Goal: Task Accomplishment & Management: Complete application form

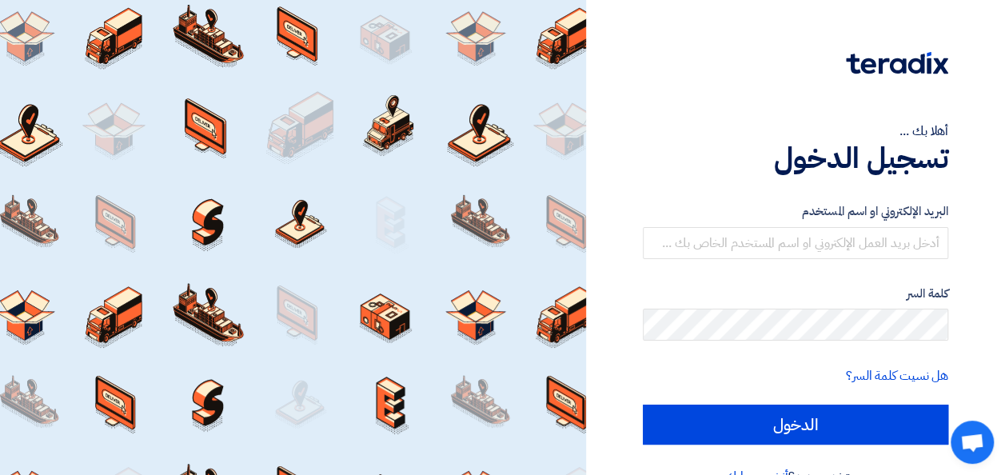
scroll to position [37, 0]
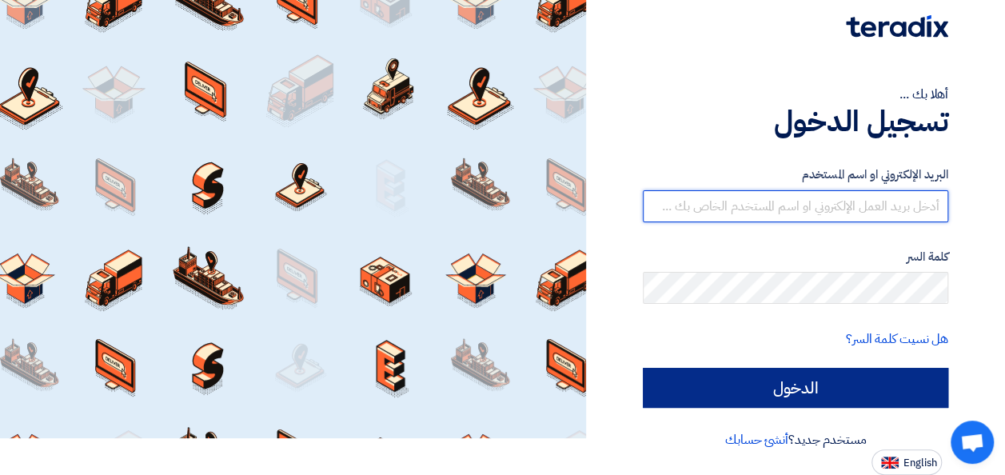
type input "[PERSON_NAME][EMAIL_ADDRESS][DOMAIN_NAME]"
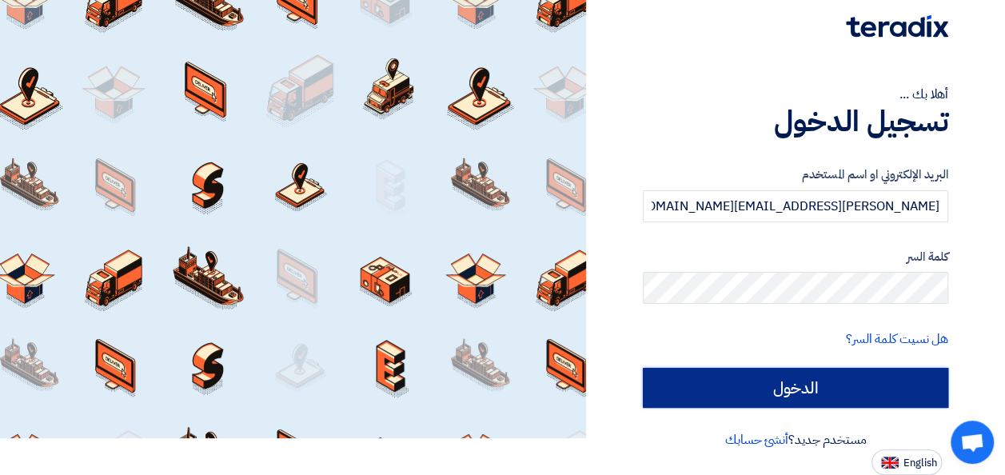
click at [780, 390] on input "الدخول" at bounding box center [795, 388] width 305 height 40
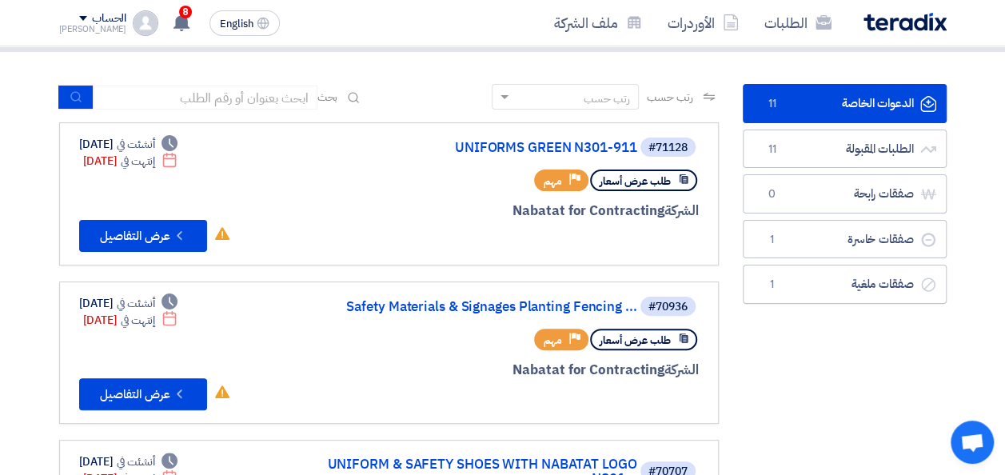
scroll to position [0, 0]
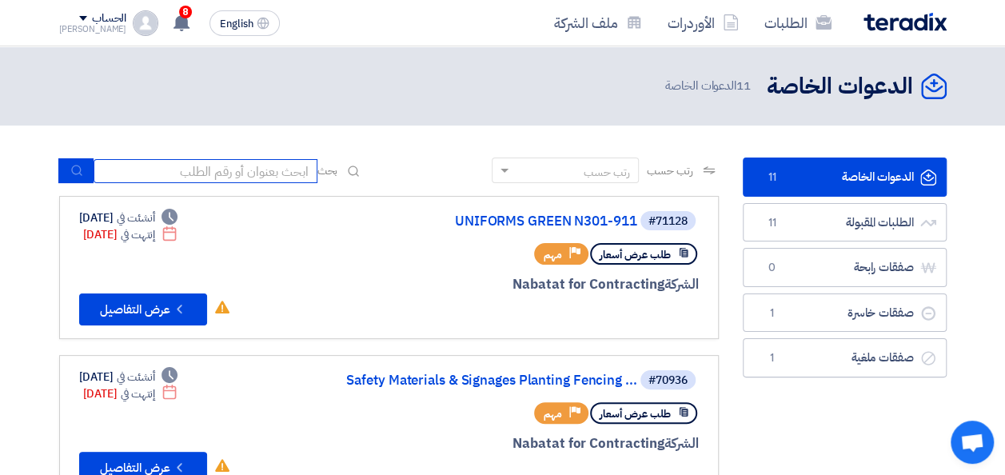
click at [178, 170] on input at bounding box center [206, 171] width 224 height 24
click at [249, 169] on input at bounding box center [206, 171] width 224 height 24
paste input "8100015627"
type input "8100015627"
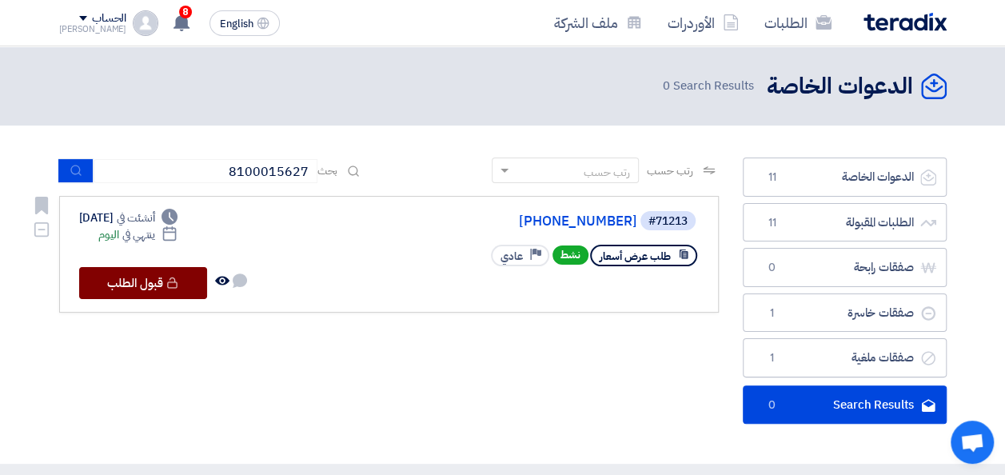
click at [117, 281] on button "Check details قبول الطلب" at bounding box center [143, 283] width 128 height 32
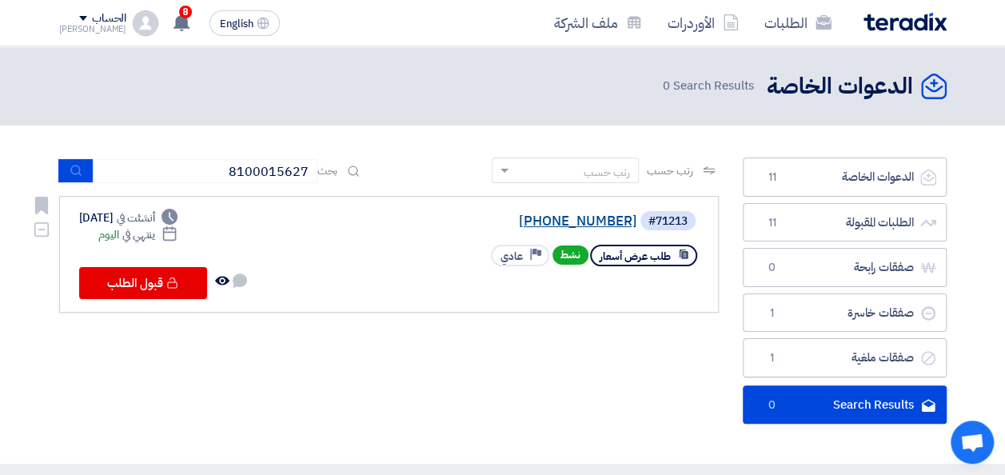
click at [538, 221] on link "[PHONE_NUMBER]" at bounding box center [477, 221] width 320 height 14
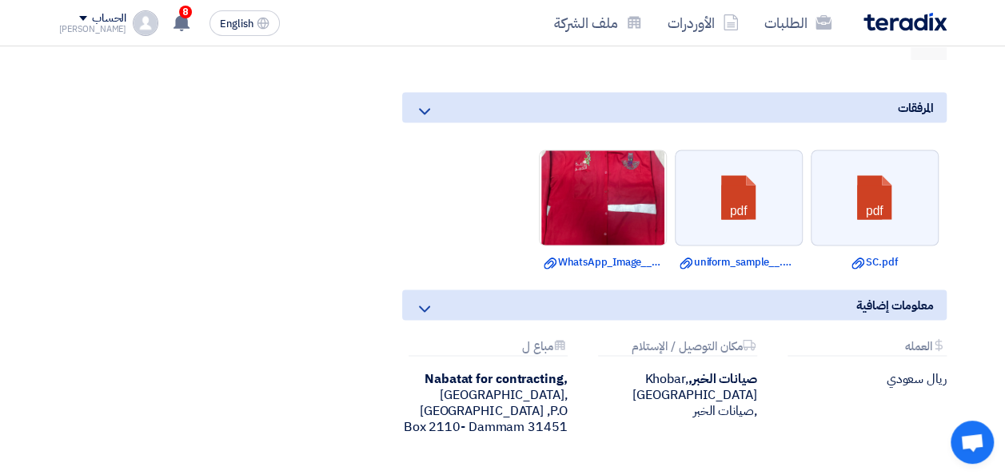
scroll to position [1352, 0]
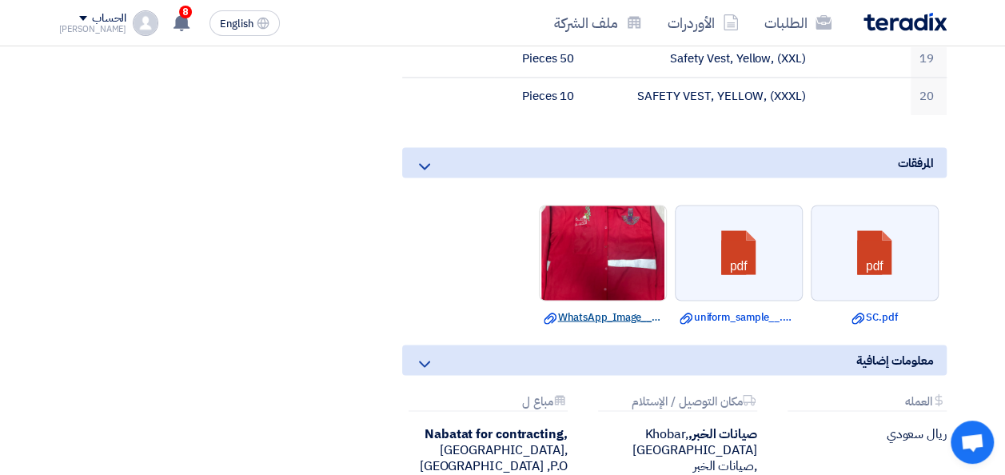
click at [587, 309] on link "Download file WhatsApp_Image__at_e.jpg" at bounding box center [603, 317] width 118 height 16
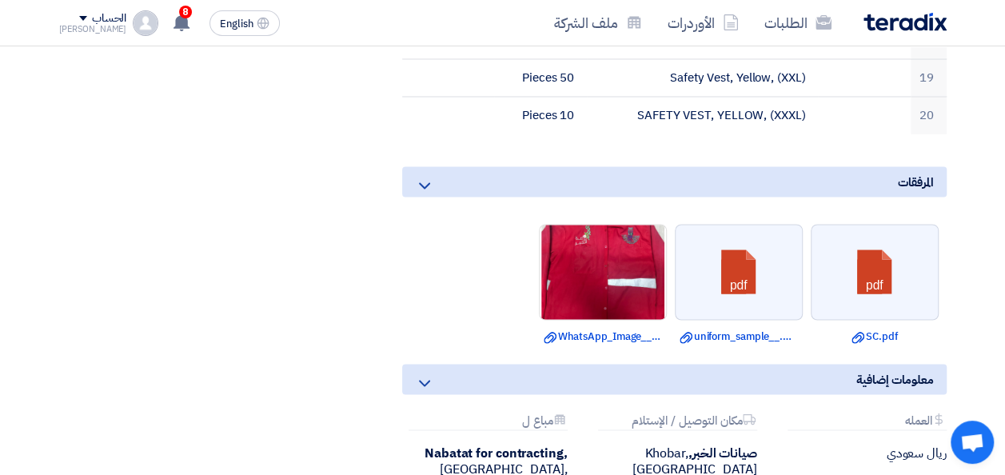
scroll to position [1330, 0]
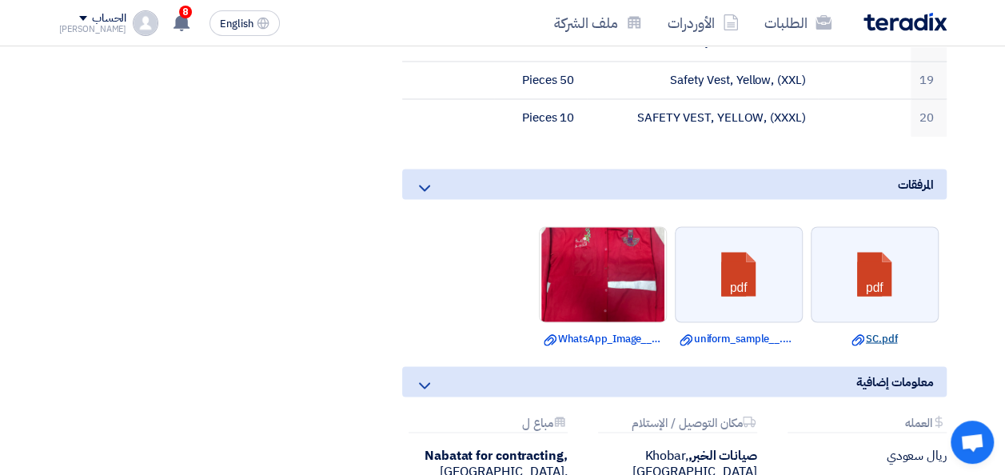
click at [881, 330] on link "Download file SC.pdf" at bounding box center [874, 338] width 118 height 16
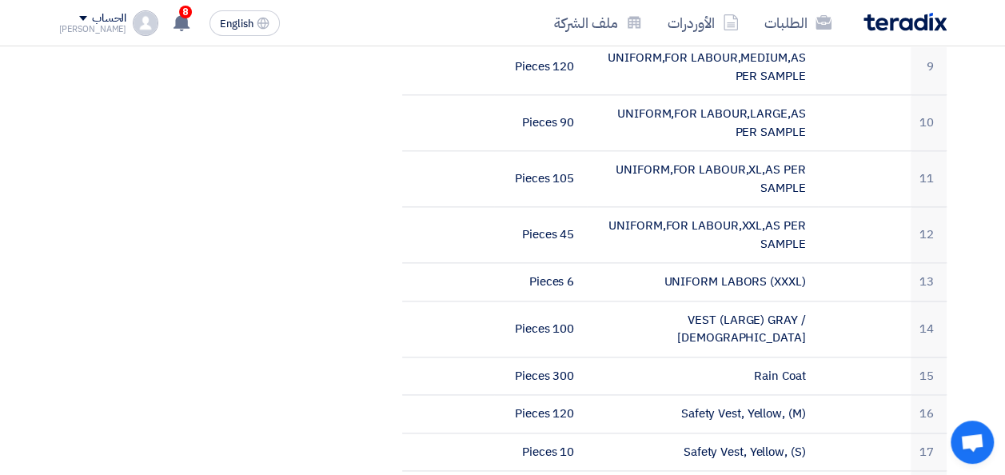
scroll to position [914, 0]
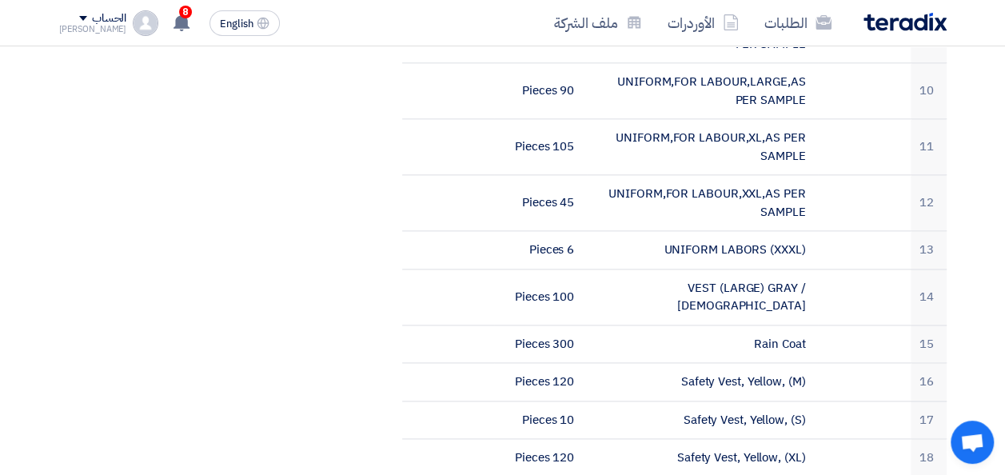
click at [985, 266] on section "[PHONE_NUMBER] بيانات العميل [PERSON_NAME] Purchases, Nabatat for contracting, …" at bounding box center [502, 171] width 1005 height 1742
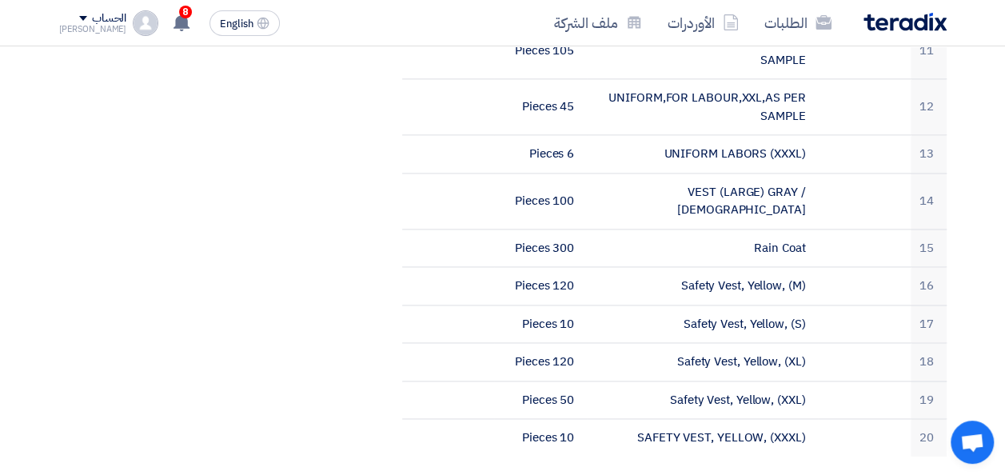
scroll to position [1042, 0]
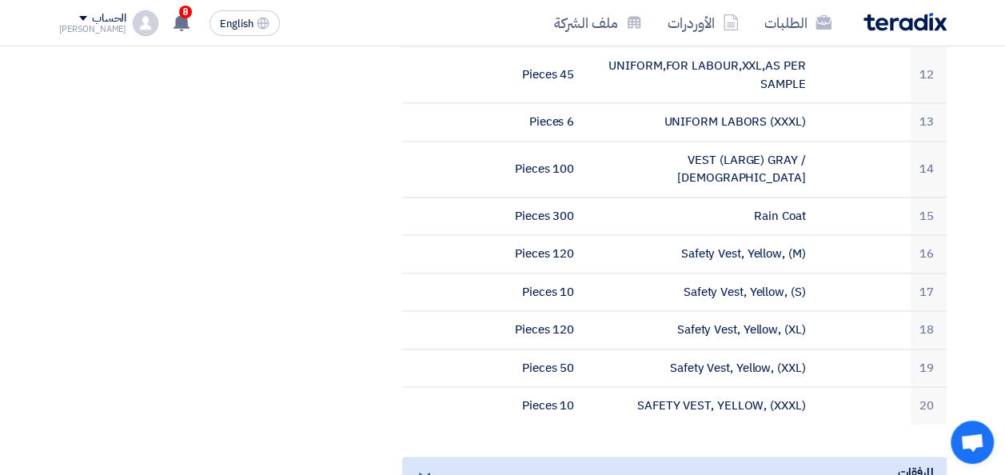
click at [982, 228] on section "[PHONE_NUMBER] بيانات العميل [PERSON_NAME] Purchases, Nabatat for contracting, …" at bounding box center [502, 43] width 1005 height 1742
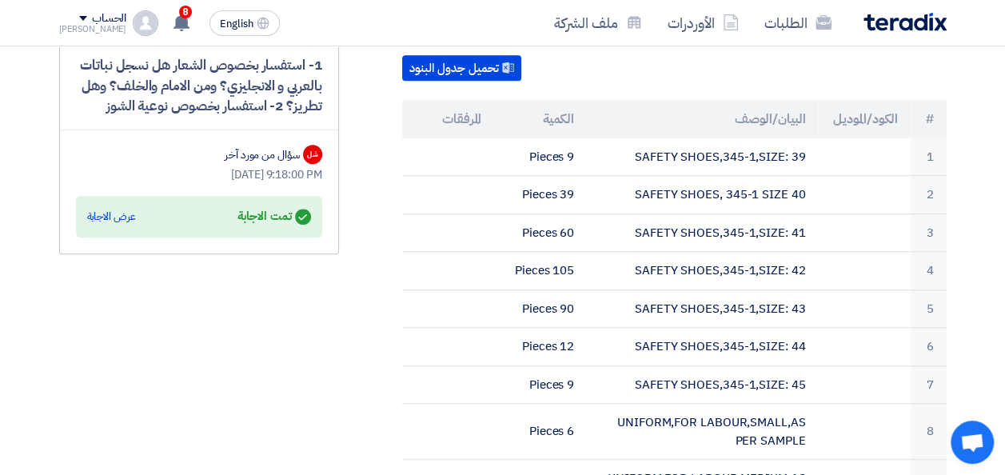
scroll to position [467, 0]
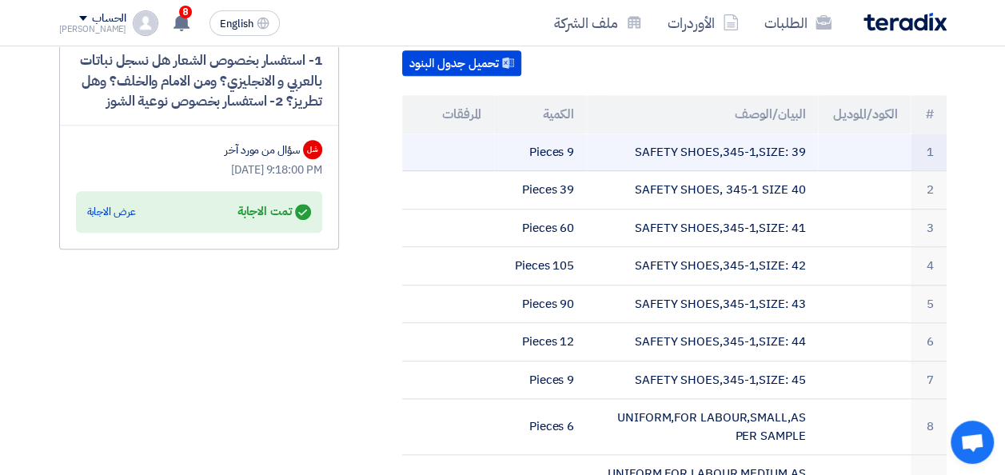
drag, startPoint x: 636, startPoint y: 128, endPoint x: 807, endPoint y: 134, distance: 171.2
click at [807, 134] on td "SAFETY SHOES,345-1,SIZE: 39" at bounding box center [702, 152] width 231 height 38
copy td "SAFETY SHOES,345-1,SIZE: 39"
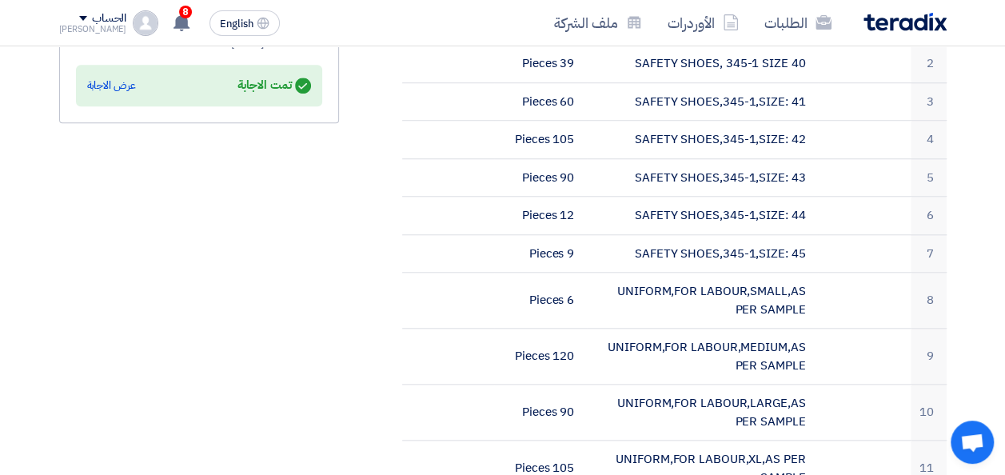
scroll to position [595, 0]
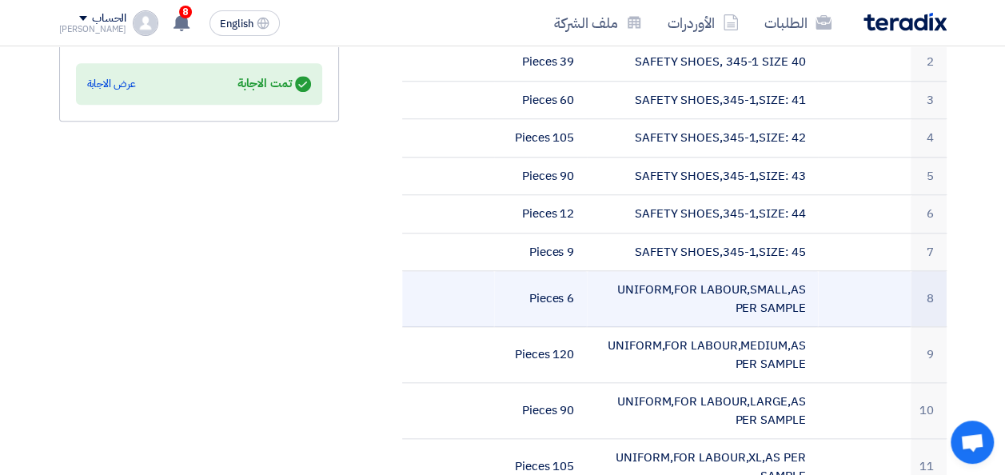
drag, startPoint x: 619, startPoint y: 266, endPoint x: 806, endPoint y: 272, distance: 186.3
click at [806, 272] on td "UNIFORM,FOR LABOUR,SMALL,AS PER SAMPLE" at bounding box center [702, 299] width 231 height 56
copy td "UNIFORM,FOR LABOUR,SMALL,AS"
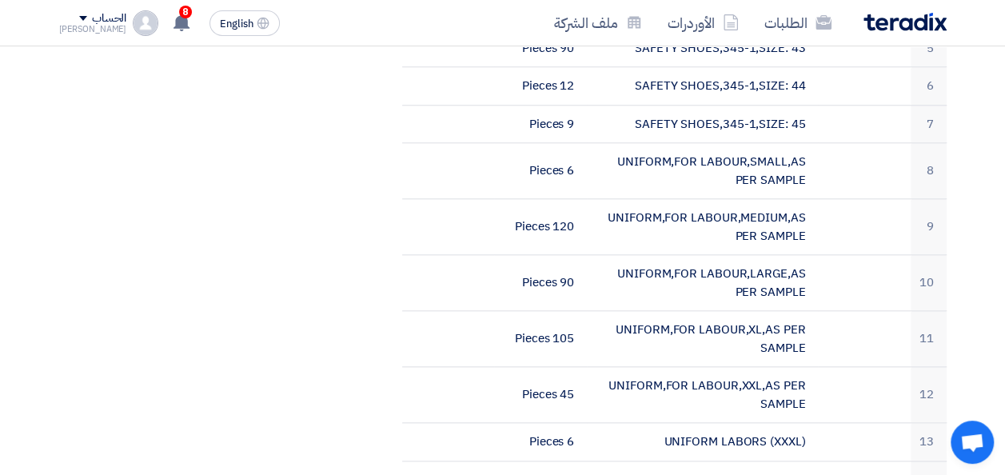
scroll to position [755, 0]
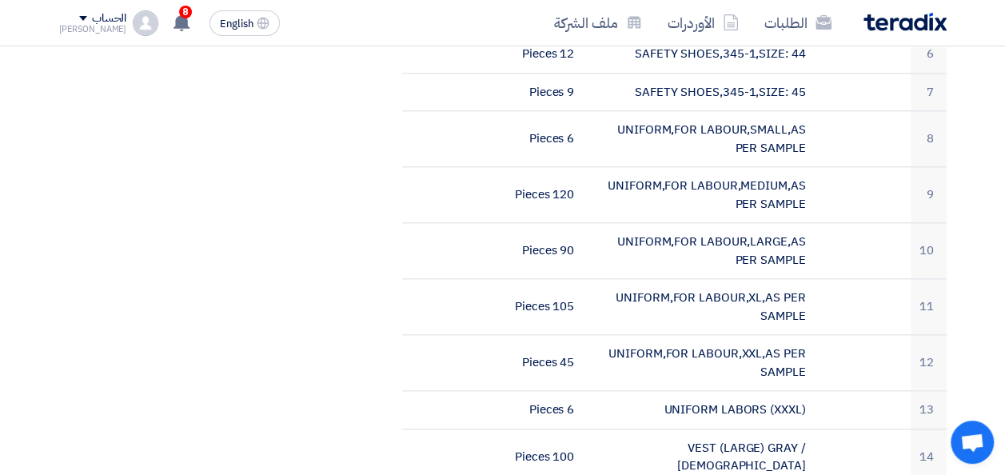
click at [982, 232] on section "[PHONE_NUMBER] بيانات العميل [PERSON_NAME] Purchases, Nabatat for contracting, …" at bounding box center [502, 331] width 1005 height 1742
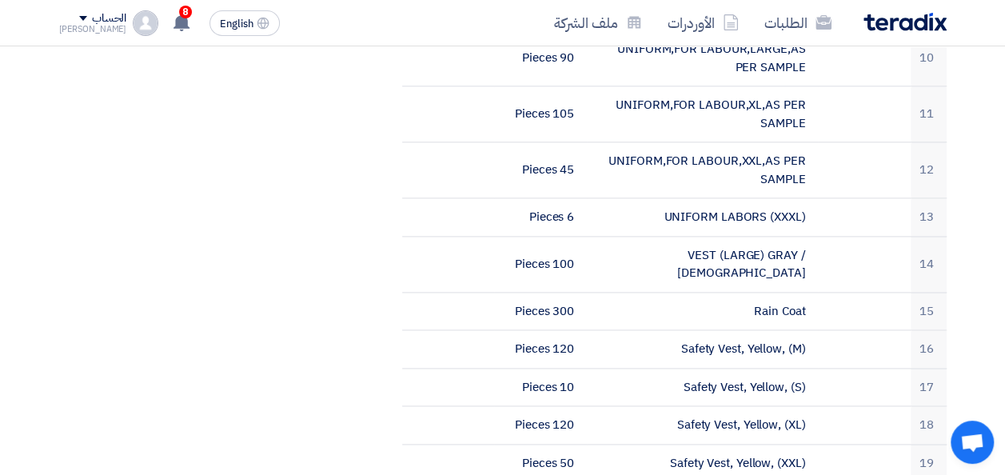
scroll to position [951, 0]
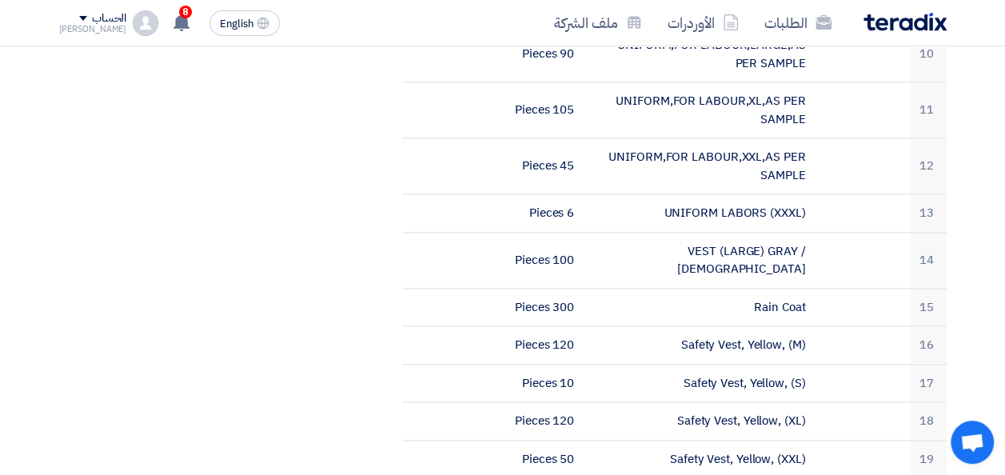
click at [972, 230] on section "[PHONE_NUMBER] بيانات العميل [PERSON_NAME] Purchases, Nabatat for contracting, …" at bounding box center [502, 134] width 1005 height 1742
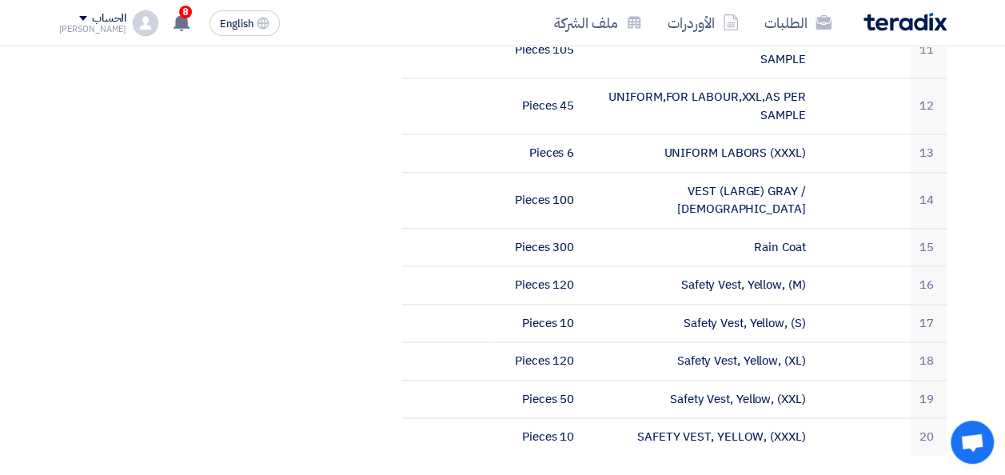
scroll to position [1015, 0]
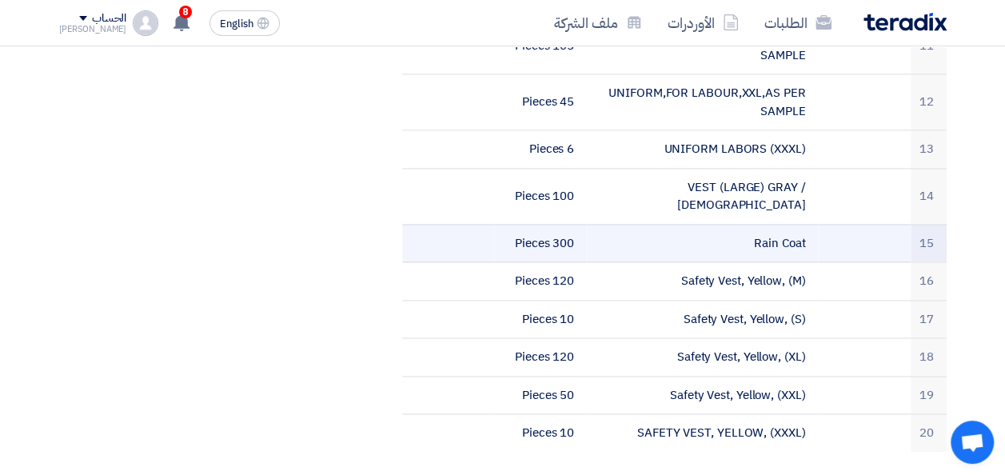
drag, startPoint x: 755, startPoint y: 195, endPoint x: 806, endPoint y: 193, distance: 51.2
click at [806, 224] on td "Rain Coat" at bounding box center [702, 243] width 231 height 38
copy td "Rain Coat"
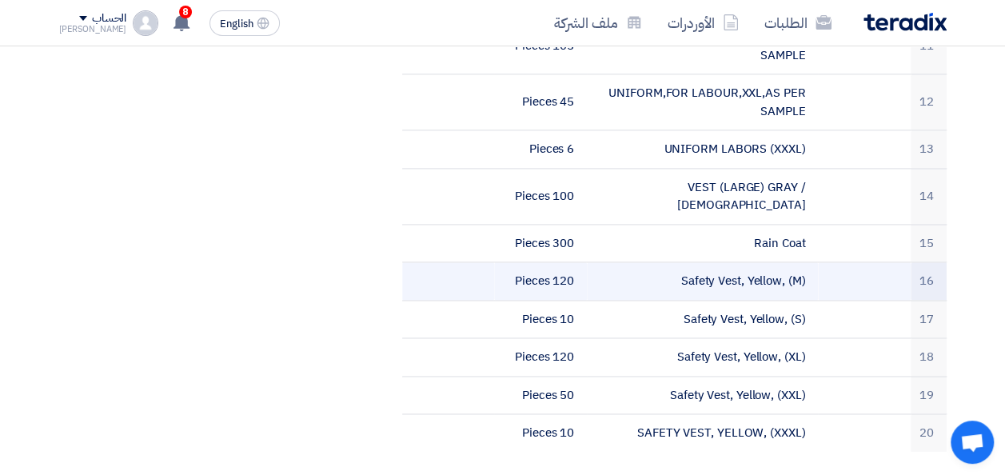
drag, startPoint x: 682, startPoint y: 237, endPoint x: 805, endPoint y: 234, distance: 123.1
click at [805, 262] on td "Safety Vest, Yellow, (M)" at bounding box center [702, 281] width 231 height 38
copy td "Safety Vest, Yellow, (M)"
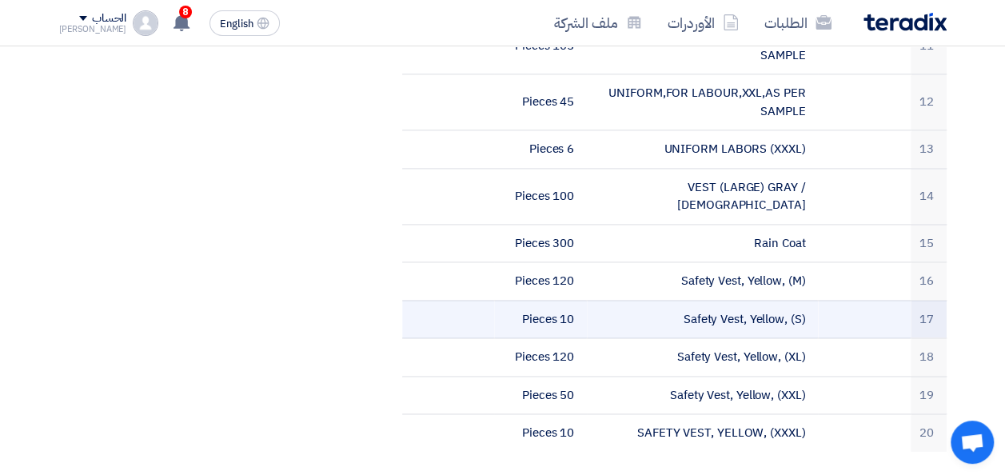
copy td "Safety Vest, Yellow, (M)"
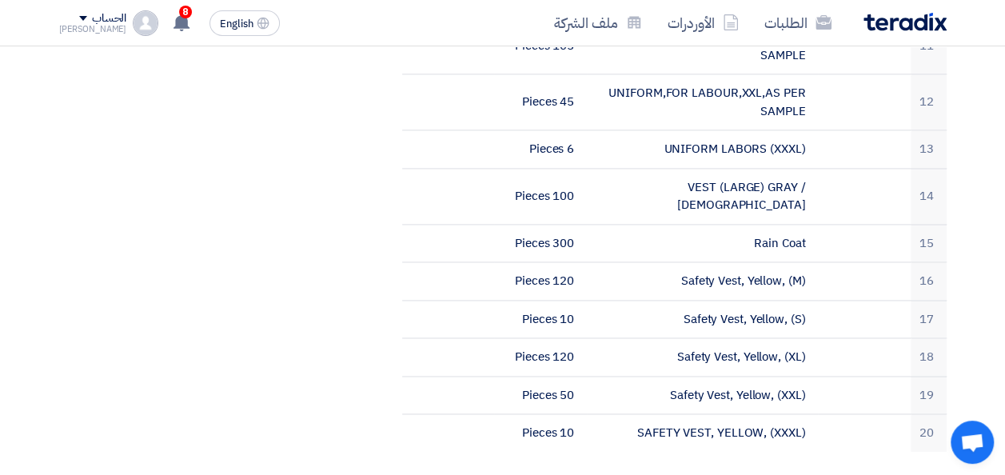
click at [978, 249] on section "[PHONE_NUMBER] بيانات العميل [PERSON_NAME] Purchases, Nabatat for contracting, …" at bounding box center [502, 70] width 1005 height 1742
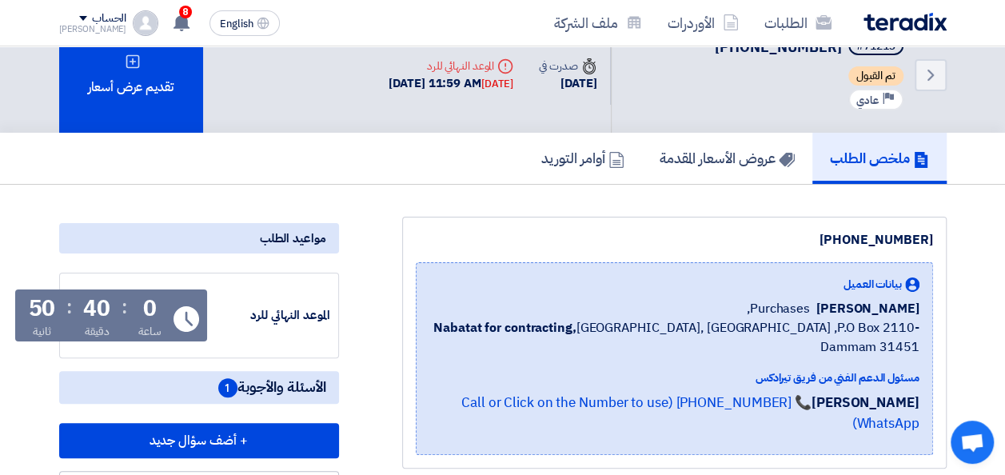
scroll to position [0, 0]
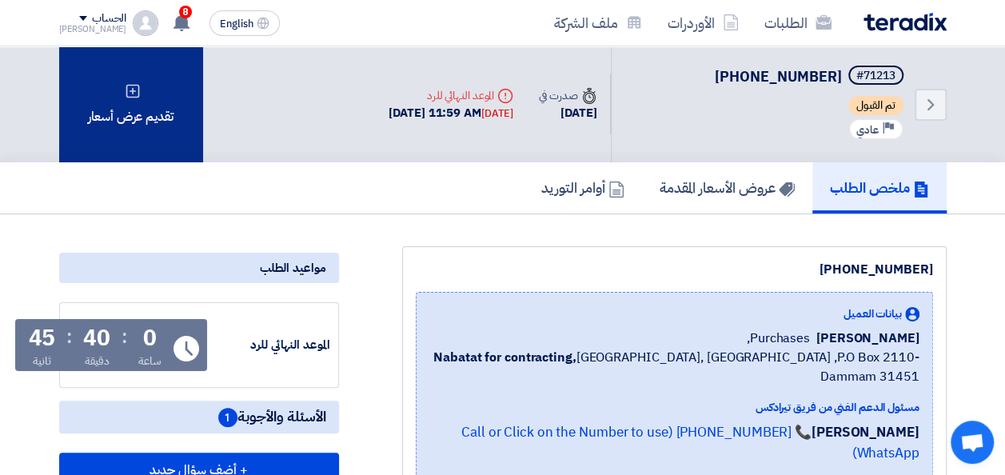
click at [138, 120] on div "تقديم عرض أسعار" at bounding box center [131, 104] width 144 height 116
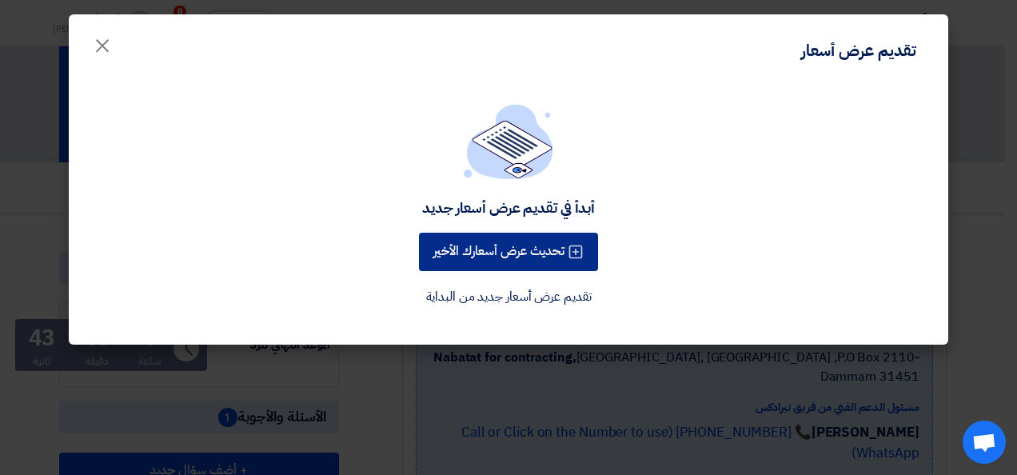
click at [518, 256] on button "تحديث عرض أسعارك الأخير" at bounding box center [508, 252] width 179 height 38
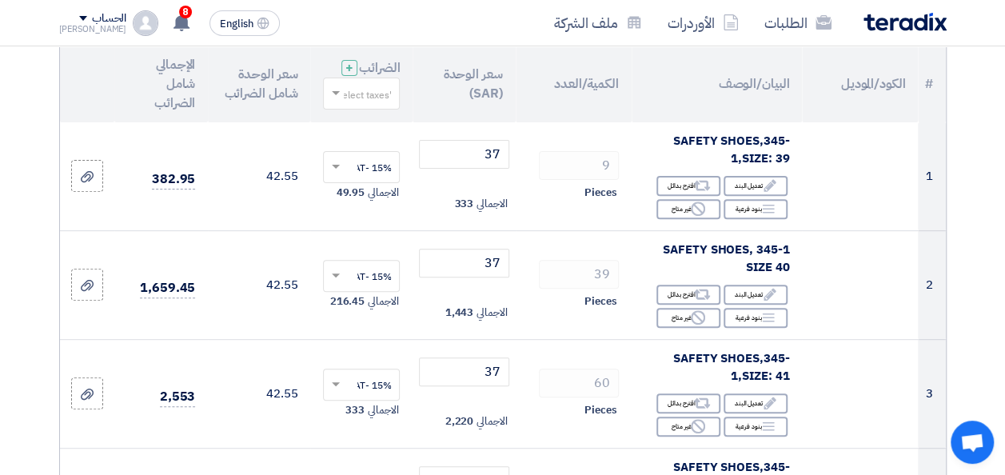
scroll to position [192, 0]
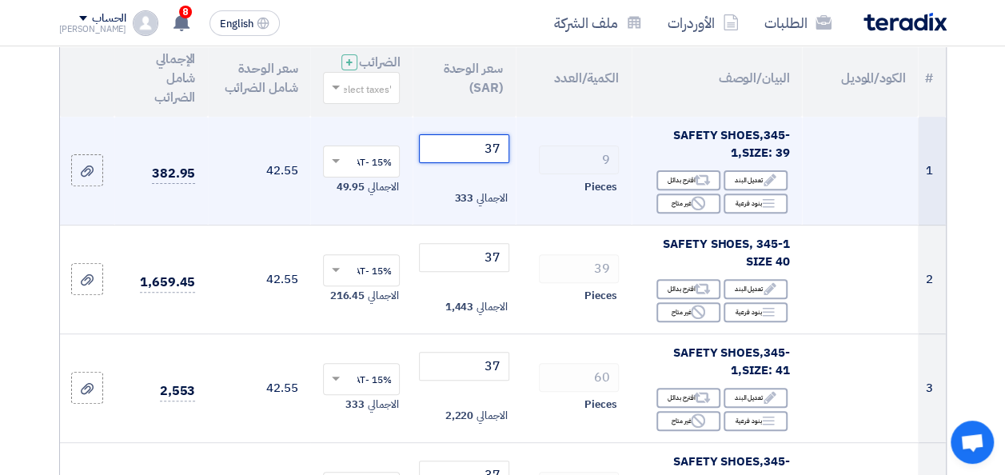
click at [474, 163] on input "37" at bounding box center [464, 148] width 90 height 29
drag, startPoint x: 474, startPoint y: 163, endPoint x: 500, endPoint y: 162, distance: 26.4
click at [500, 162] on input "37" at bounding box center [464, 148] width 90 height 29
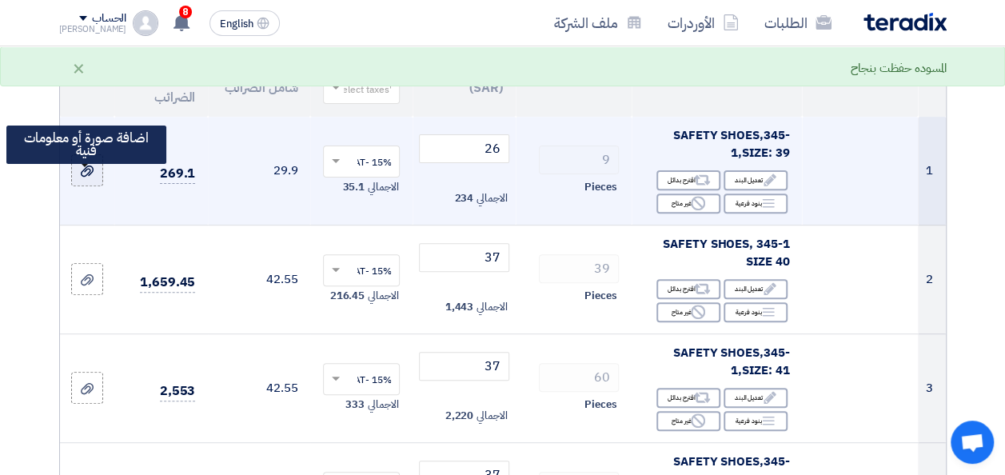
click at [94, 181] on label at bounding box center [87, 170] width 32 height 32
click at [0, 0] on input "file" at bounding box center [0, 0] width 0 height 0
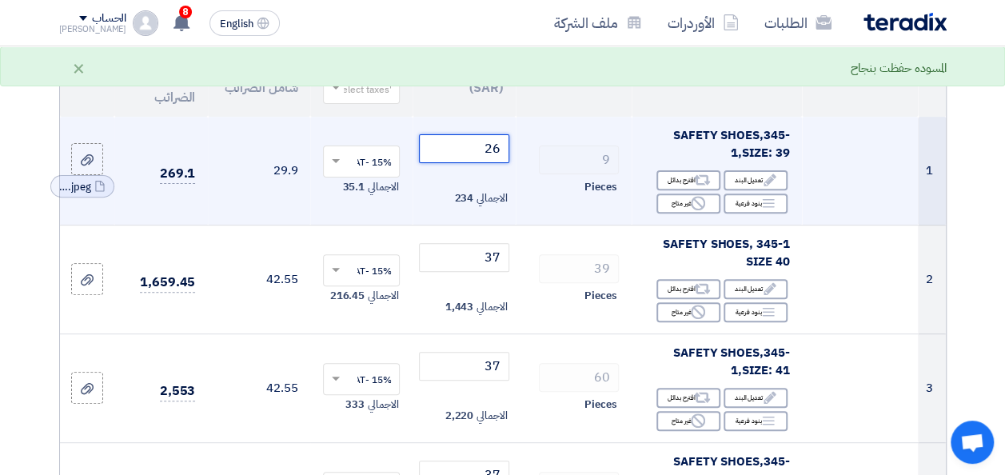
click at [488, 161] on input "26" at bounding box center [464, 148] width 90 height 29
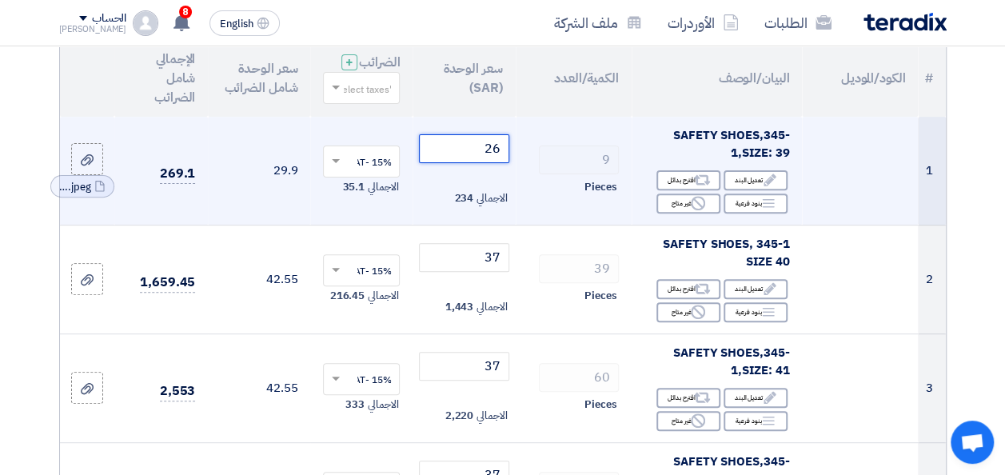
click at [488, 161] on input "26" at bounding box center [464, 148] width 90 height 29
click at [488, 161] on input "26.5" at bounding box center [464, 148] width 90 height 29
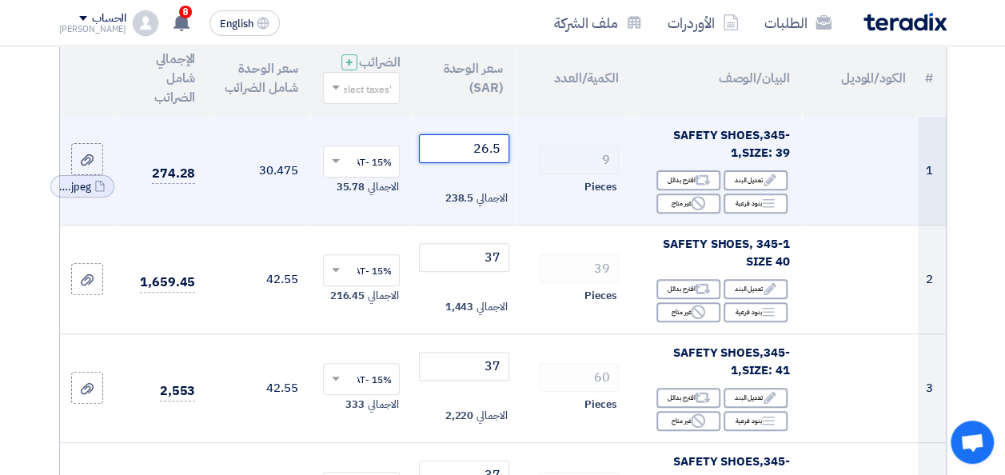
click at [488, 161] on input "26.5" at bounding box center [464, 148] width 90 height 29
type input "26"
click at [262, 222] on td "29.9" at bounding box center [259, 171] width 102 height 109
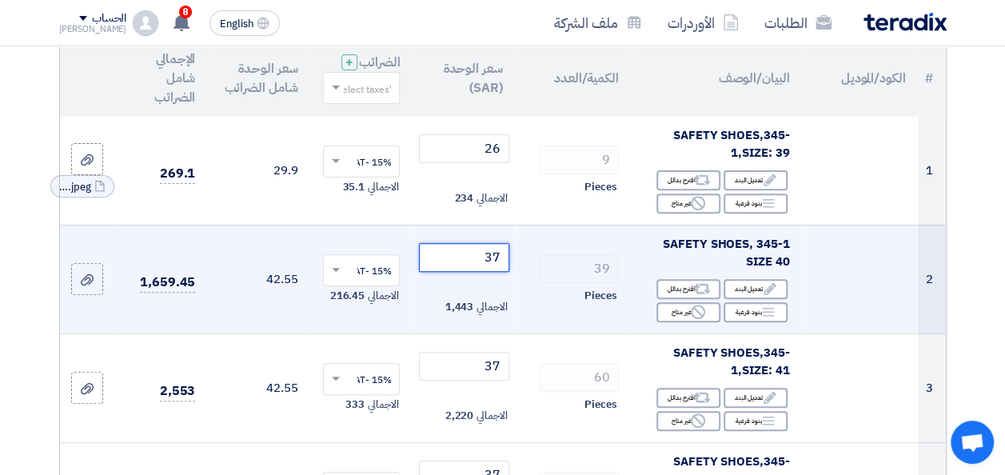
click at [468, 267] on input "37" at bounding box center [464, 257] width 90 height 29
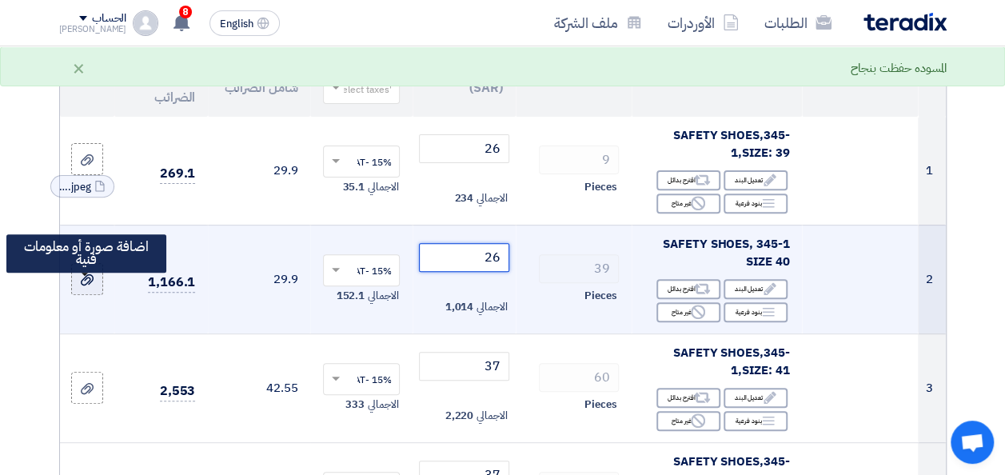
type input "26"
click at [91, 285] on use at bounding box center [87, 279] width 13 height 11
click at [0, 0] on input "file" at bounding box center [0, 0] width 0 height 0
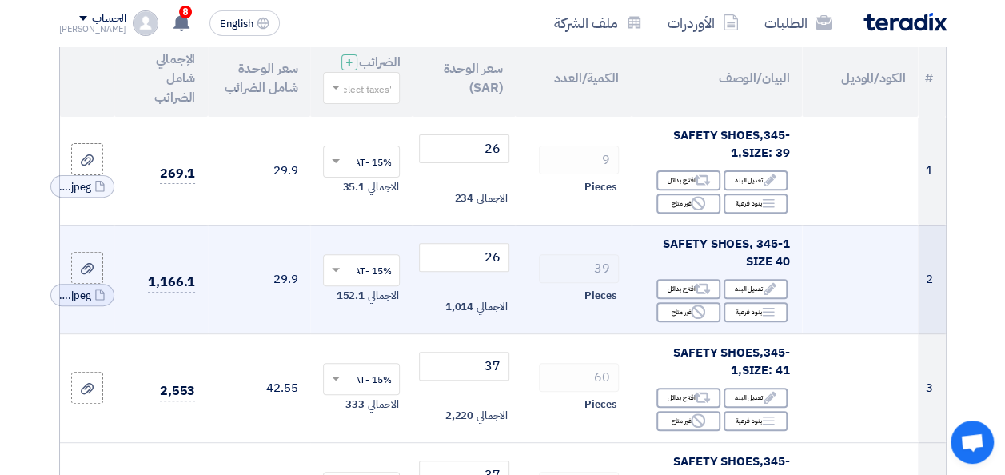
click at [550, 333] on td "39 Pieces" at bounding box center [574, 279] width 116 height 109
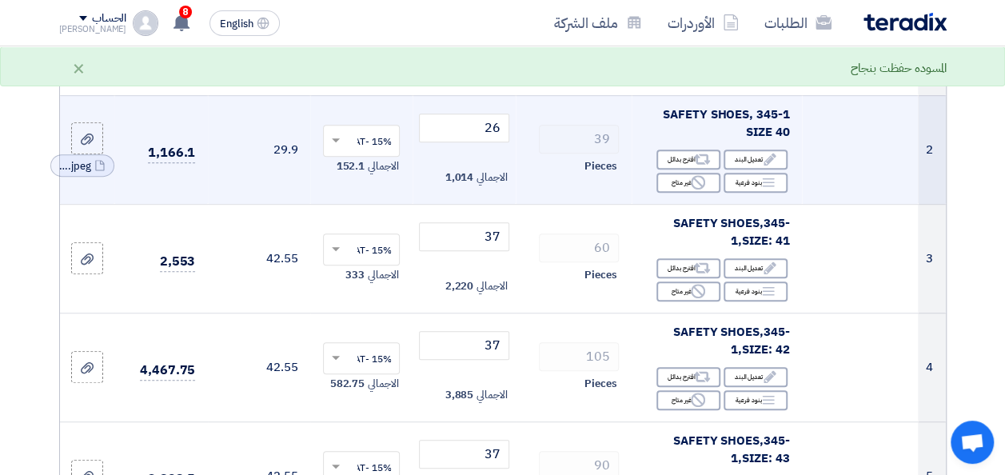
scroll to position [352, 0]
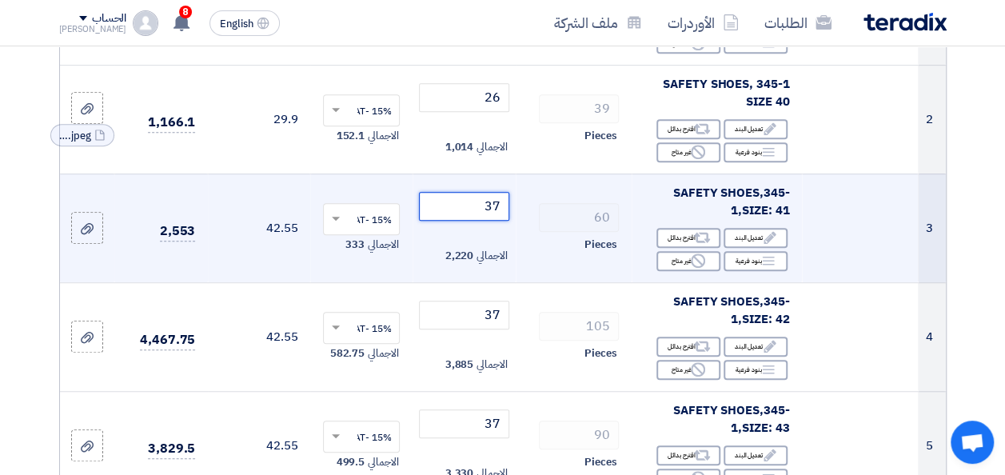
click at [485, 217] on input "37" at bounding box center [464, 206] width 90 height 29
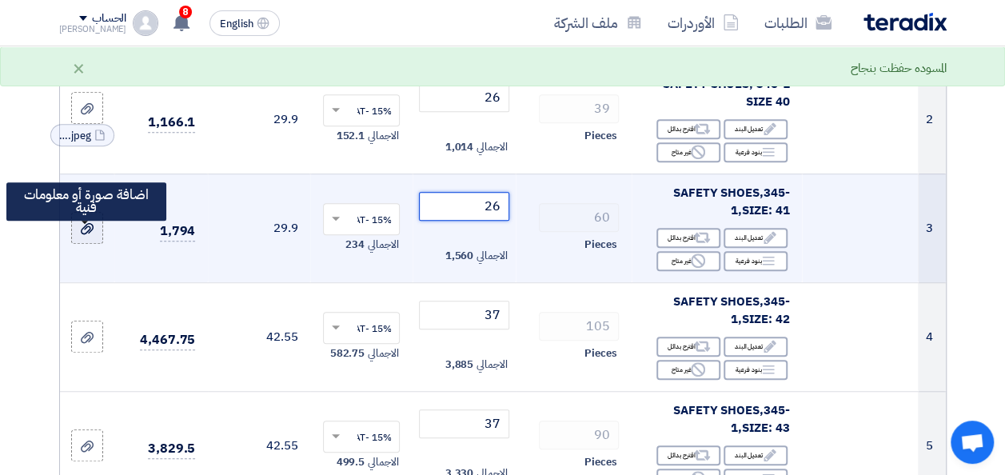
type input "26"
click at [87, 235] on icon at bounding box center [87, 228] width 13 height 13
click at [0, 0] on input "file" at bounding box center [0, 0] width 0 height 0
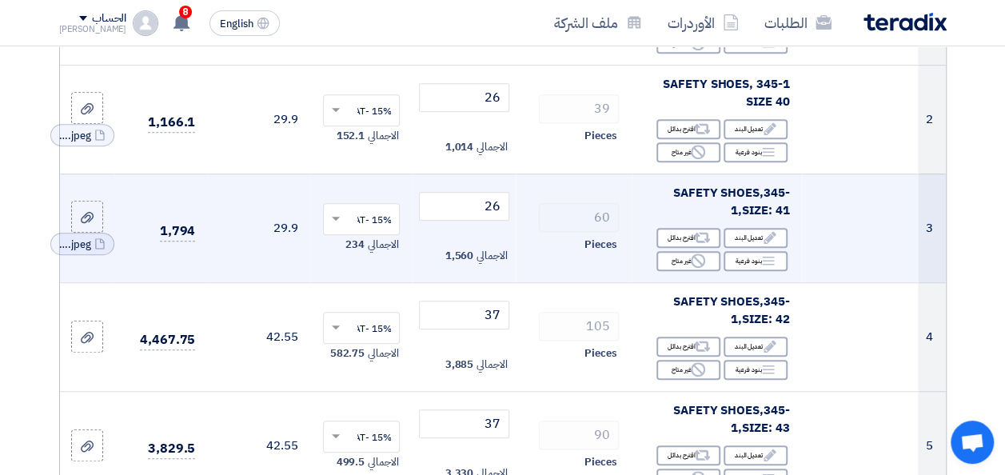
click at [536, 282] on td "60 Pieces" at bounding box center [574, 227] width 116 height 109
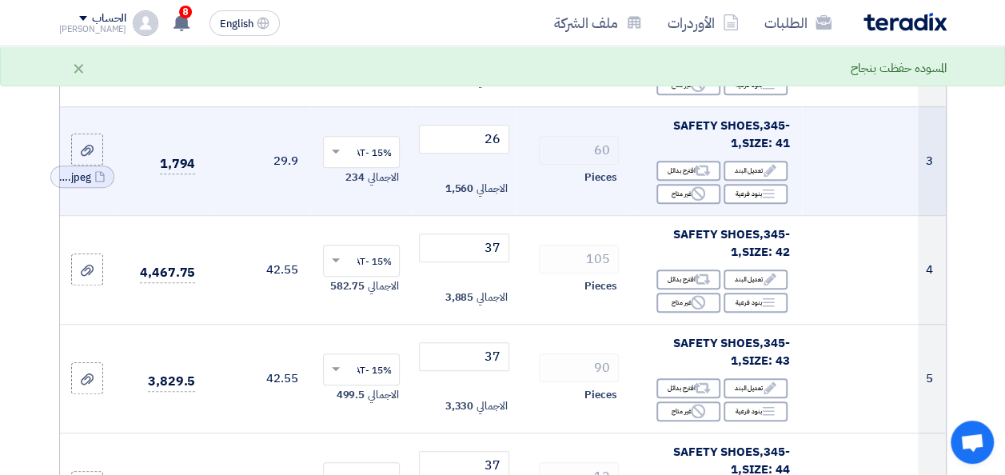
scroll to position [448, 0]
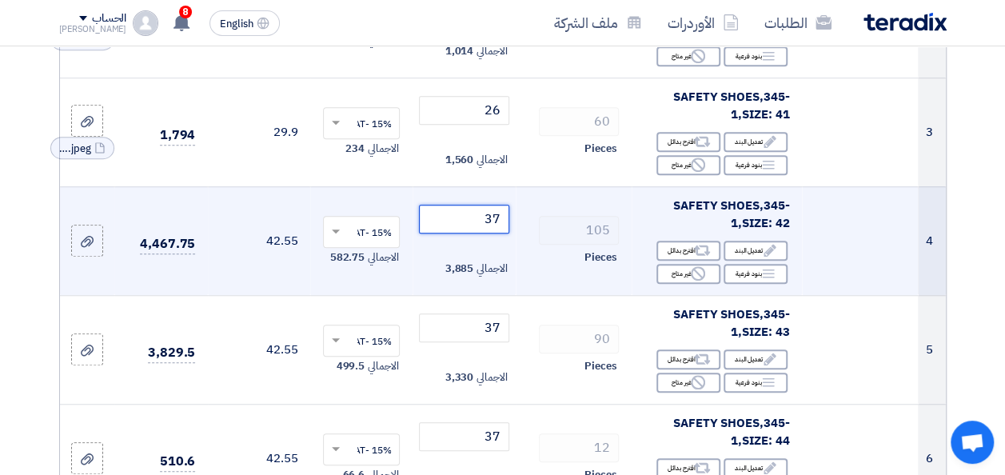
click at [492, 227] on input "37" at bounding box center [464, 219] width 90 height 29
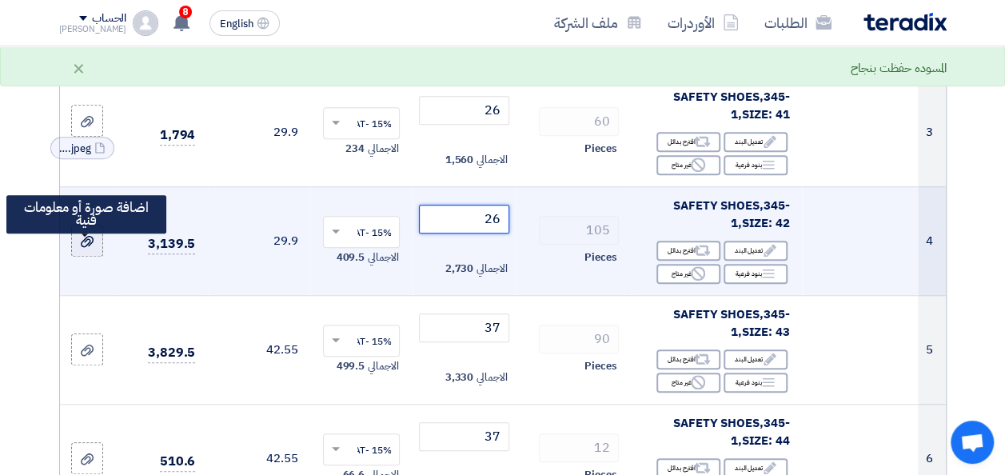
type input "26"
click at [87, 250] on div at bounding box center [87, 241] width 16 height 18
click at [0, 0] on input "file" at bounding box center [0, 0] width 0 height 0
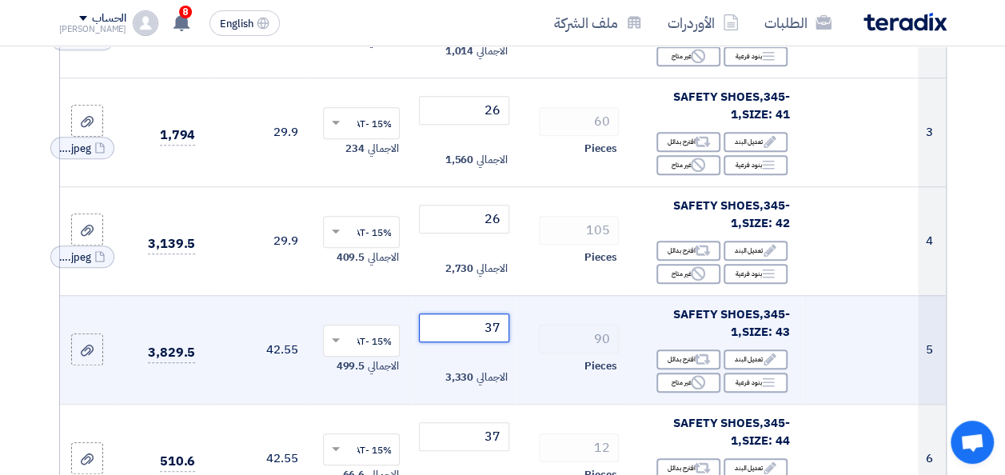
click at [486, 339] on input "37" at bounding box center [464, 327] width 90 height 29
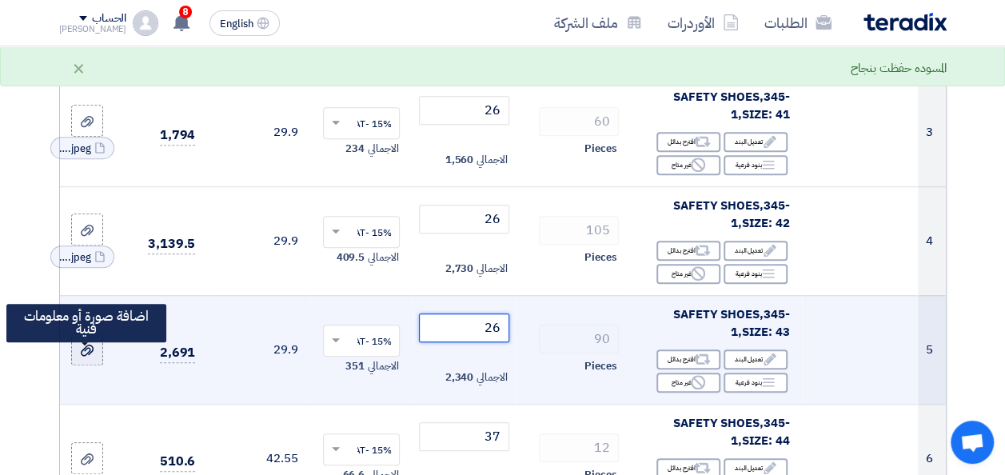
type input "26"
click at [90, 356] on use at bounding box center [87, 349] width 13 height 11
click at [0, 0] on input "file" at bounding box center [0, 0] width 0 height 0
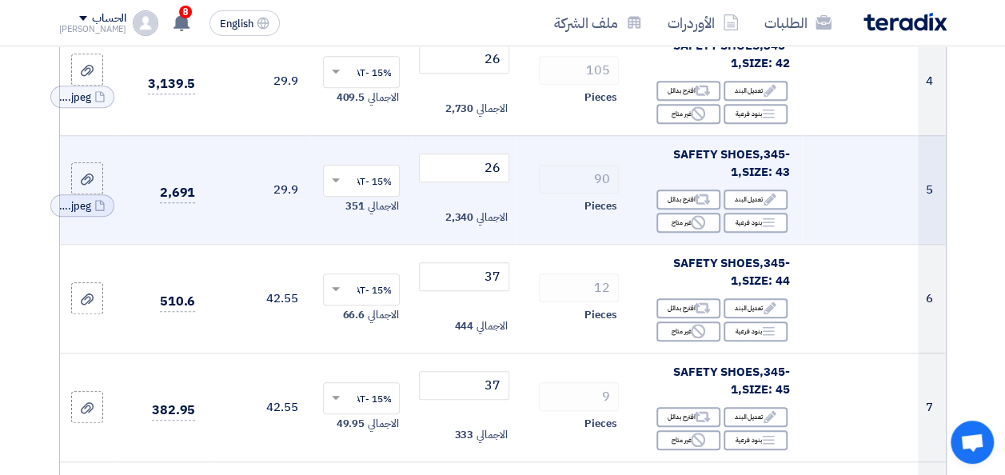
scroll to position [639, 0]
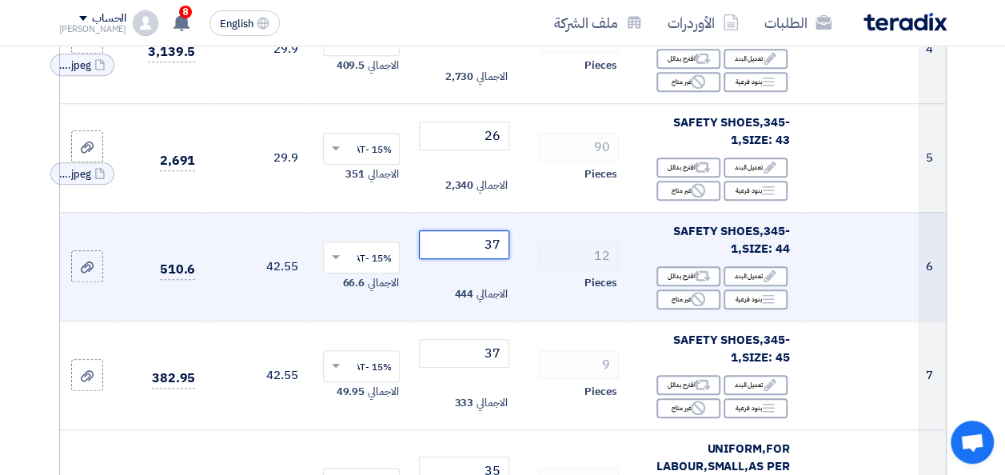
click at [488, 256] on input "37" at bounding box center [464, 244] width 90 height 29
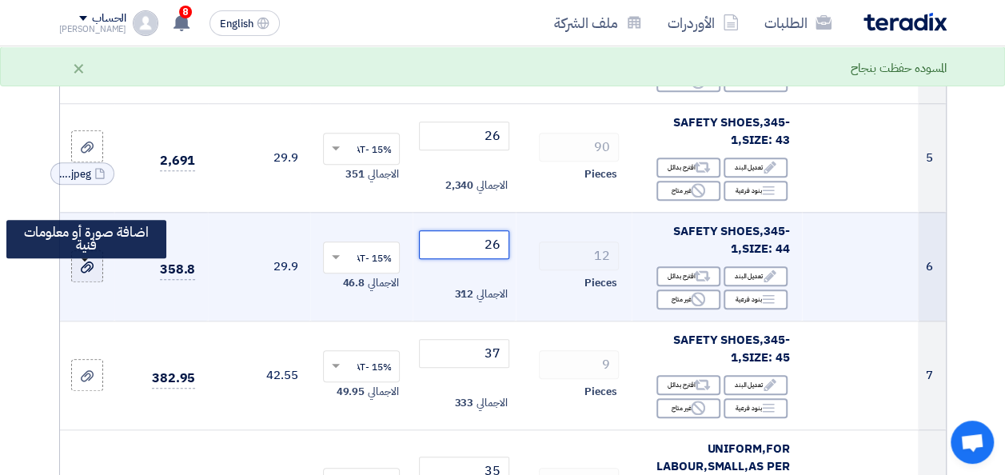
type input "26"
click at [81, 273] on icon at bounding box center [87, 267] width 13 height 13
click at [0, 0] on input "file" at bounding box center [0, 0] width 0 height 0
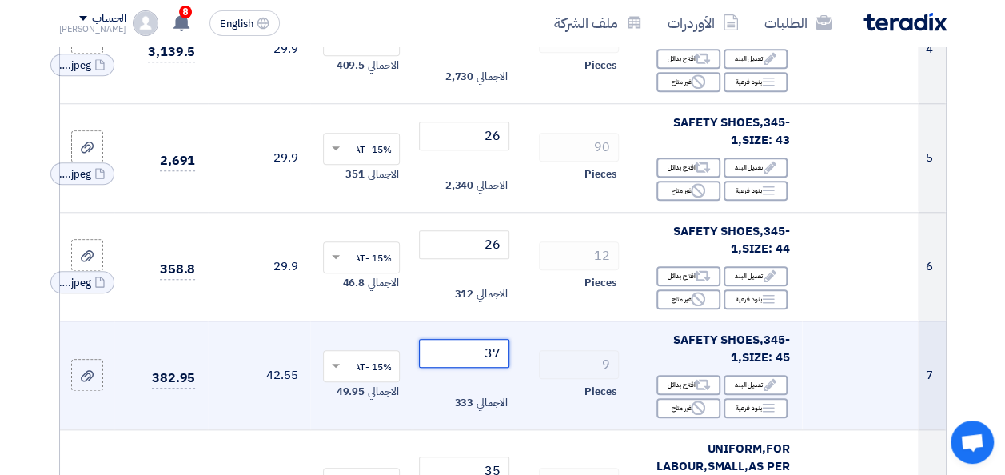
click at [493, 363] on input "37" at bounding box center [464, 353] width 90 height 29
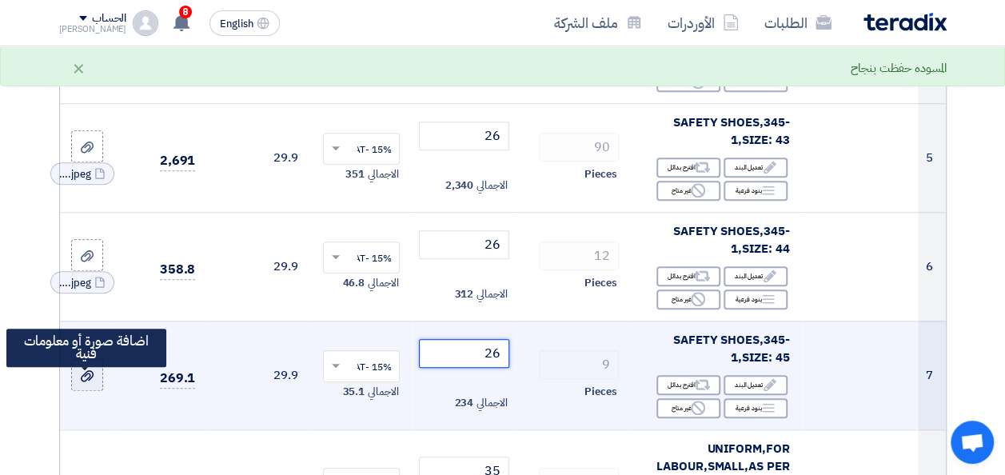
type input "26"
click at [92, 381] on use at bounding box center [87, 375] width 13 height 11
click at [0, 0] on input "file" at bounding box center [0, 0] width 0 height 0
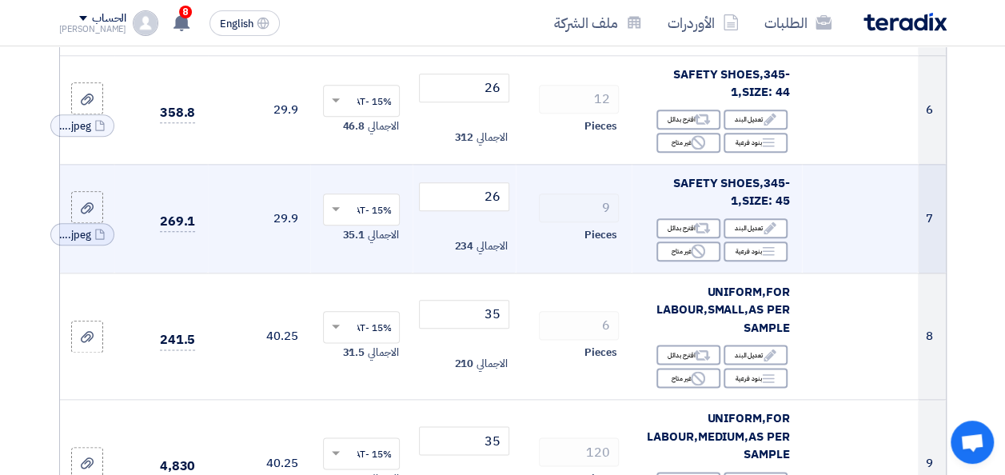
scroll to position [799, 0]
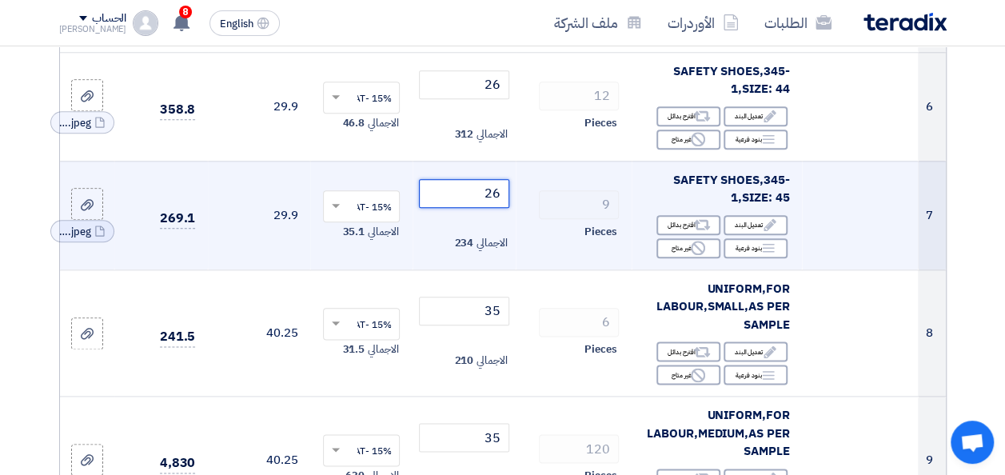
click at [488, 204] on input "26" at bounding box center [464, 193] width 90 height 29
click at [532, 269] on td "9 Pieces" at bounding box center [574, 215] width 116 height 109
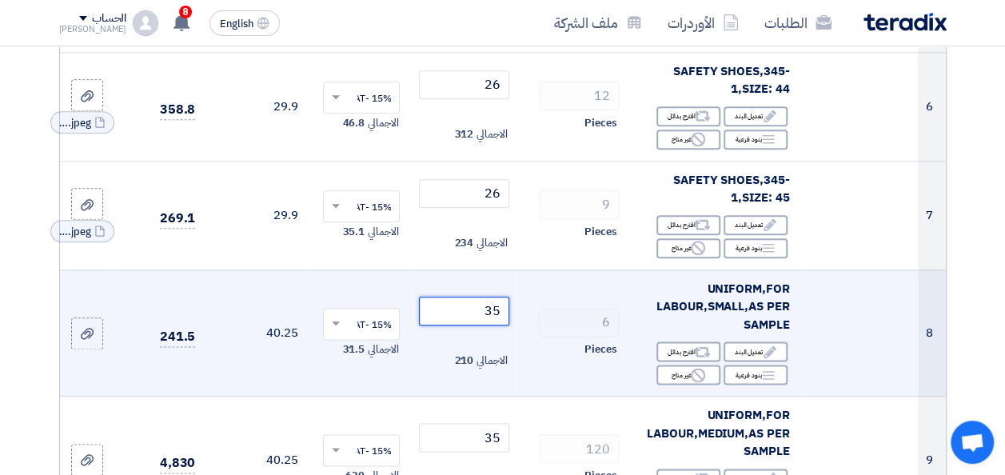
click at [488, 319] on input "35" at bounding box center [464, 311] width 90 height 29
click at [537, 305] on td "6 Pieces" at bounding box center [574, 332] width 116 height 127
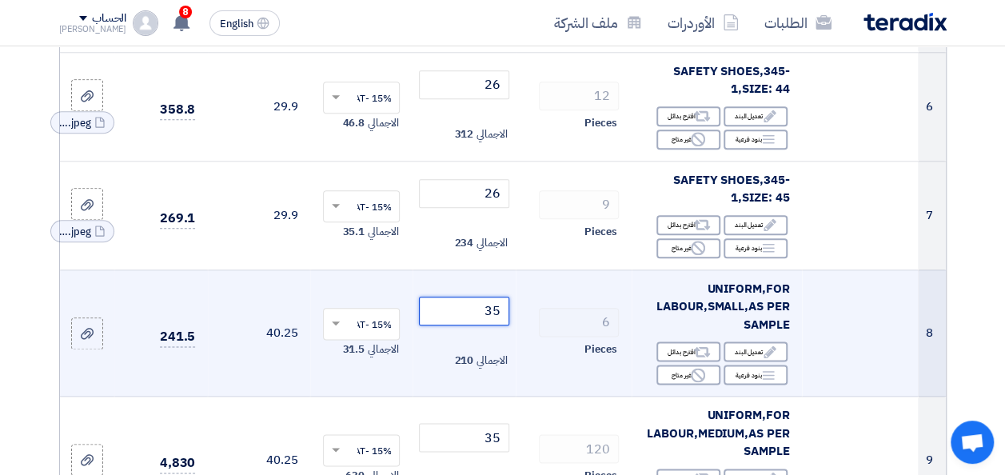
click at [488, 322] on input "35" at bounding box center [464, 311] width 90 height 29
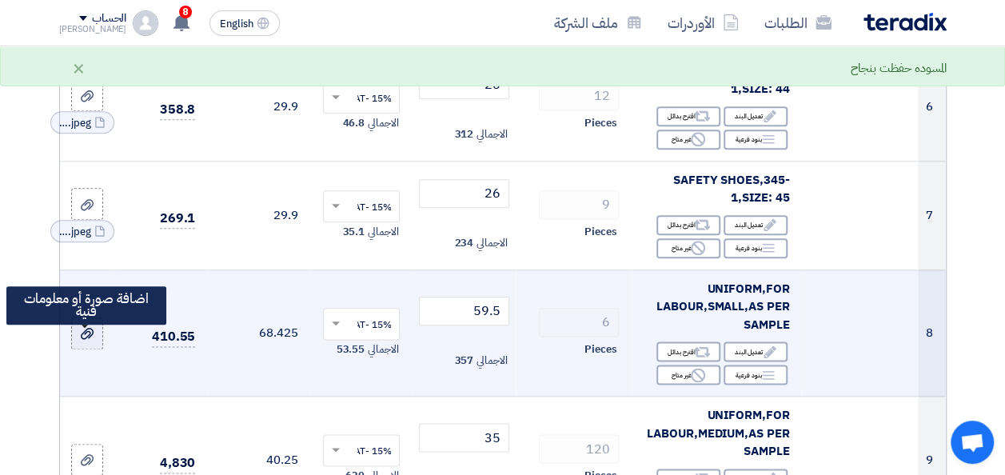
click at [88, 340] on icon at bounding box center [87, 333] width 13 height 13
click at [0, 0] on input "file" at bounding box center [0, 0] width 0 height 0
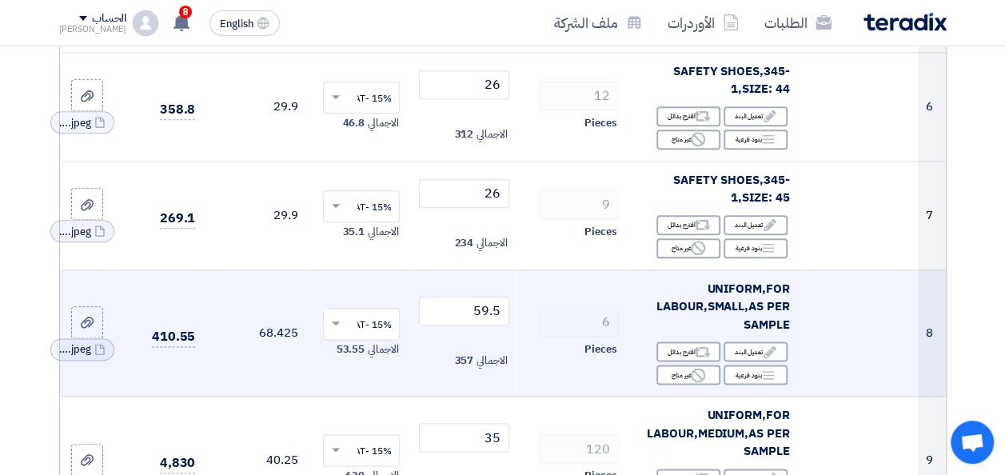
click at [840, 320] on td at bounding box center [860, 332] width 116 height 127
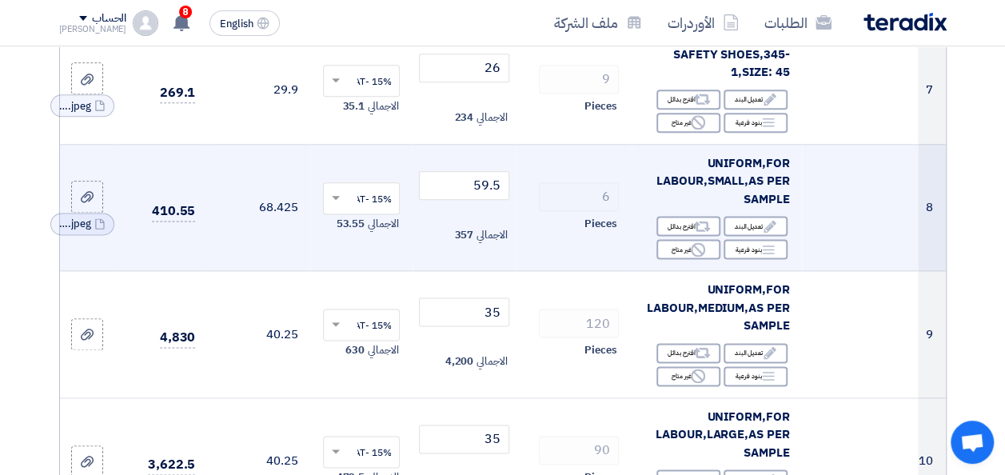
scroll to position [927, 0]
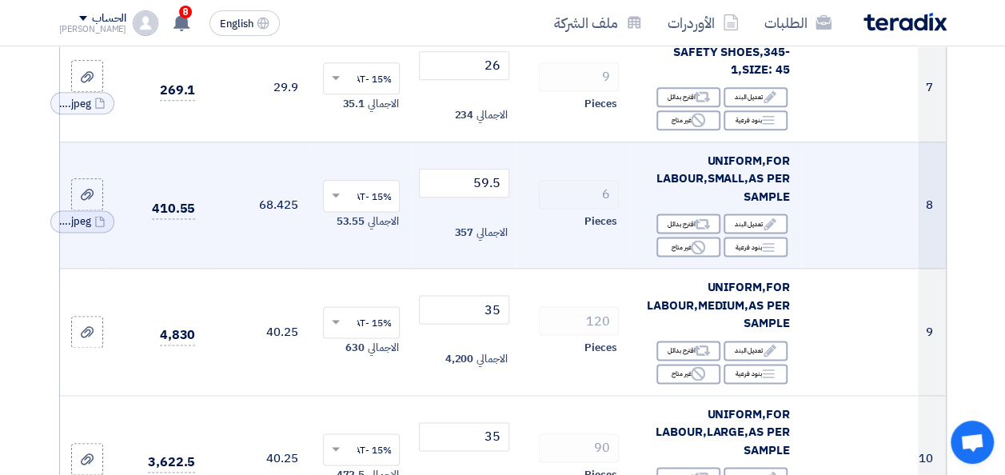
click at [866, 229] on td at bounding box center [860, 204] width 116 height 127
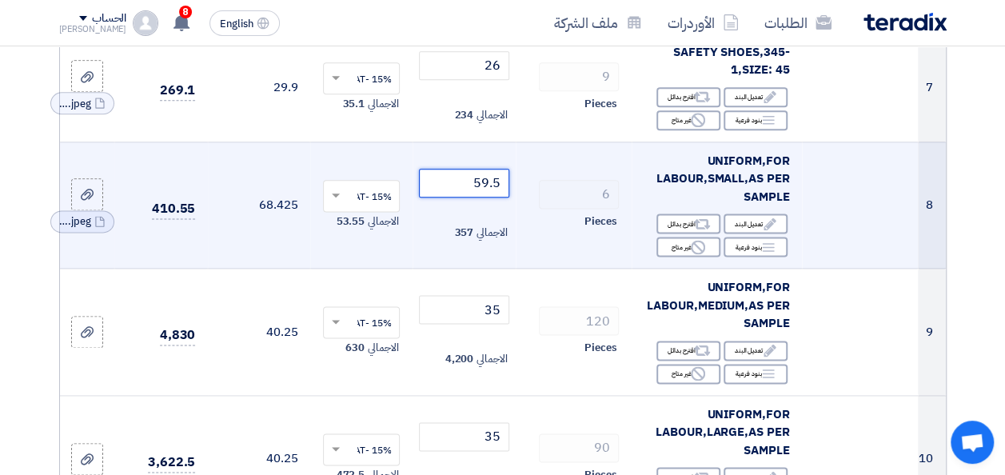
drag, startPoint x: 473, startPoint y: 193, endPoint x: 499, endPoint y: 192, distance: 25.6
click at [499, 192] on input "59.5" at bounding box center [464, 183] width 90 height 29
drag, startPoint x: 462, startPoint y: 196, endPoint x: 507, endPoint y: 193, distance: 44.9
click at [507, 193] on input "59.85" at bounding box center [464, 183] width 90 height 29
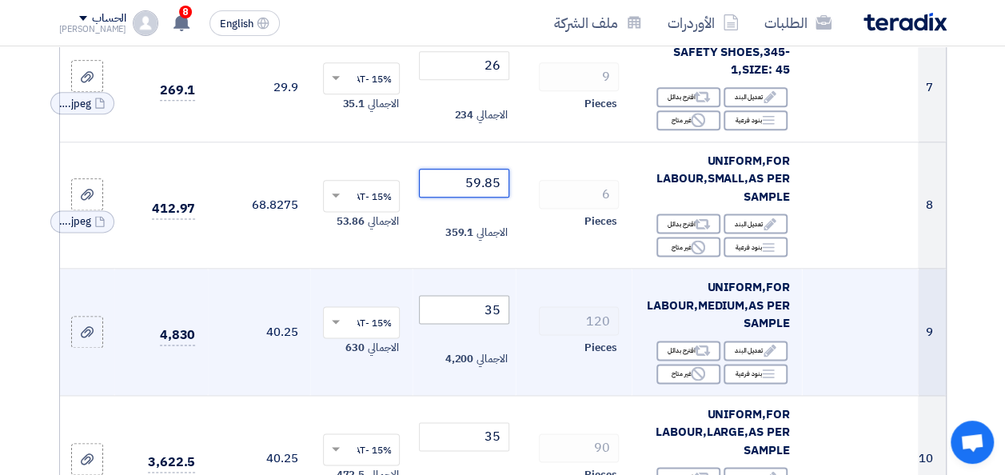
type input "59.85"
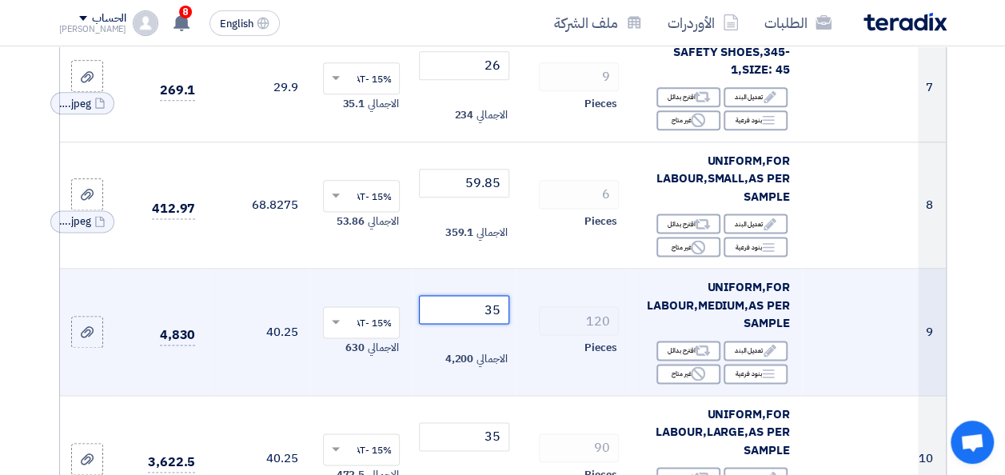
click at [492, 320] on input "35" at bounding box center [464, 309] width 90 height 29
paste input "59.8"
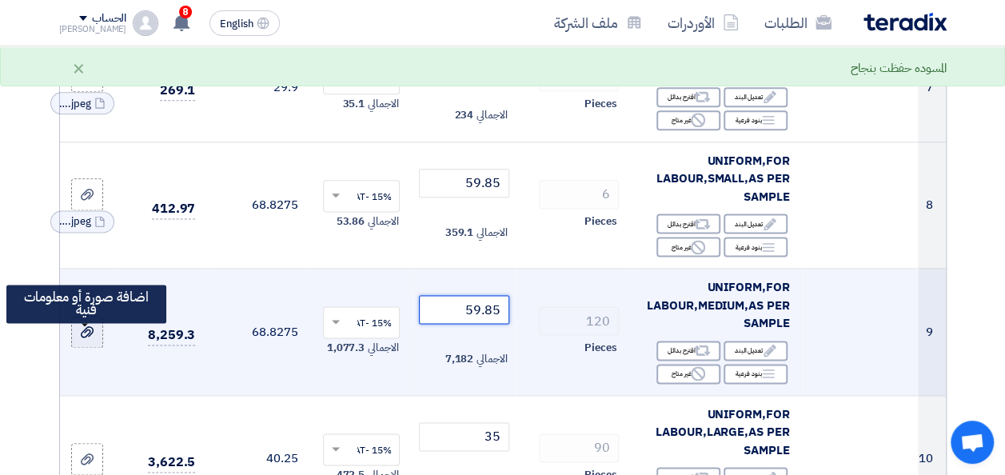
type input "59.85"
click at [86, 338] on icon at bounding box center [87, 331] width 13 height 13
click at [0, 0] on input "file" at bounding box center [0, 0] width 0 height 0
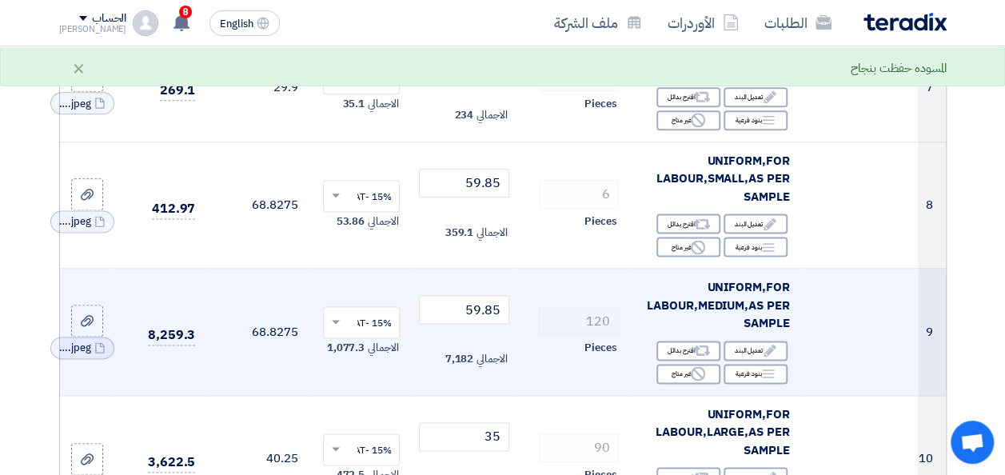
click at [520, 304] on td "120 Pieces" at bounding box center [574, 332] width 116 height 127
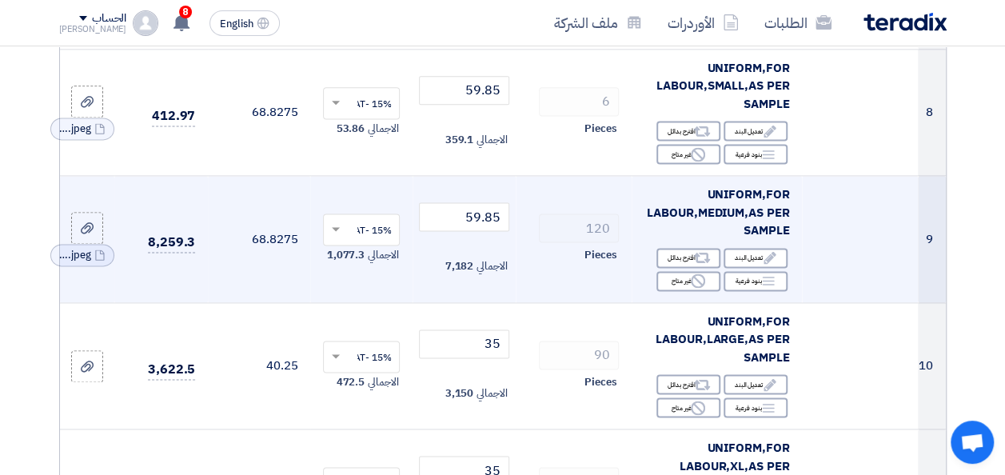
scroll to position [1023, 0]
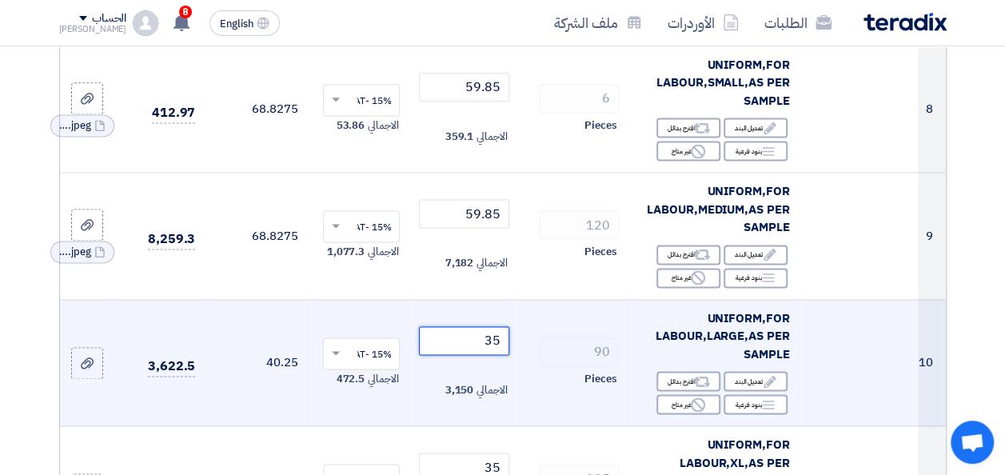
click at [492, 349] on input "35" at bounding box center [464, 340] width 90 height 29
paste input "59.8"
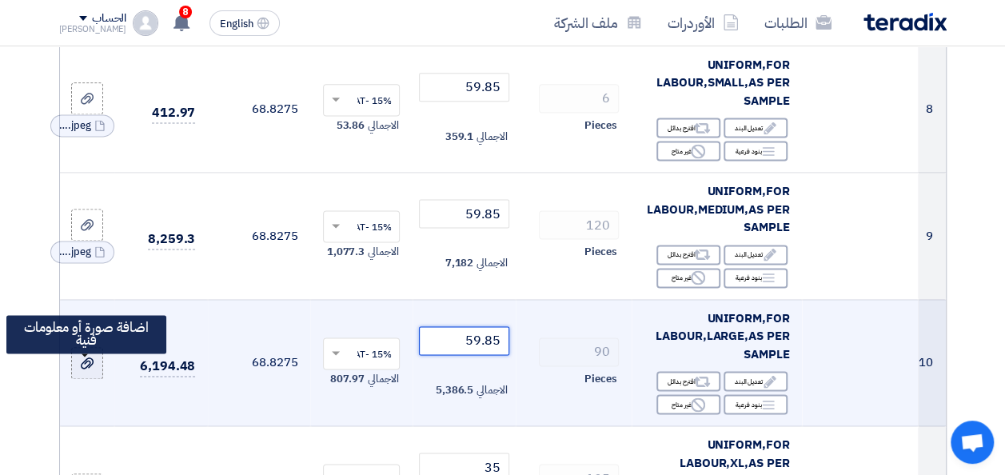
type input "59.85"
click at [90, 368] on use at bounding box center [87, 362] width 13 height 11
click at [0, 0] on input "file" at bounding box center [0, 0] width 0 height 0
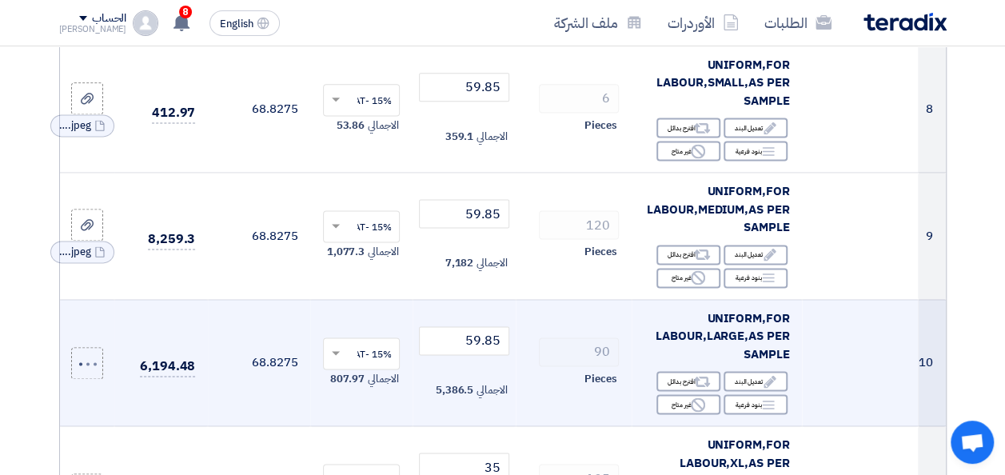
click at [526, 316] on td "90 Pieces" at bounding box center [574, 362] width 116 height 127
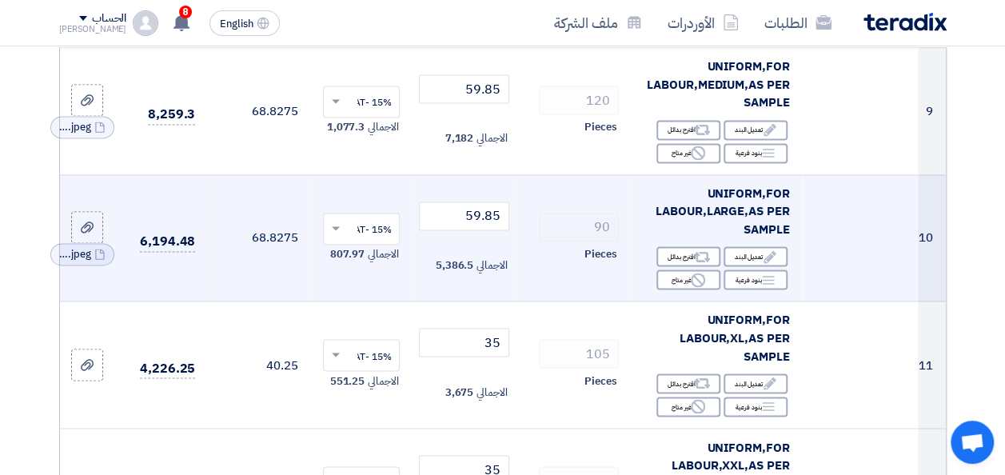
scroll to position [1151, 0]
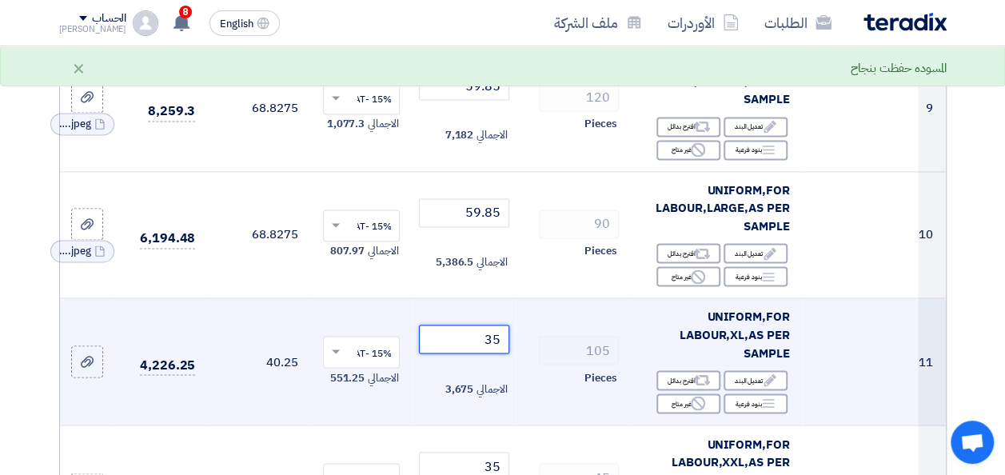
click at [490, 346] on input "35" at bounding box center [464, 339] width 90 height 29
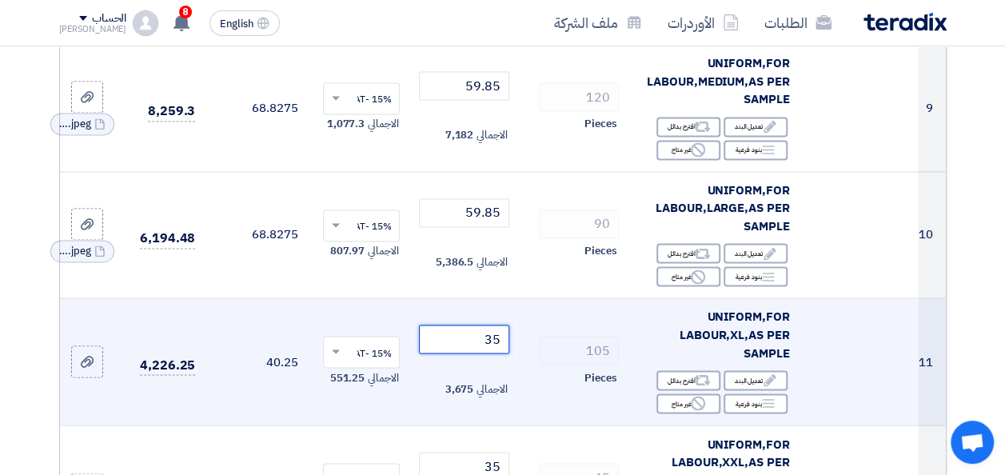
paste input "59.8"
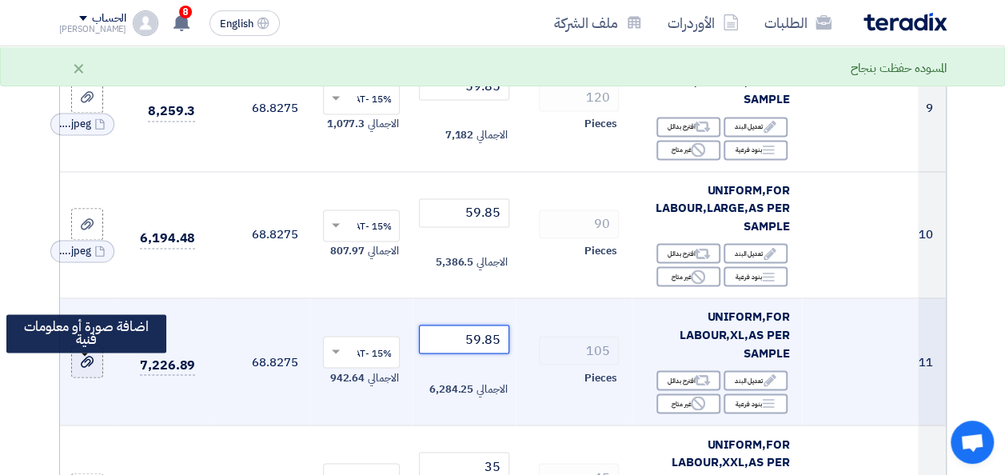
type input "59.85"
click at [89, 367] on use at bounding box center [87, 361] width 13 height 11
click at [0, 0] on input "file" at bounding box center [0, 0] width 0 height 0
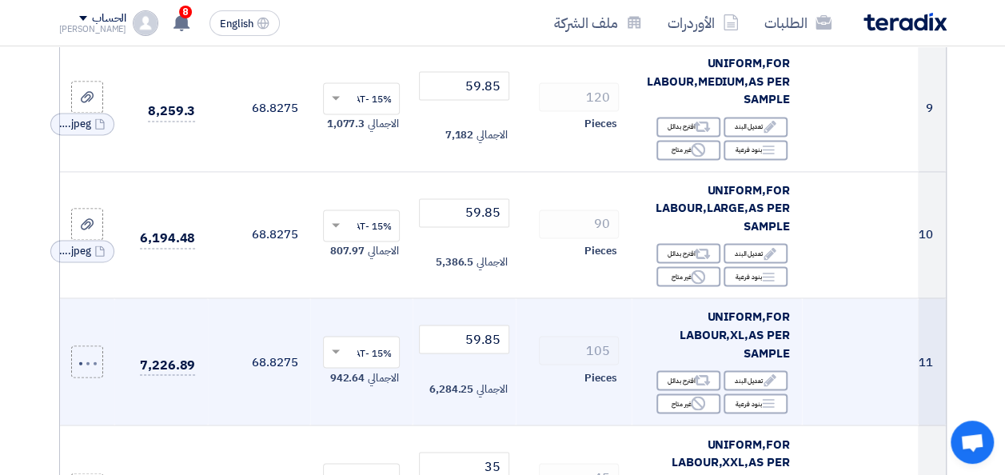
click at [528, 318] on td "105 Pieces" at bounding box center [574, 361] width 116 height 127
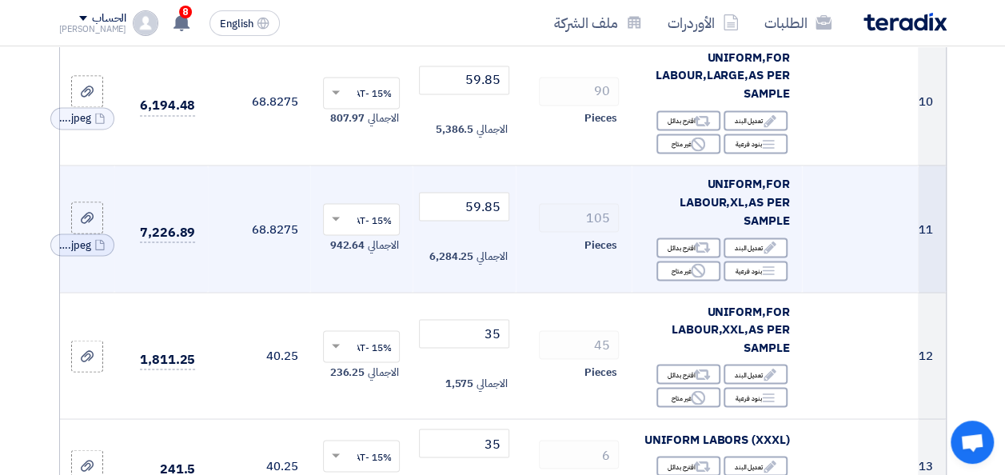
scroll to position [1311, 0]
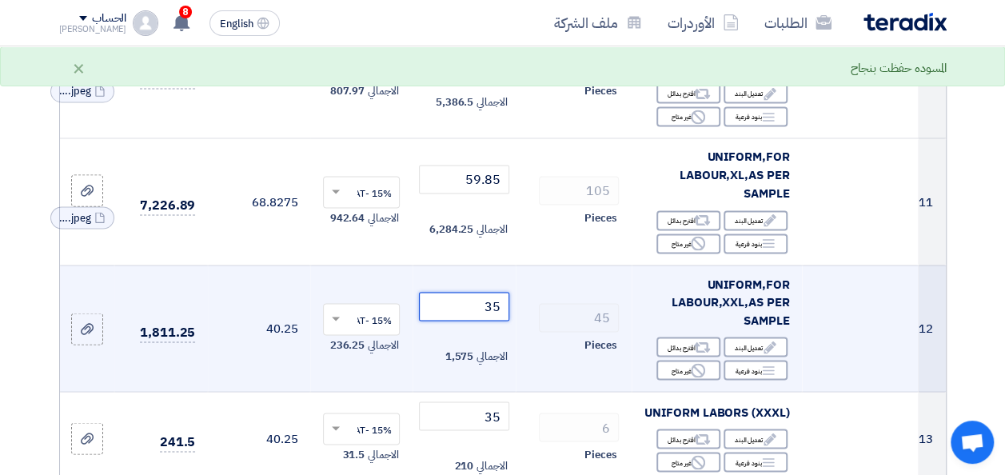
click at [488, 313] on input "35" at bounding box center [464, 306] width 90 height 29
paste input "59.8"
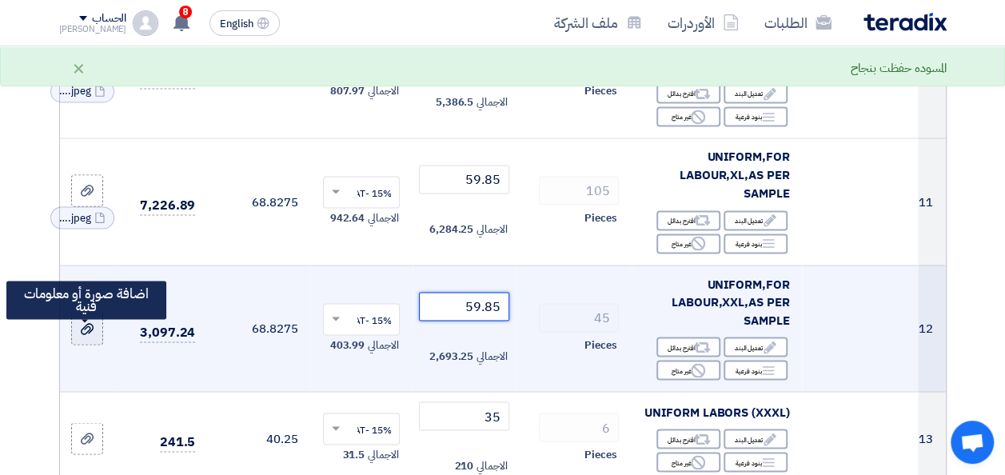
type input "59.85"
click at [91, 335] on icon at bounding box center [87, 328] width 13 height 13
click at [0, 0] on input "file" at bounding box center [0, 0] width 0 height 0
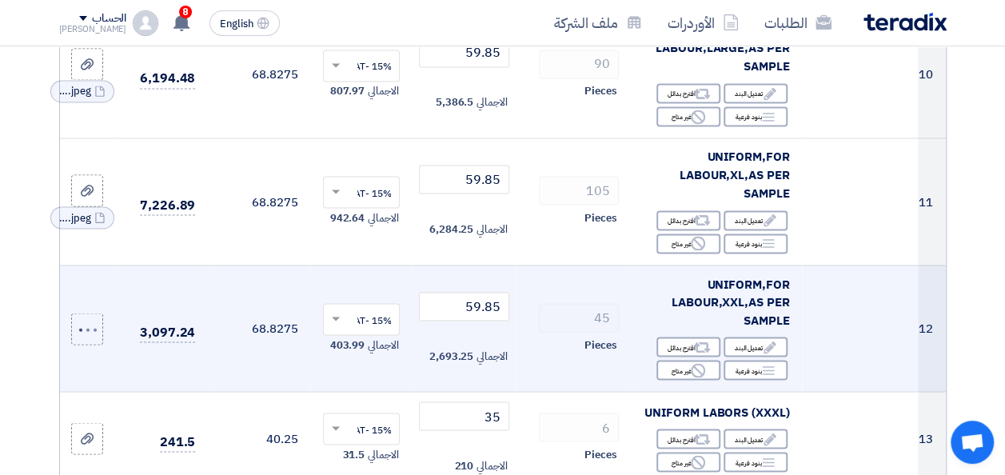
click at [524, 304] on td "45 Pieces" at bounding box center [574, 328] width 116 height 127
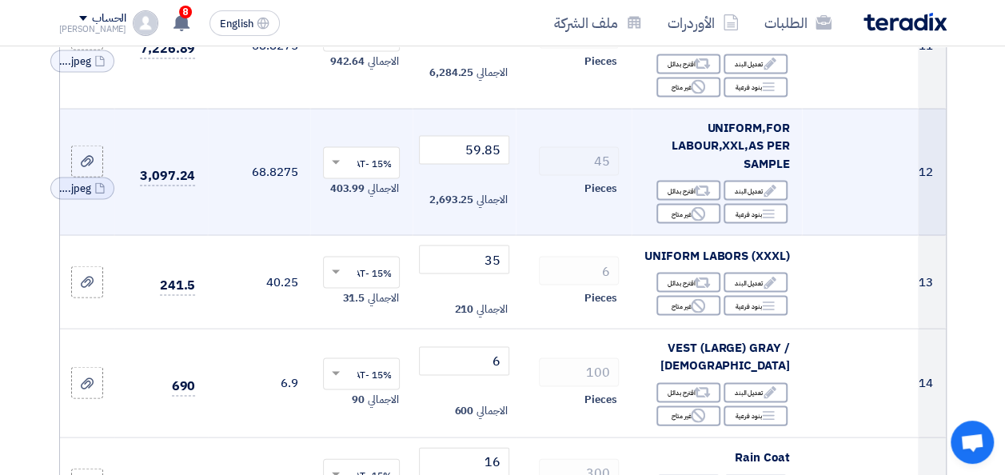
scroll to position [1471, 0]
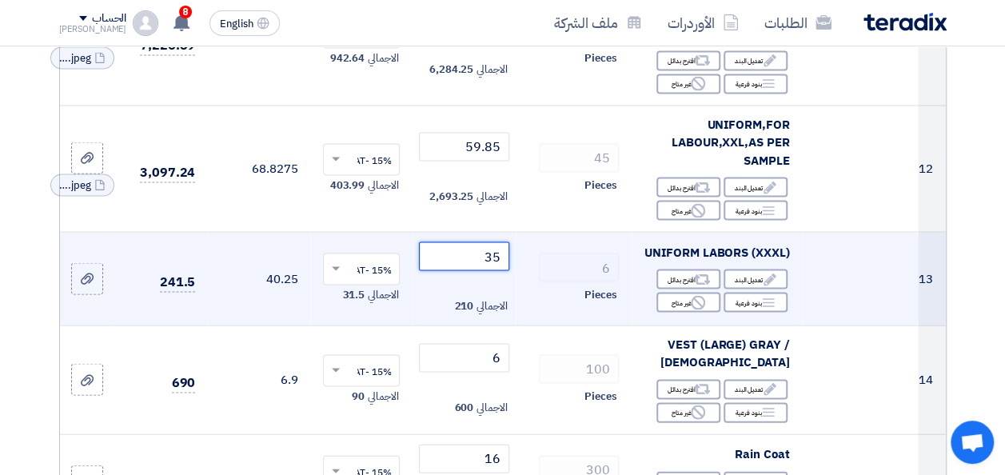
click at [488, 261] on input "35" at bounding box center [464, 255] width 90 height 29
paste input "59.8"
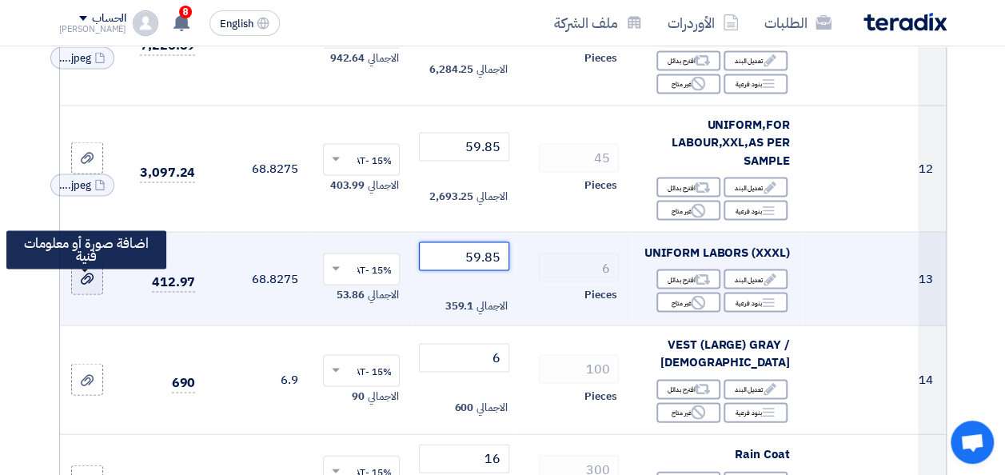
type input "59.85"
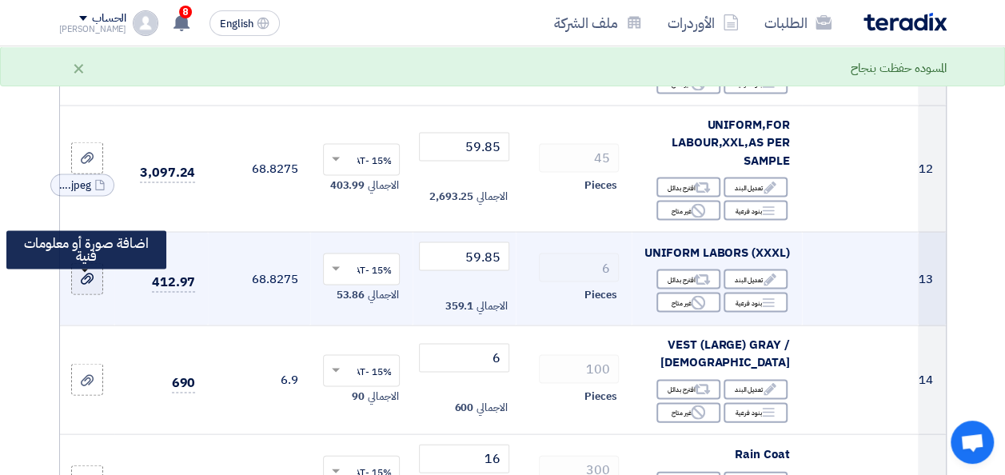
click at [79, 285] on div at bounding box center [87, 278] width 16 height 18
click at [0, 0] on input "file" at bounding box center [0, 0] width 0 height 0
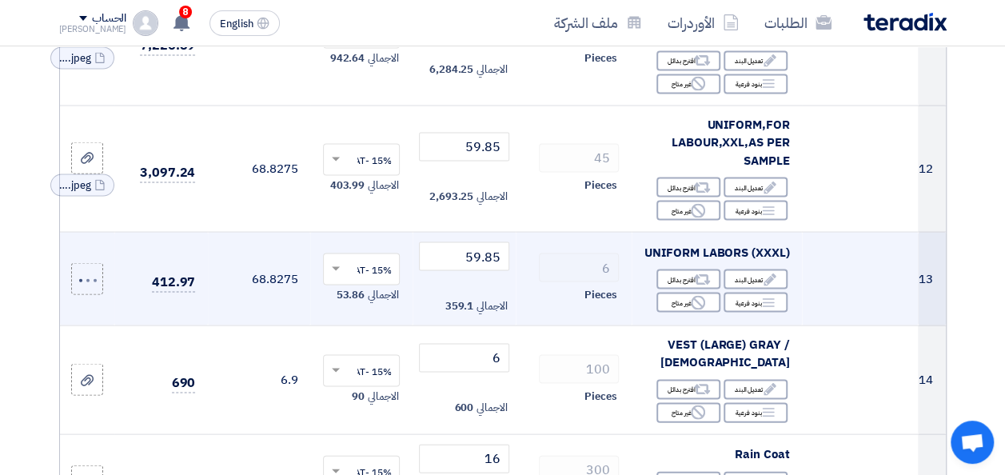
click at [546, 321] on td "6 Pieces" at bounding box center [574, 279] width 116 height 94
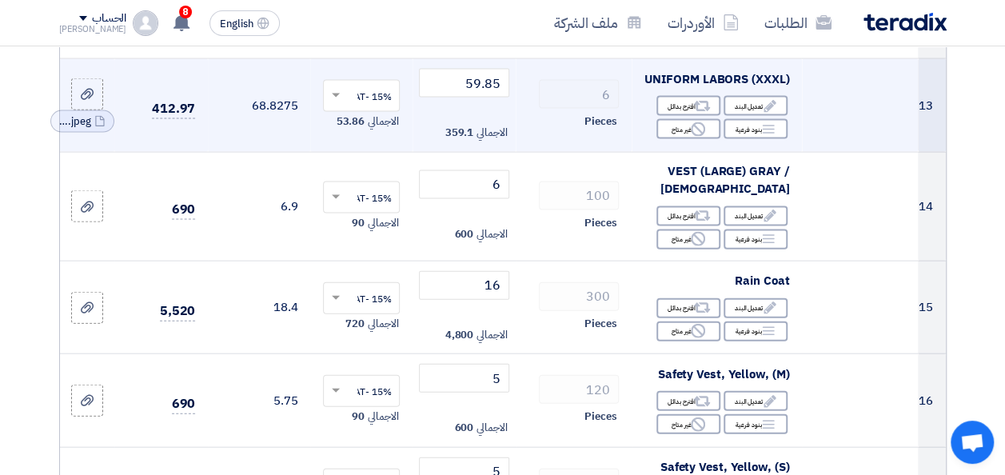
scroll to position [1662, 0]
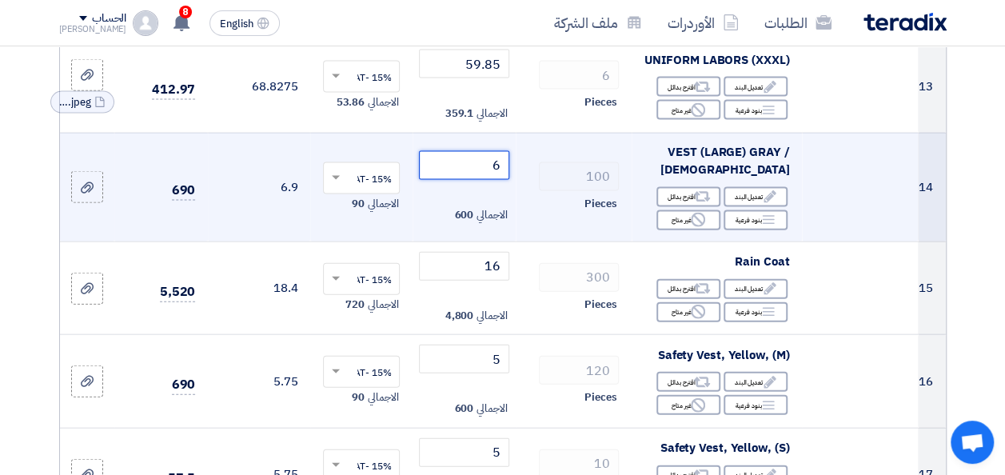
click at [494, 173] on input "6" at bounding box center [464, 165] width 90 height 29
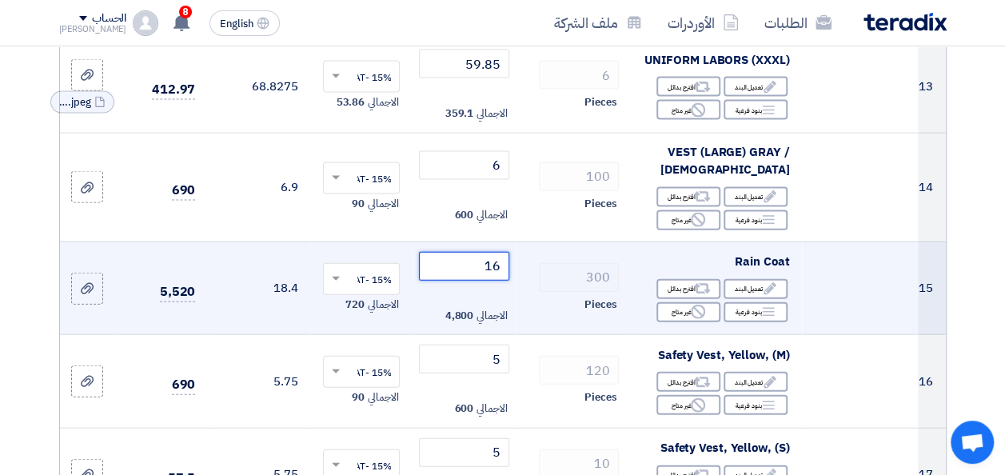
click at [494, 275] on input "16" at bounding box center [464, 266] width 90 height 29
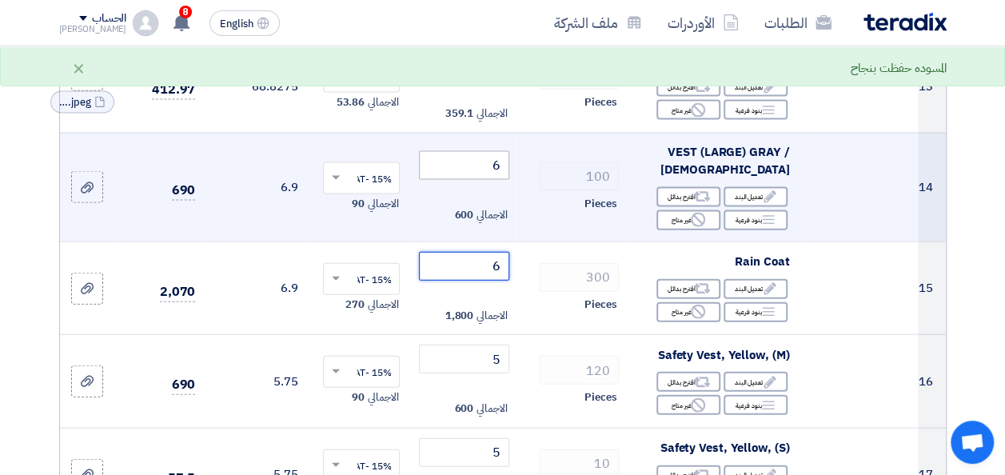
type input "6"
click at [494, 178] on input "6" at bounding box center [464, 165] width 90 height 29
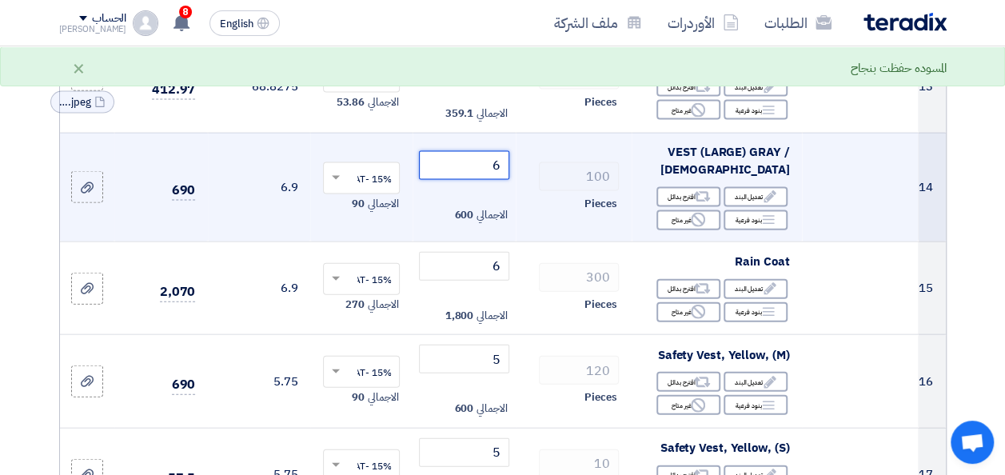
click at [494, 178] on input "6" at bounding box center [464, 165] width 90 height 29
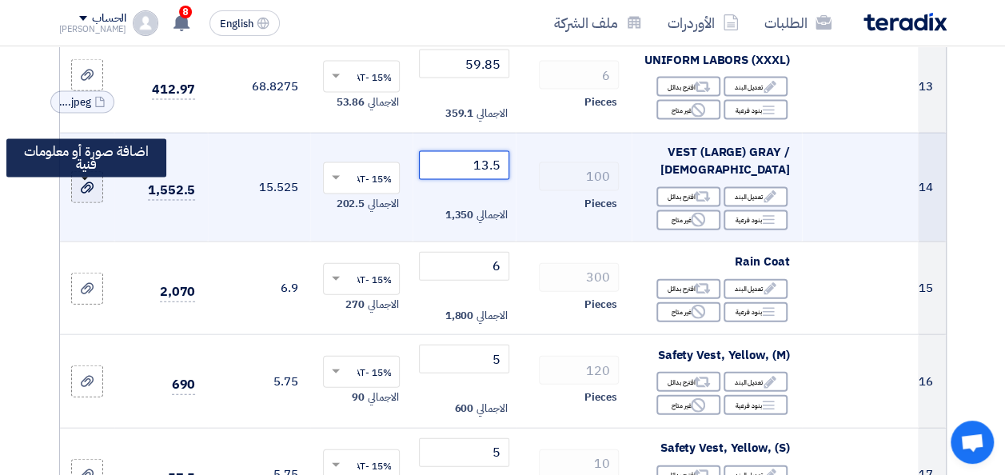
type input "13.5"
click at [86, 193] on use at bounding box center [87, 187] width 13 height 11
click at [0, 0] on input "file" at bounding box center [0, 0] width 0 height 0
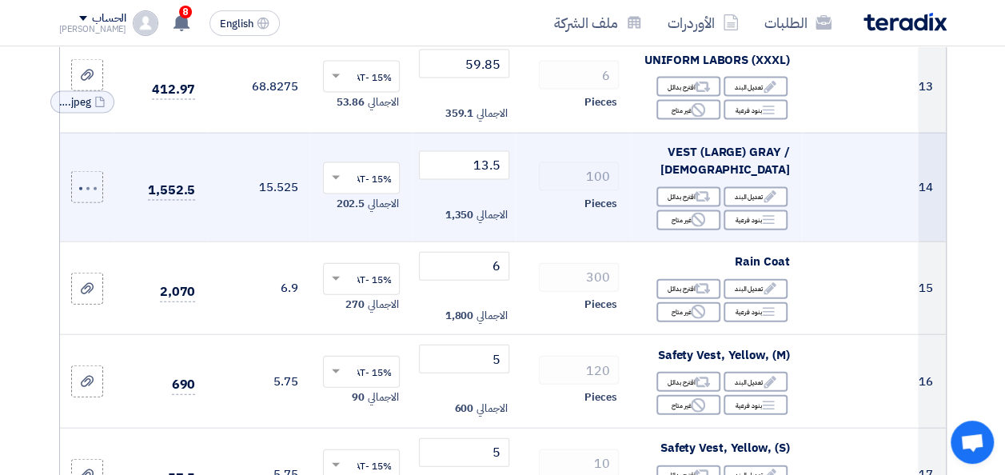
click at [523, 227] on td "100 Pieces" at bounding box center [574, 187] width 116 height 109
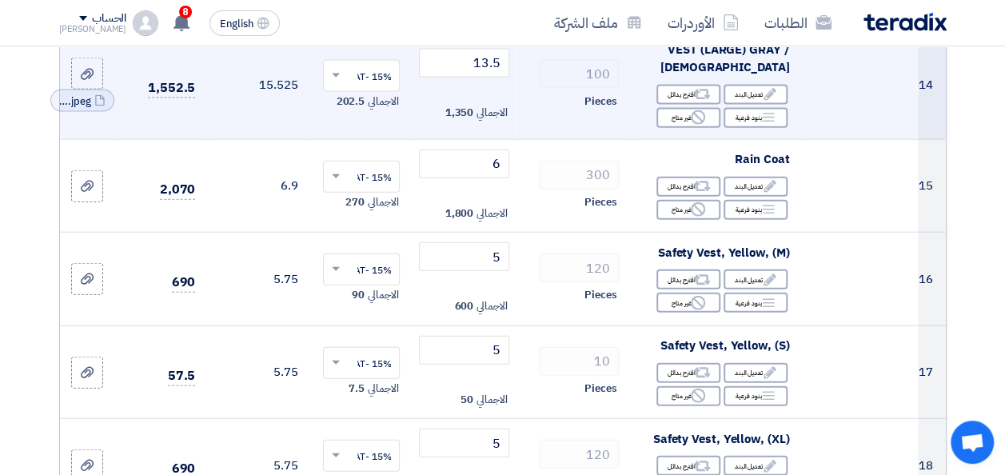
scroll to position [1790, 0]
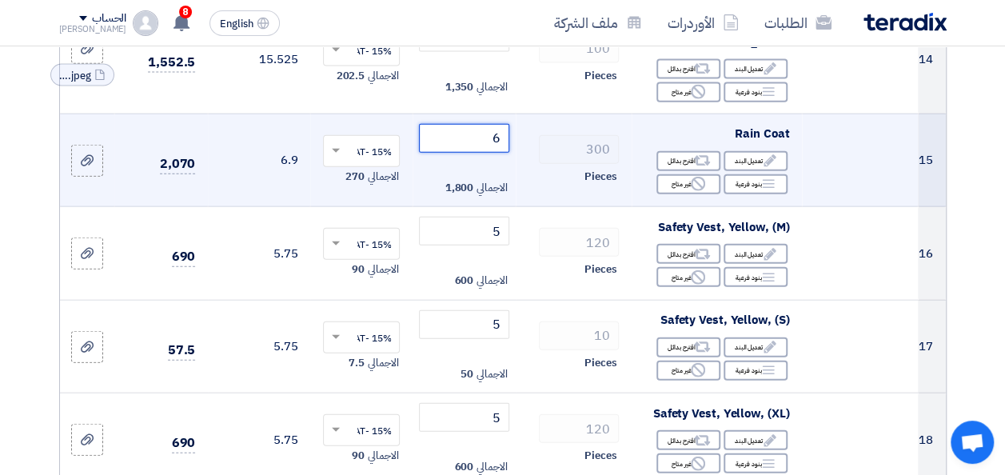
click at [494, 149] on input "6" at bounding box center [464, 138] width 90 height 29
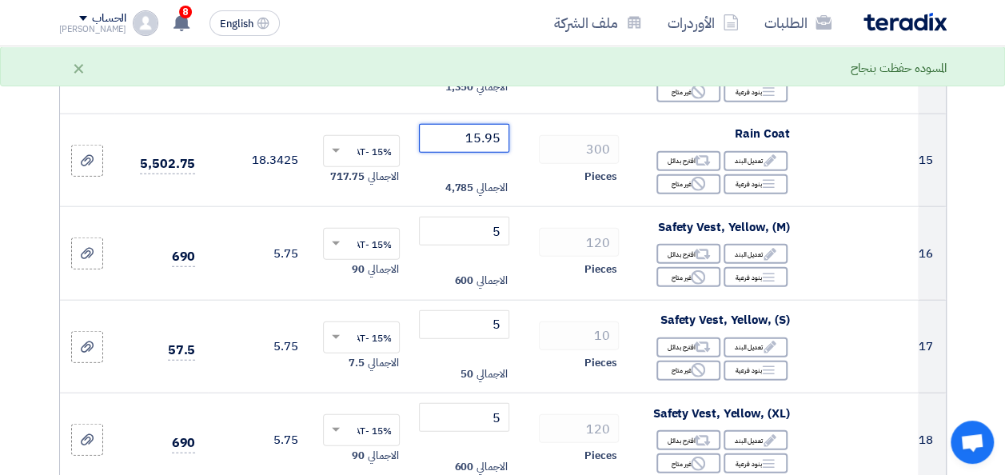
type input "15.95"
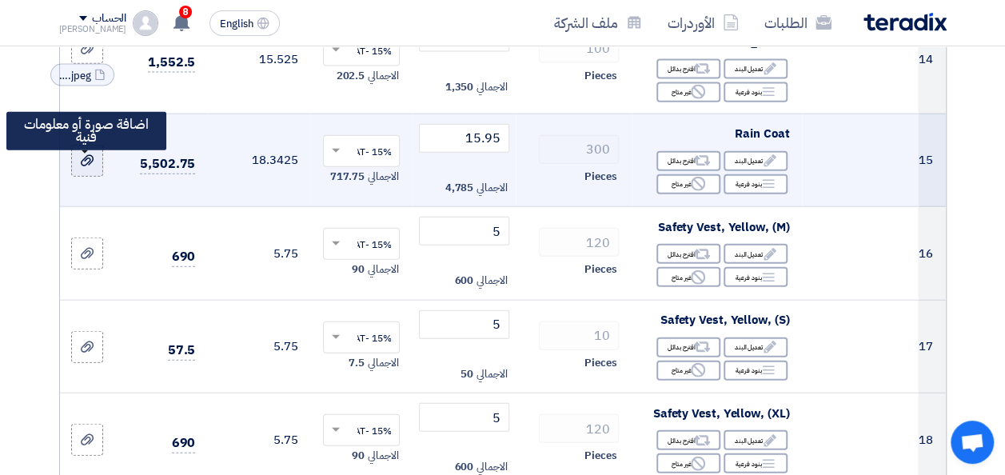
click at [81, 166] on use at bounding box center [87, 160] width 13 height 11
click at [0, 0] on input "file" at bounding box center [0, 0] width 0 height 0
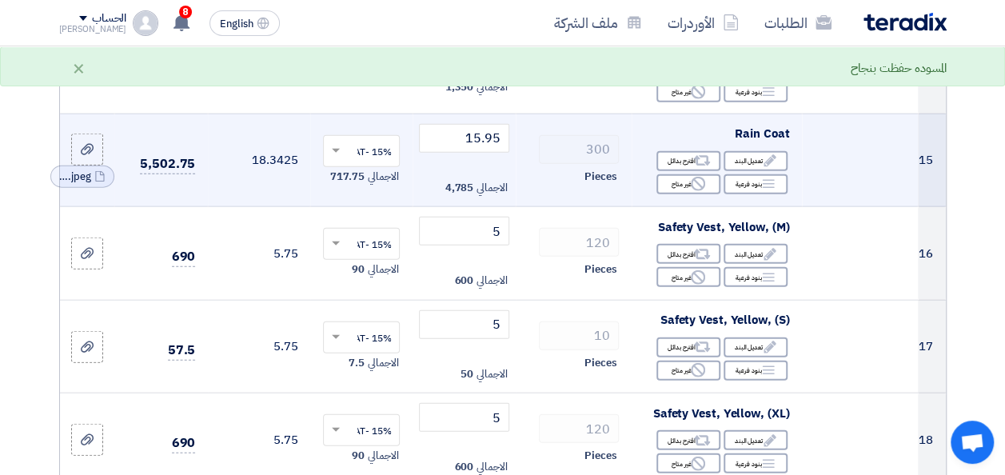
click at [525, 177] on td "300 Pieces" at bounding box center [574, 160] width 116 height 94
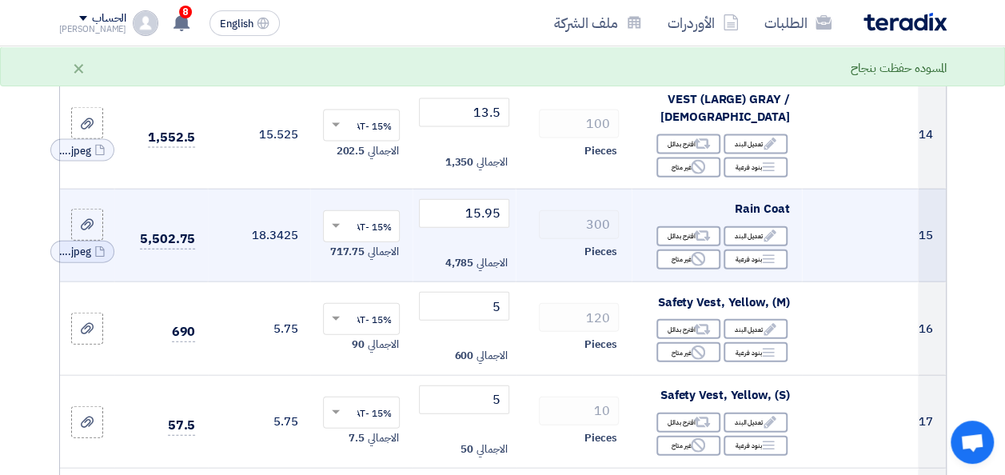
scroll to position [1694, 0]
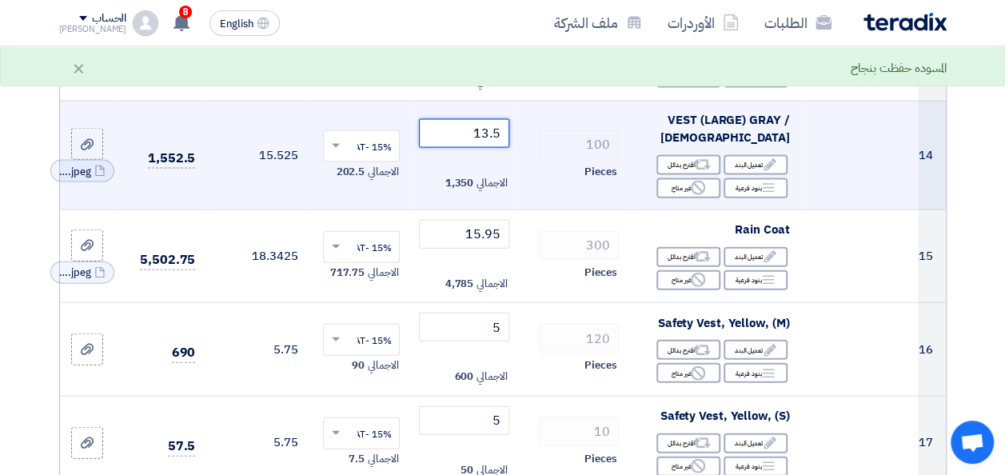
click at [484, 141] on input "13.5" at bounding box center [464, 133] width 90 height 29
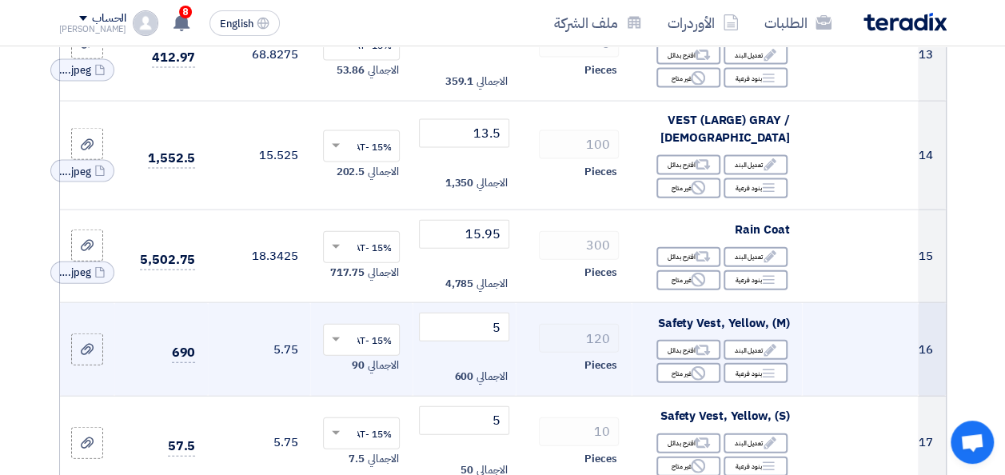
click at [520, 319] on td "120 Pieces" at bounding box center [574, 350] width 116 height 94
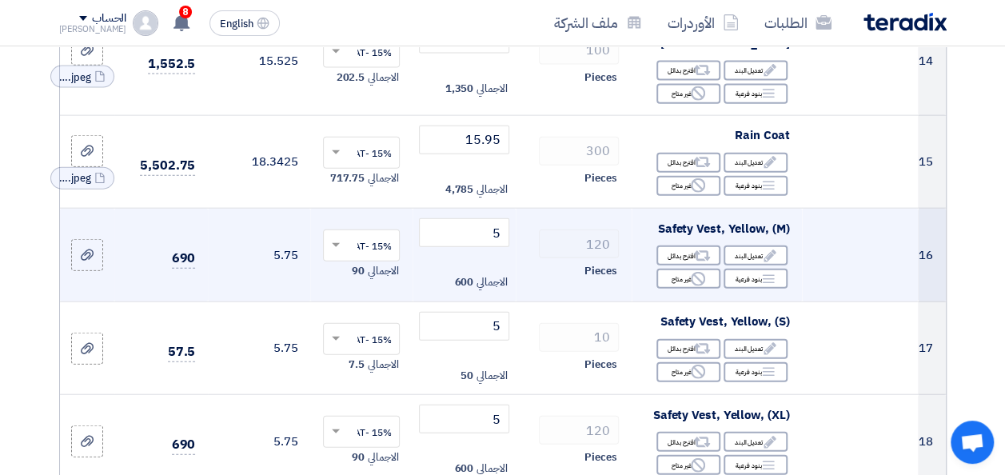
scroll to position [1790, 0]
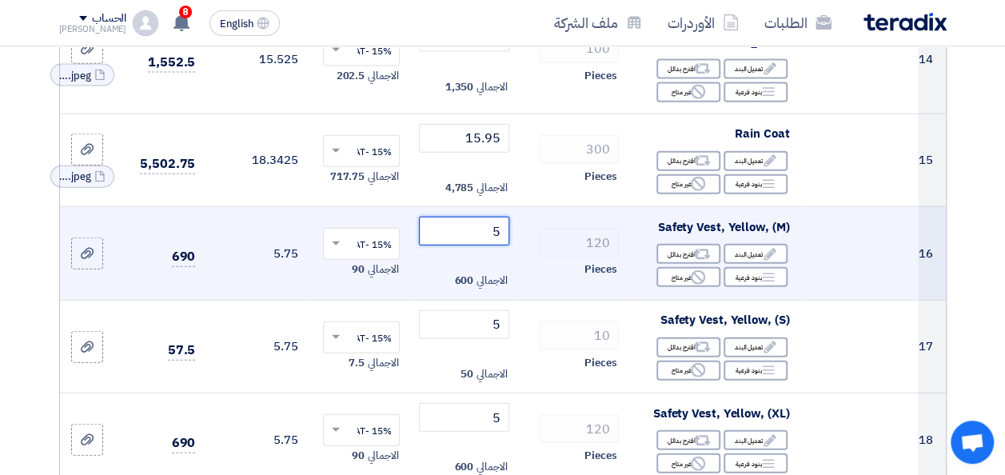
click at [497, 239] on input "5" at bounding box center [464, 231] width 90 height 29
paste input "13."
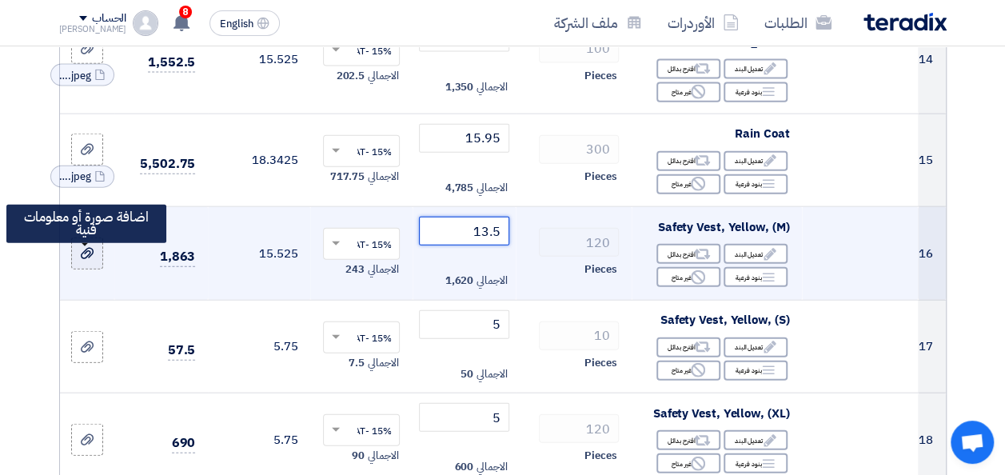
type input "13.5"
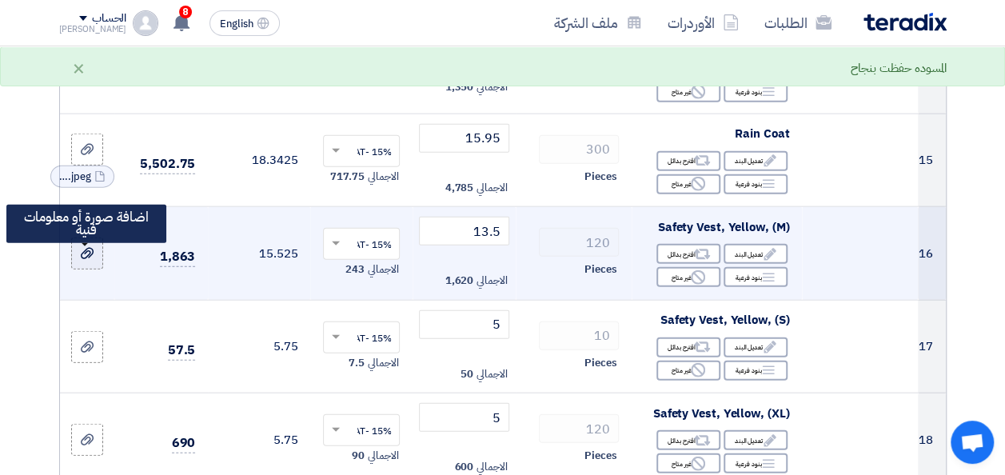
click at [90, 260] on icon at bounding box center [87, 253] width 13 height 13
click at [0, 0] on input "file" at bounding box center [0, 0] width 0 height 0
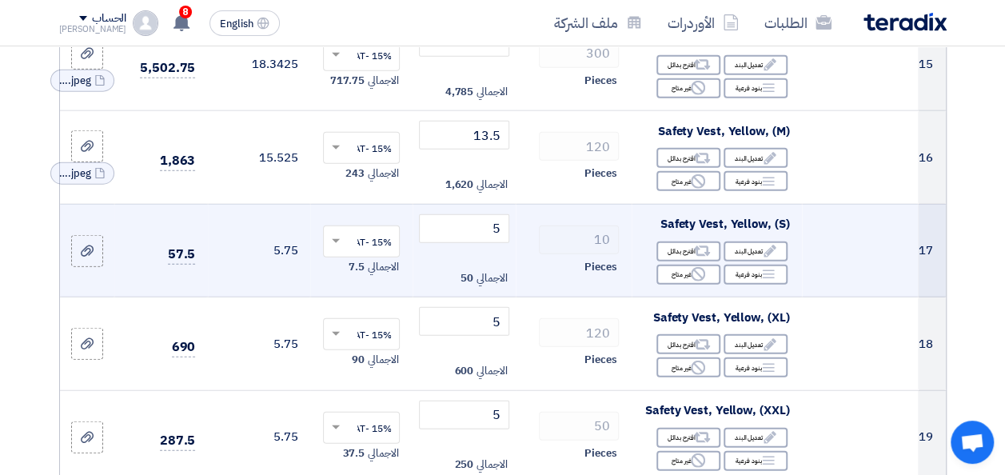
scroll to position [1918, 0]
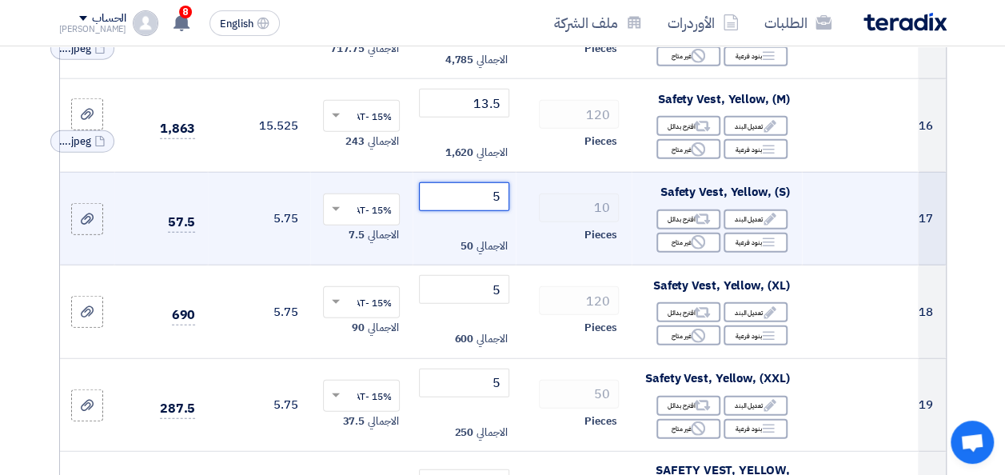
click at [491, 203] on input "5" at bounding box center [464, 196] width 90 height 29
paste input "13."
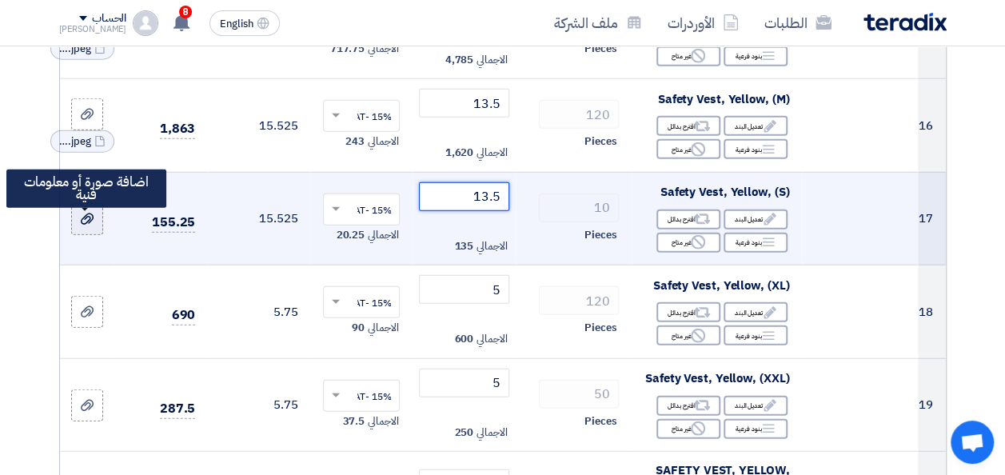
type input "13.5"
click at [91, 225] on use at bounding box center [87, 218] width 13 height 11
click at [0, 0] on input "file" at bounding box center [0, 0] width 0 height 0
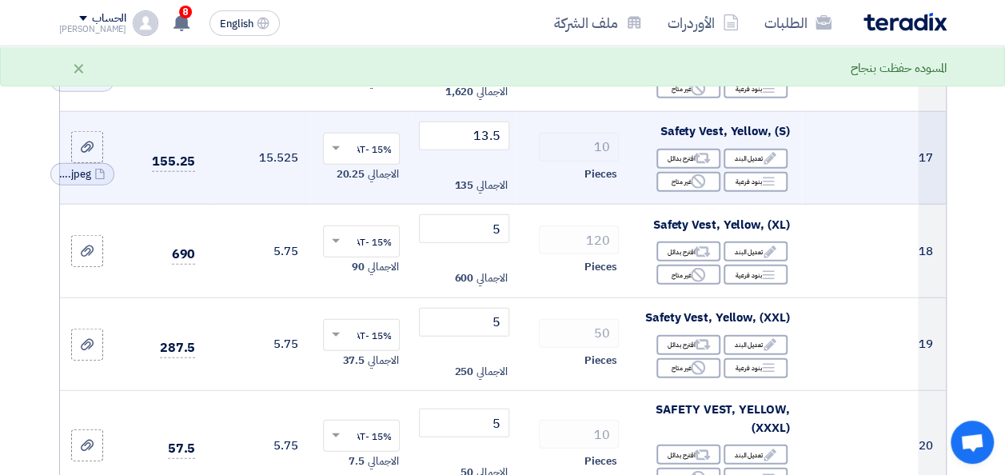
scroll to position [1982, 0]
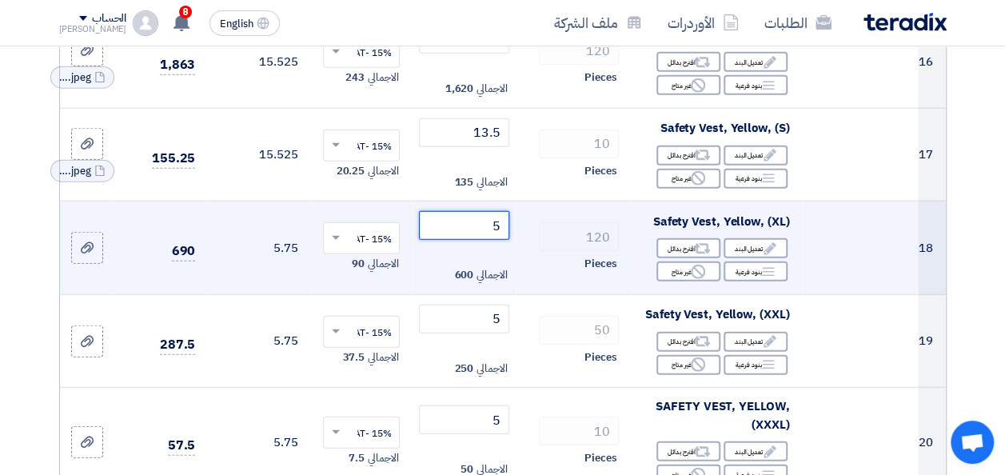
click at [493, 231] on input "5" at bounding box center [464, 225] width 90 height 29
paste input "13."
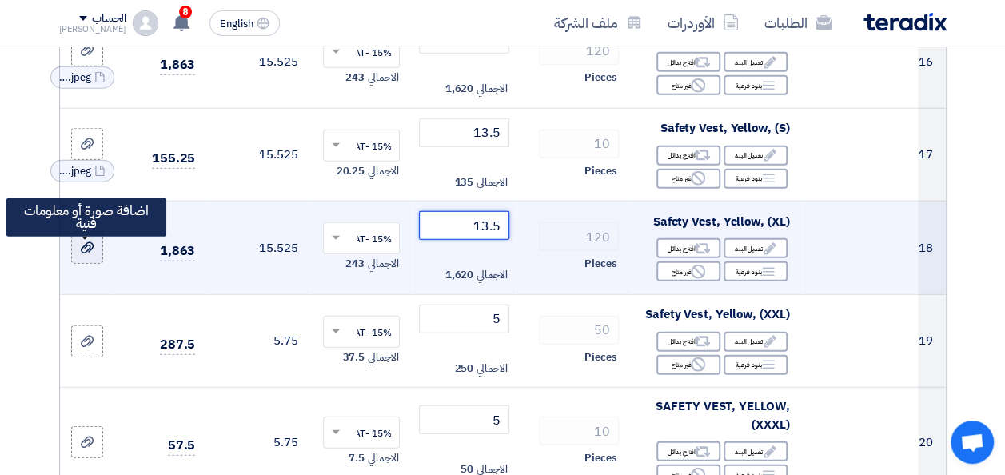
type input "13.5"
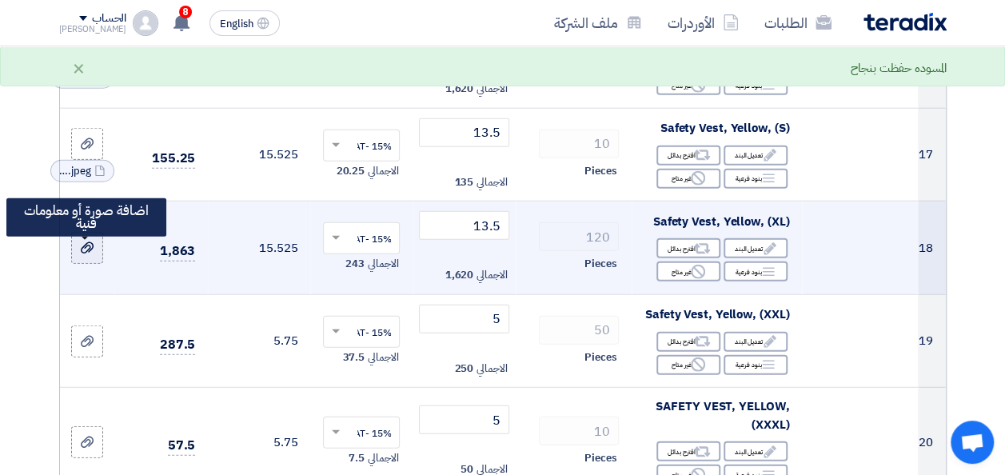
click at [88, 254] on icon at bounding box center [87, 247] width 13 height 13
click at [0, 0] on input "file" at bounding box center [0, 0] width 0 height 0
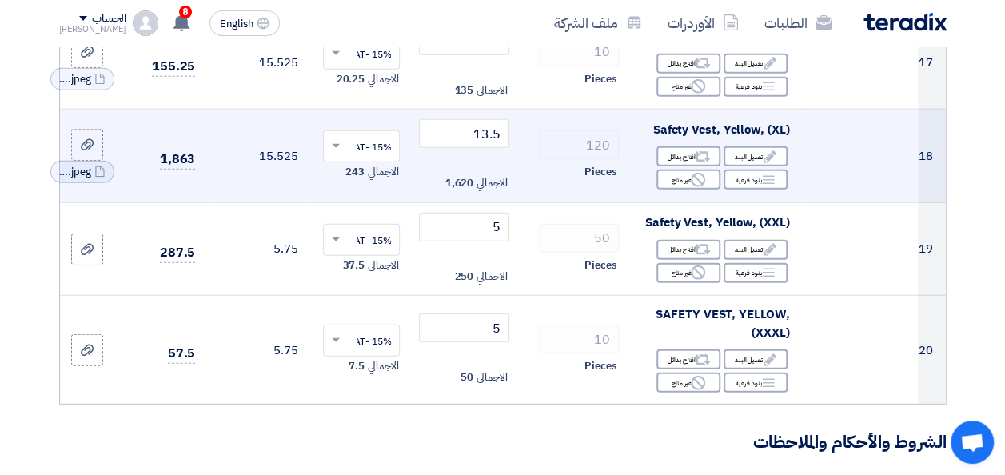
scroll to position [2078, 0]
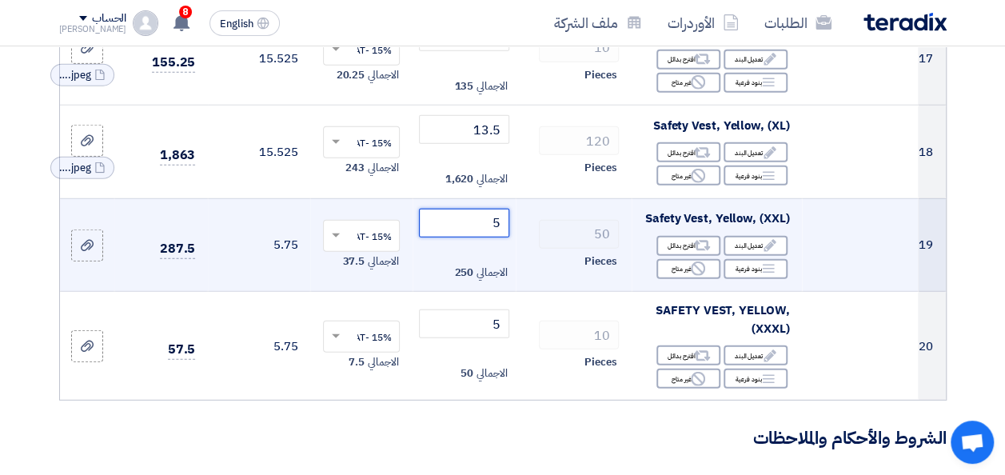
click at [493, 229] on input "5" at bounding box center [464, 223] width 90 height 29
paste input "13."
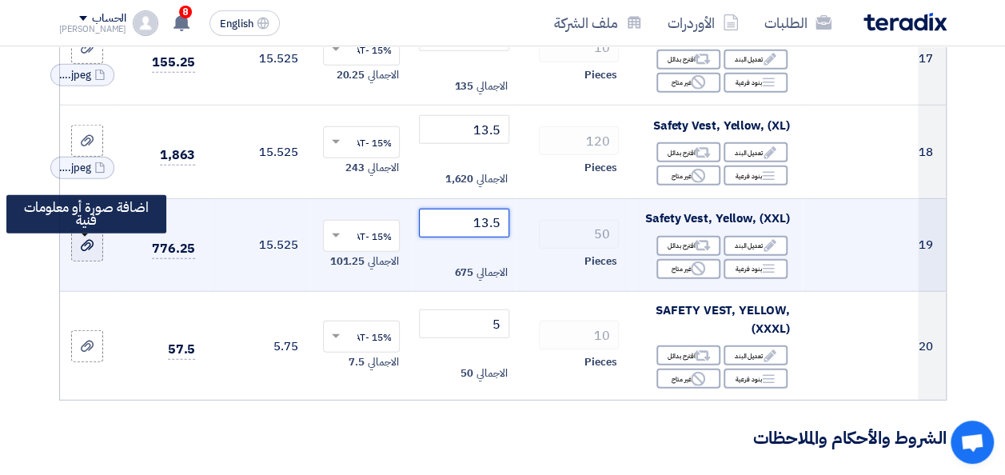
type input "13.5"
click at [82, 254] on div at bounding box center [87, 245] width 16 height 18
click at [0, 0] on input "file" at bounding box center [0, 0] width 0 height 0
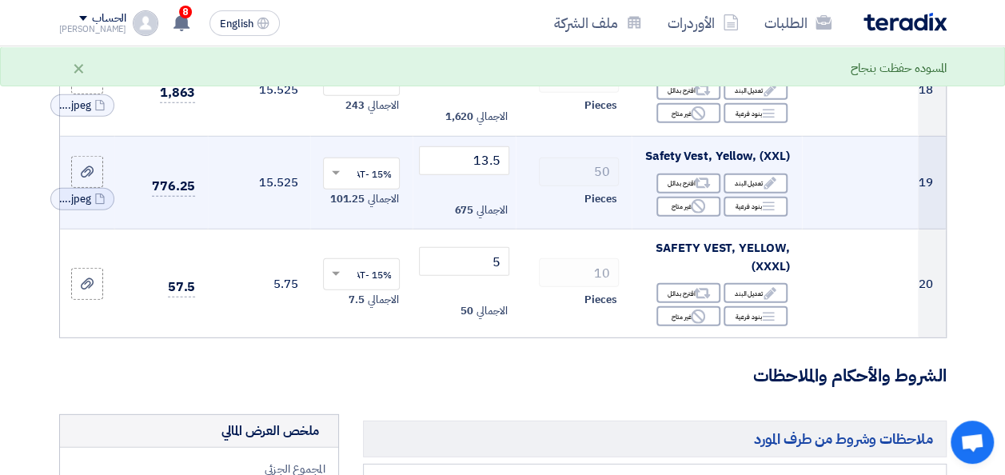
scroll to position [2142, 0]
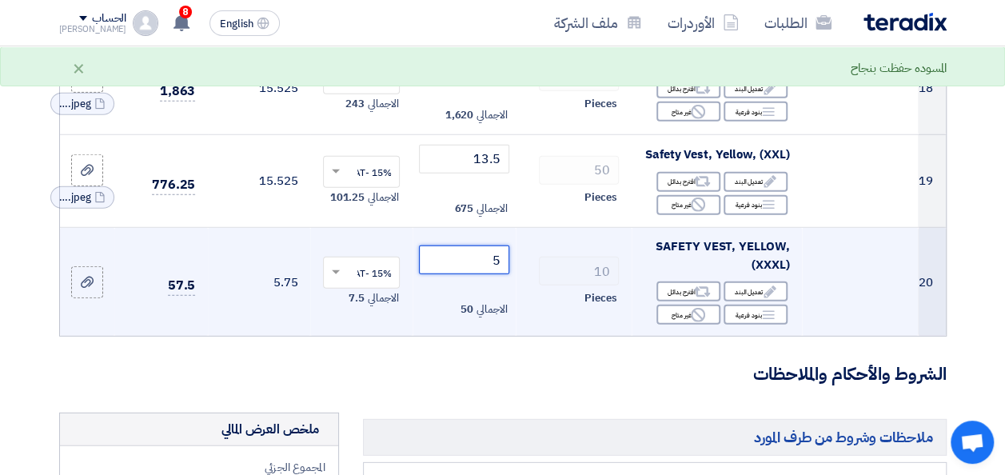
click at [496, 265] on input "5" at bounding box center [464, 259] width 90 height 29
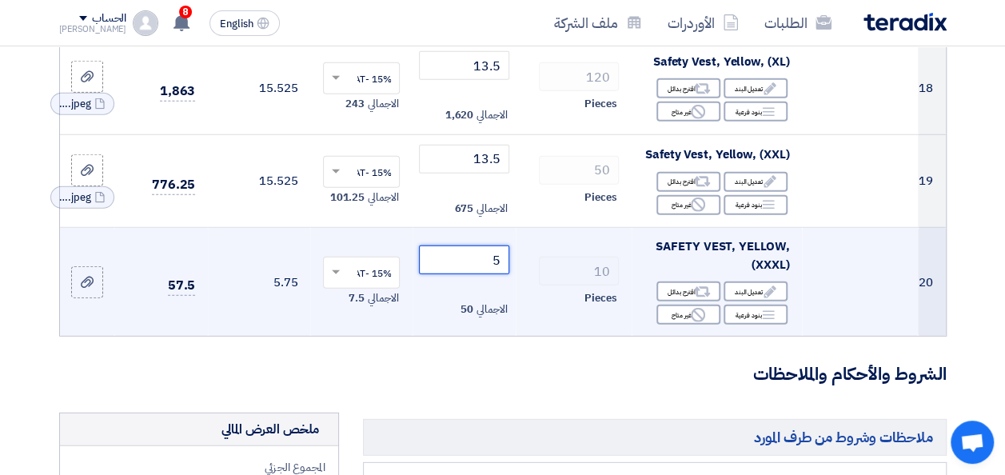
paste input "13."
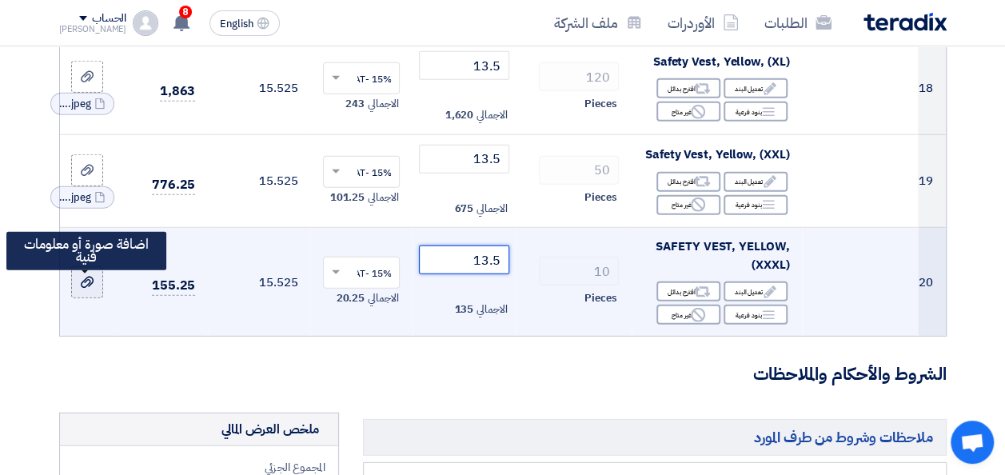
type input "13.5"
click at [90, 287] on icon at bounding box center [87, 282] width 13 height 13
click at [0, 0] on input "file" at bounding box center [0, 0] width 0 height 0
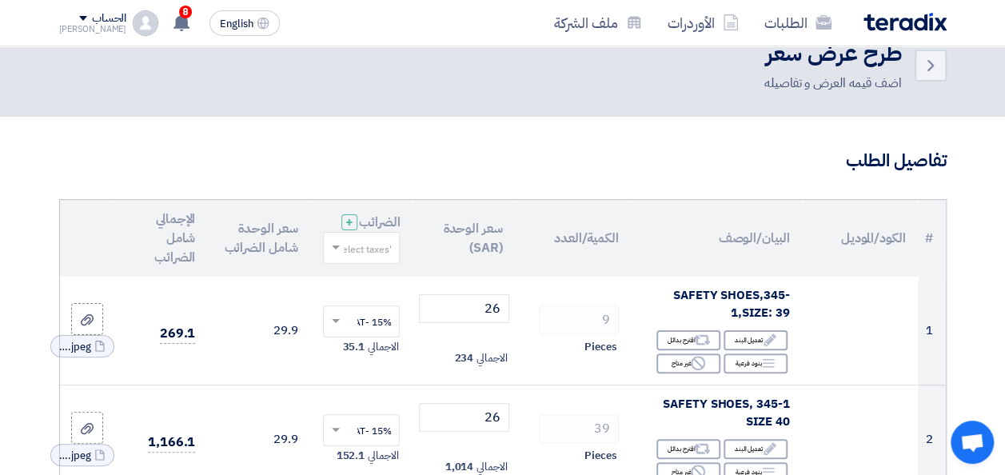
scroll to position [0, 0]
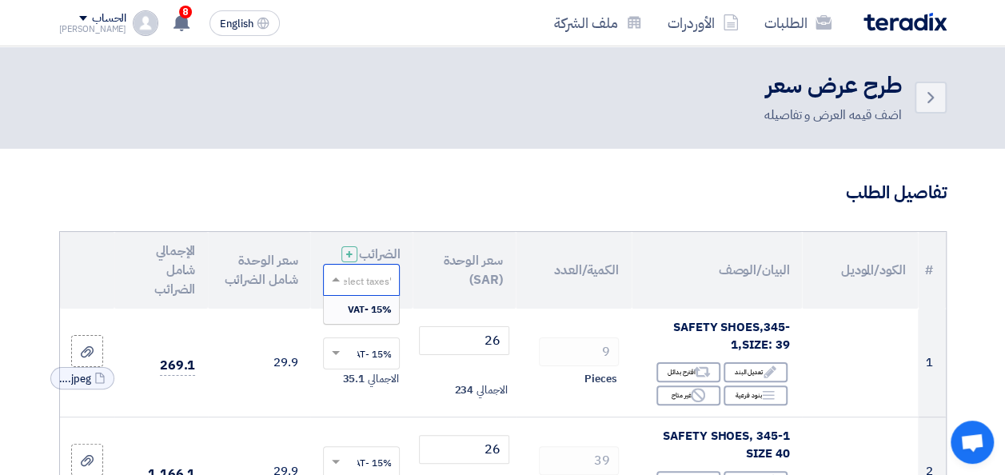
click at [336, 281] on span at bounding box center [336, 279] width 8 height 4
click at [336, 283] on span at bounding box center [336, 280] width 8 height 6
click at [372, 294] on input "text" at bounding box center [370, 281] width 45 height 26
click at [369, 317] on span "15% -VAT" at bounding box center [369, 309] width 44 height 14
click at [427, 294] on th "سعر الوحدة (SAR)" at bounding box center [463, 270] width 102 height 77
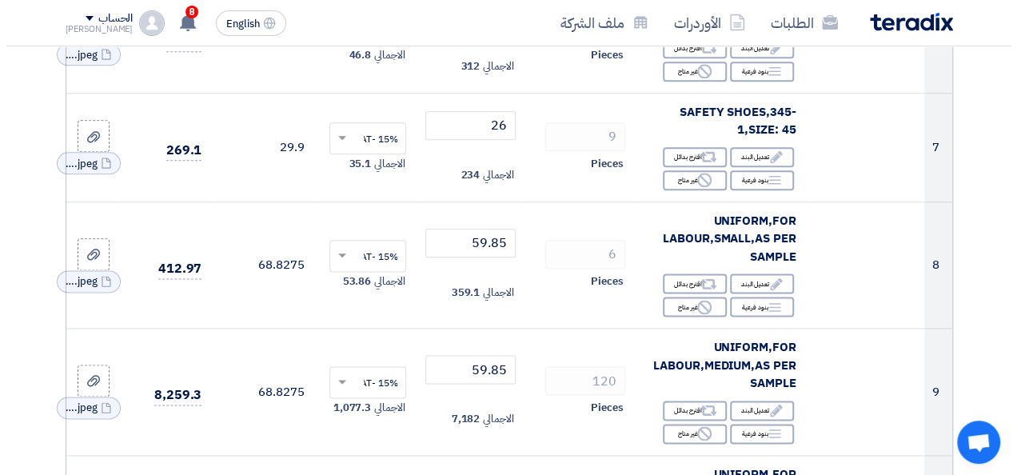
scroll to position [895, 0]
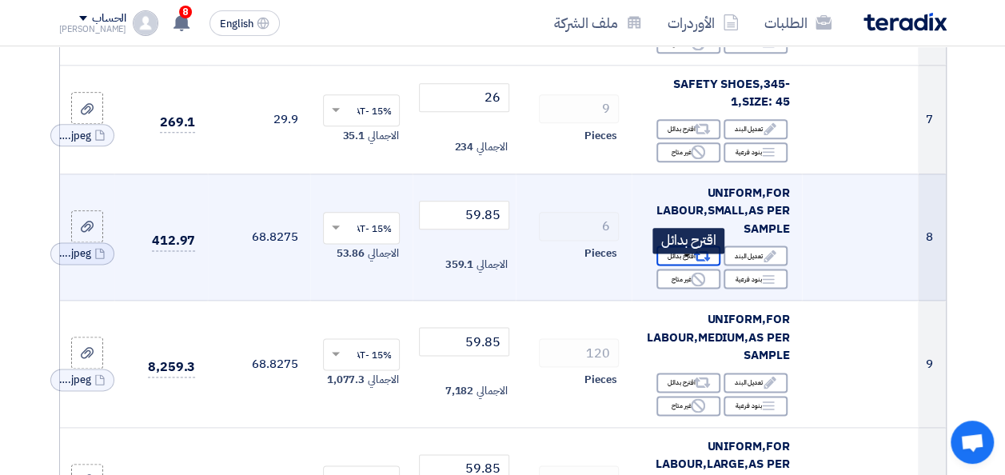
click at [677, 264] on div "Alternative اقترح بدائل" at bounding box center [688, 255] width 64 height 20
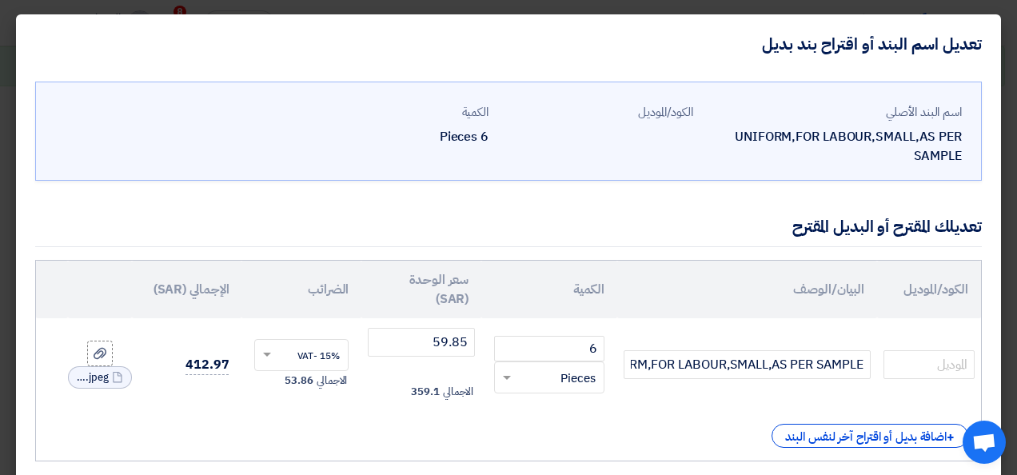
click at [676, 420] on div "الكود/الموديل البيان/الوصف الكمية سعر الوحدة (SAR) الضرائب الإجمالي (SAR) 6 ×" at bounding box center [508, 360] width 946 height 201
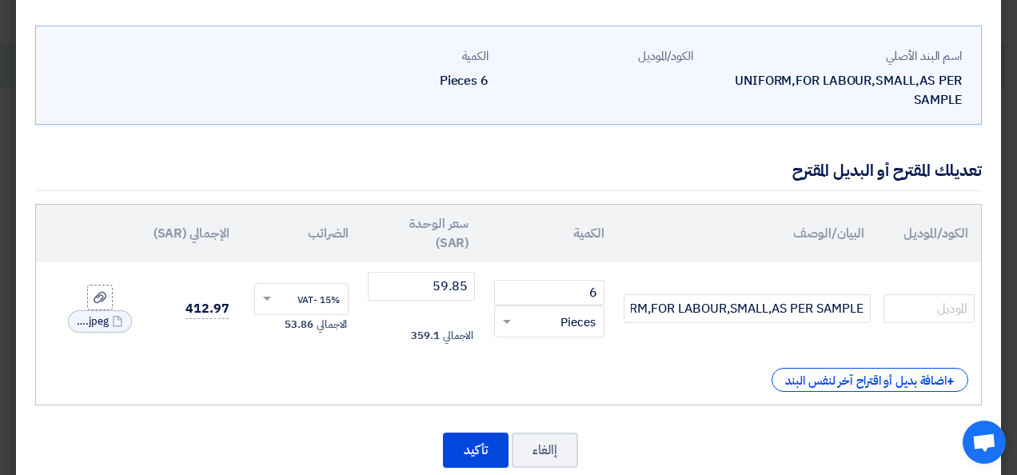
scroll to position [56, 0]
click at [555, 448] on button "إالغاء" at bounding box center [545, 449] width 66 height 35
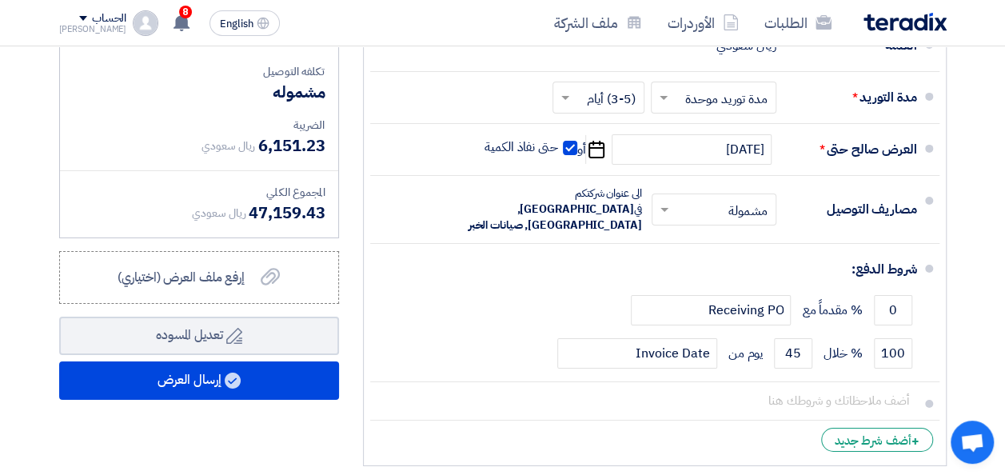
scroll to position [2590, 0]
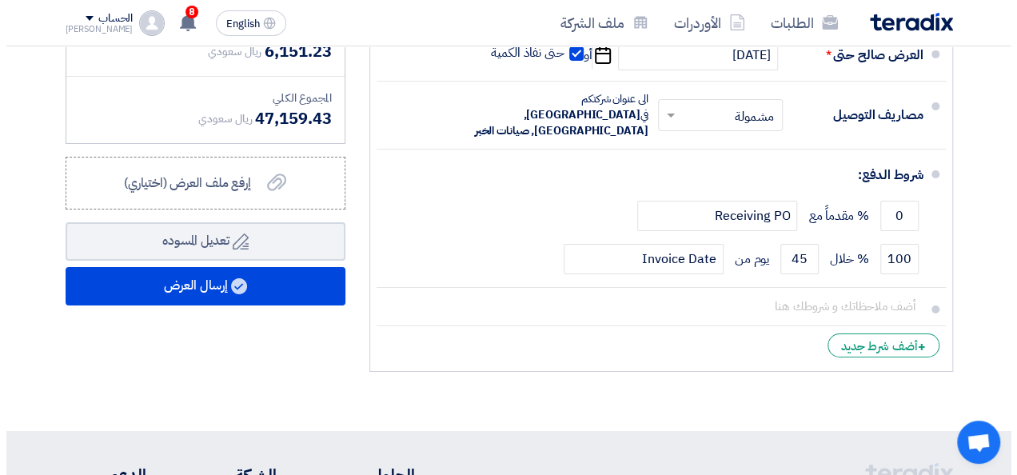
scroll to position [2718, 0]
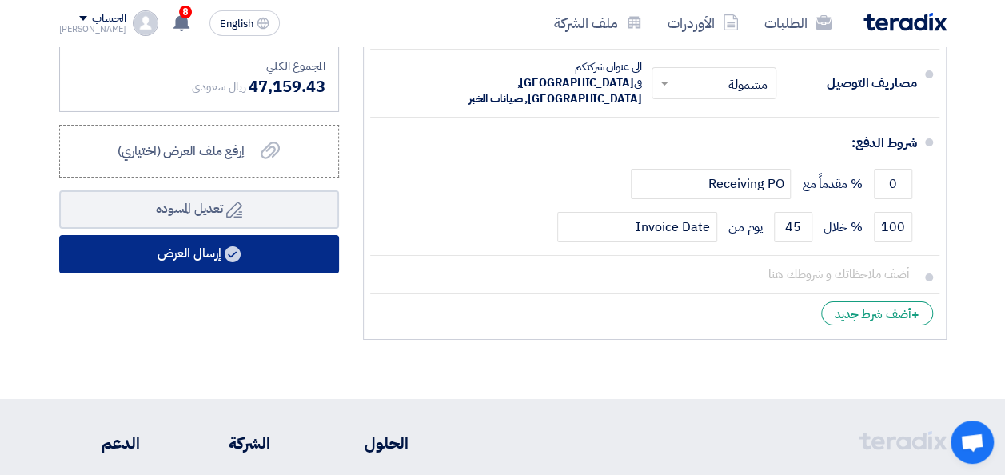
click at [201, 259] on button "إرسال العرض" at bounding box center [199, 254] width 280 height 38
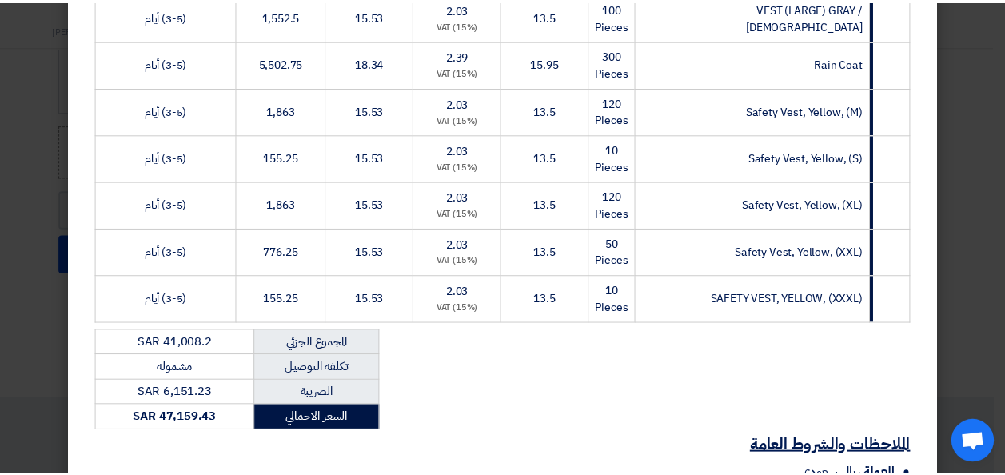
scroll to position [1124, 0]
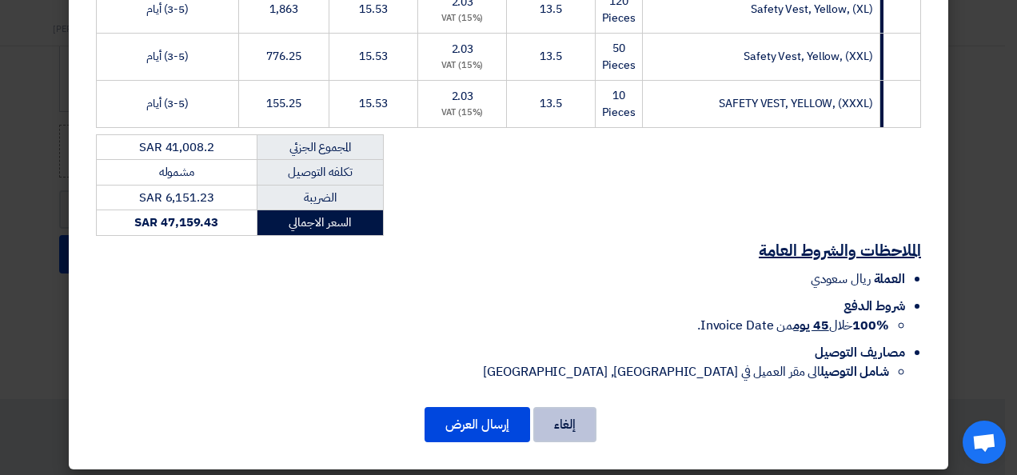
click at [563, 417] on button "إلغاء" at bounding box center [564, 424] width 63 height 35
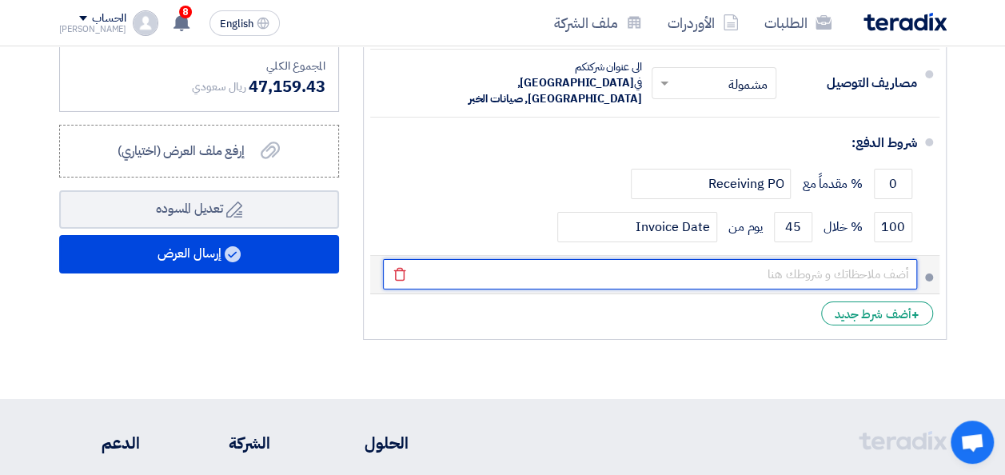
click at [847, 261] on input "text" at bounding box center [650, 274] width 534 height 30
type input "j"
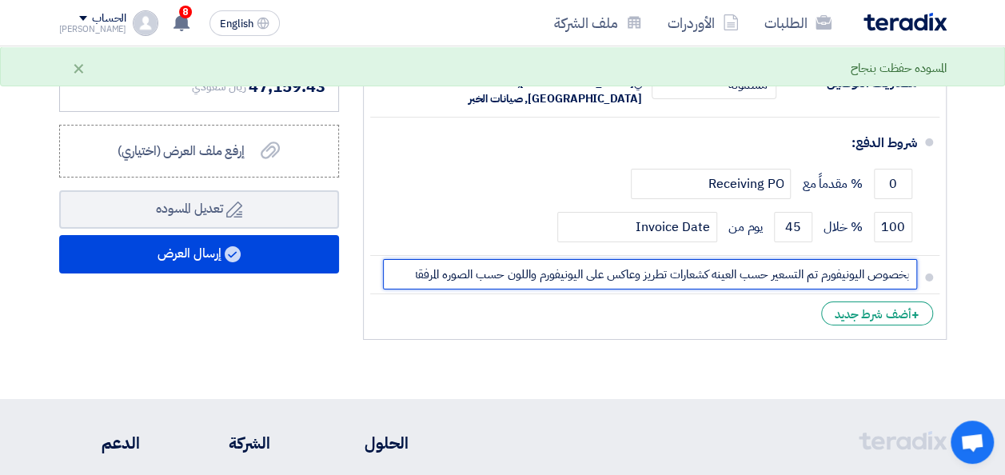
scroll to position [0, -4]
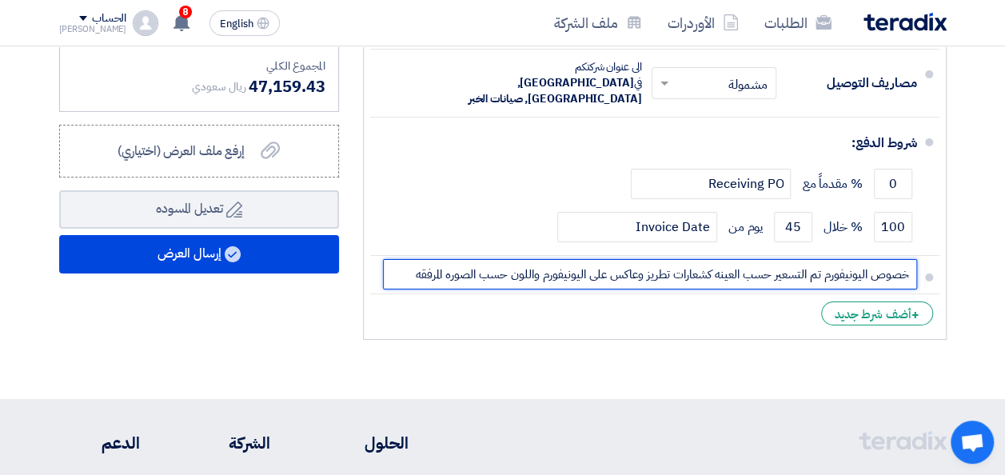
type input "بخصوص اليونيفورم تم التسعير حسب العينه كشعارات تطريز وعاكس على اليونيفورم واللو…"
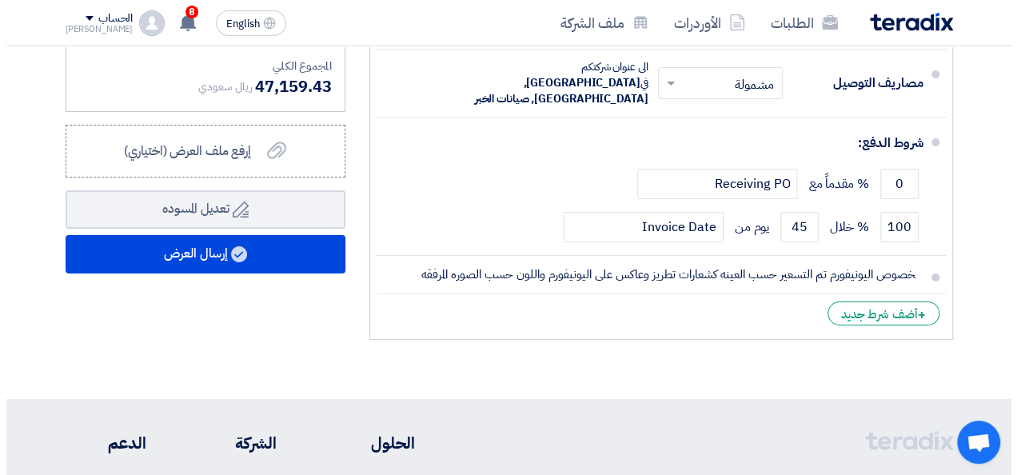
scroll to position [0, 0]
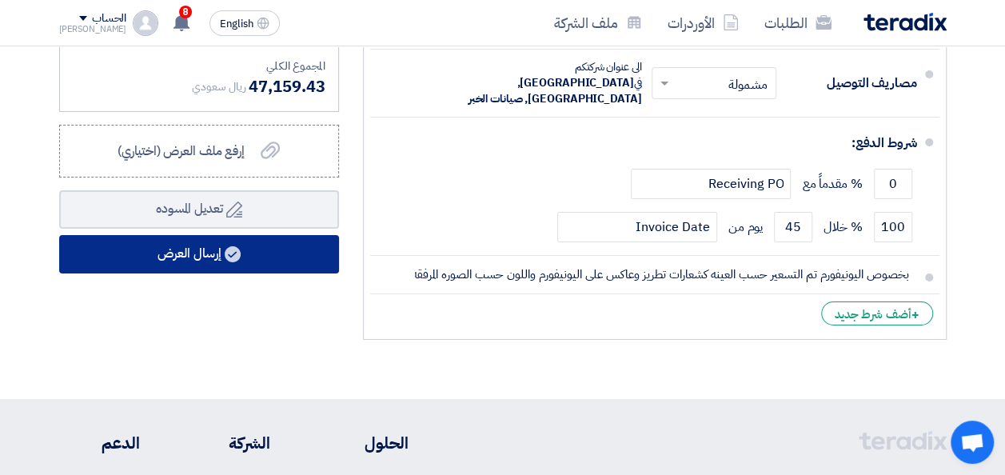
click at [237, 269] on button "إرسال العرض" at bounding box center [199, 254] width 280 height 38
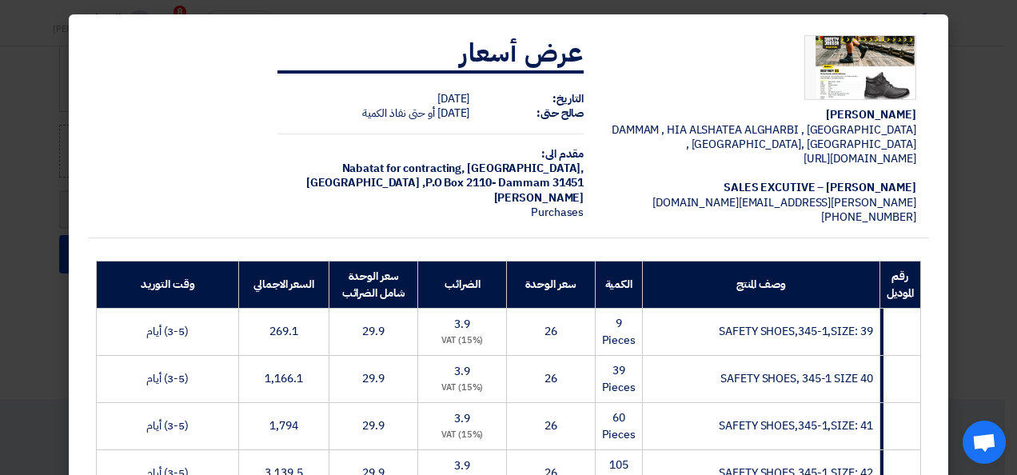
click at [978, 189] on modal-container "[PERSON_NAME] [GEOGRAPHIC_DATA] , [GEOGRAPHIC_DATA] ALSHATEA ALGHARBI , [GEOGRA…" at bounding box center [508, 237] width 1017 height 475
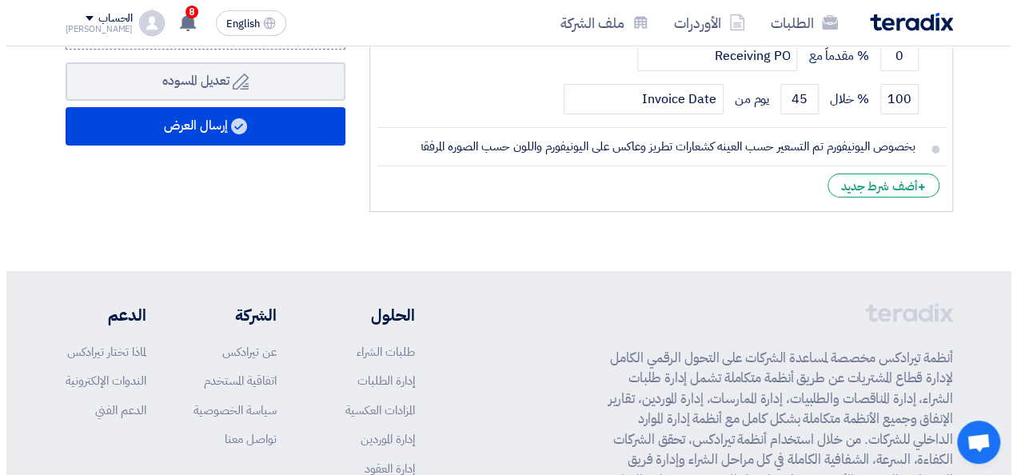
scroll to position [2877, 0]
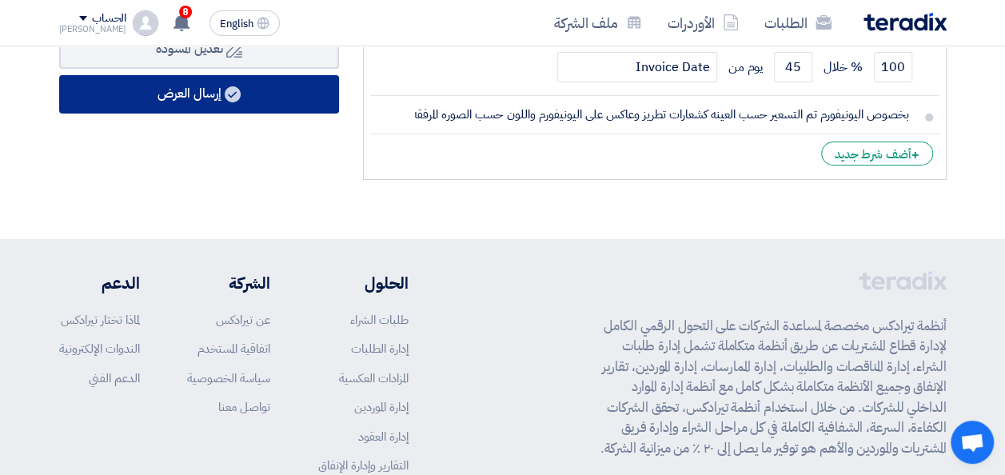
click at [238, 101] on use at bounding box center [233, 94] width 16 height 16
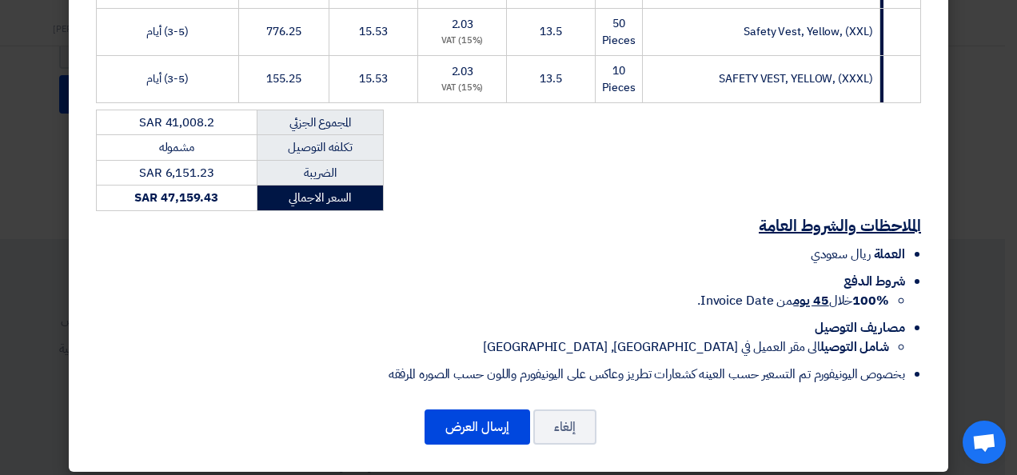
scroll to position [1151, 0]
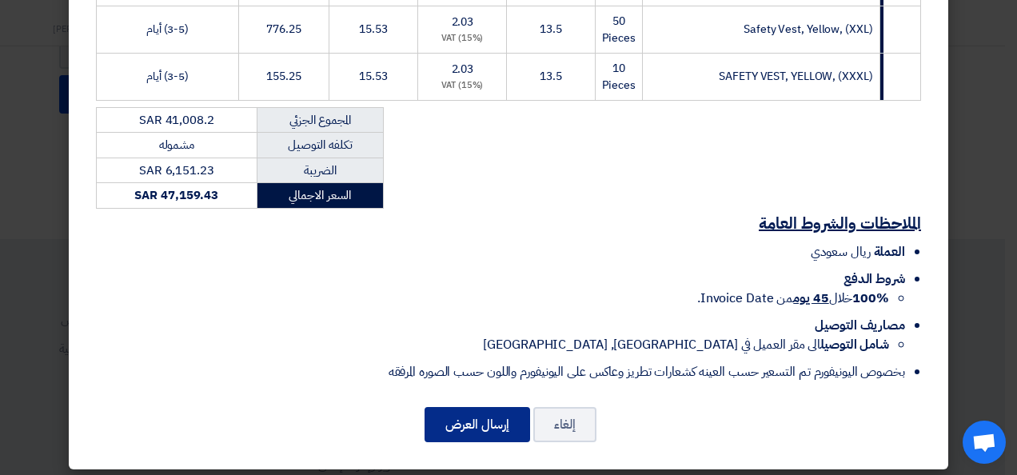
click at [476, 419] on button "إرسال العرض" at bounding box center [477, 424] width 106 height 35
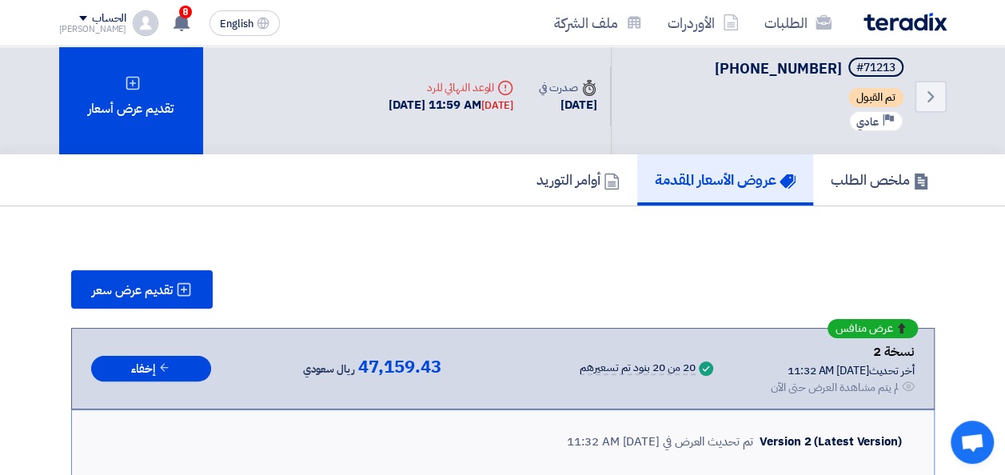
scroll to position [0, 0]
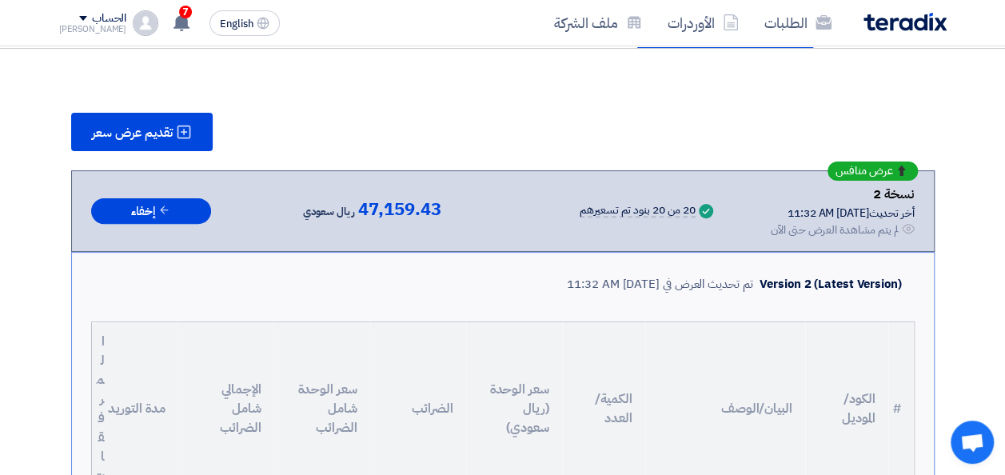
scroll to position [192, 0]
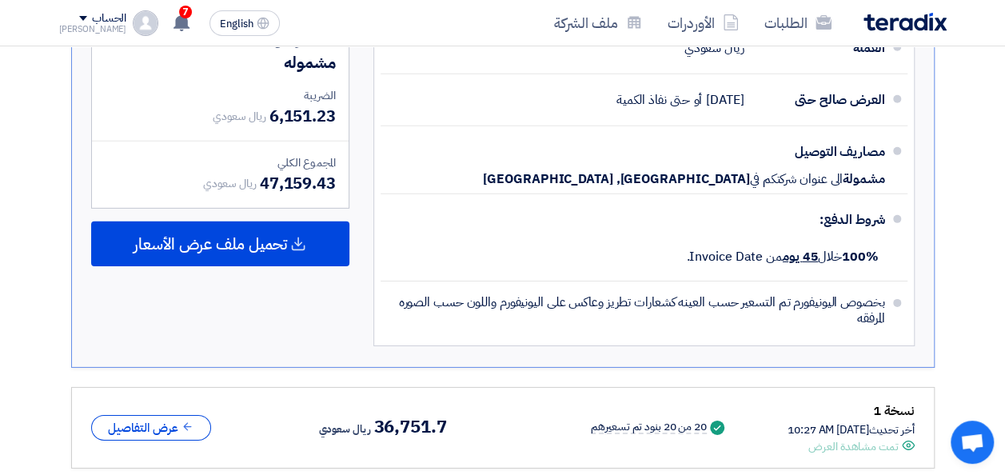
scroll to position [2366, 0]
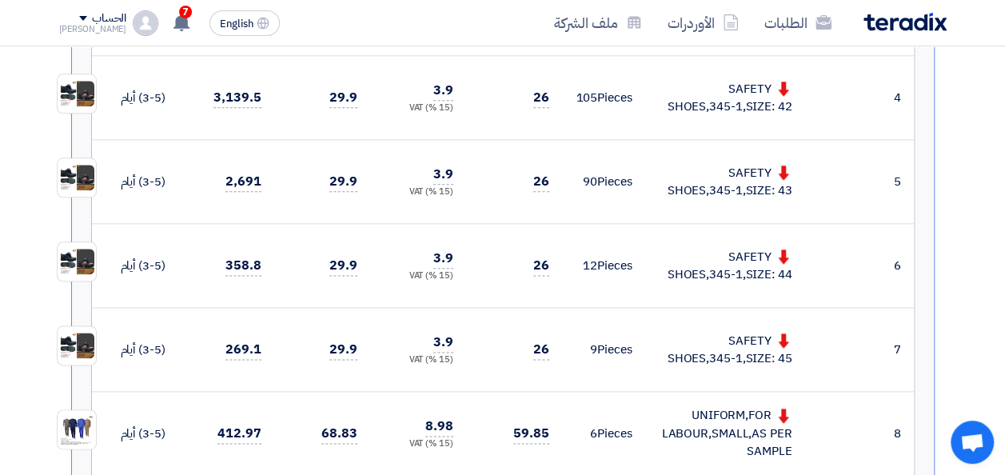
scroll to position [831, 0]
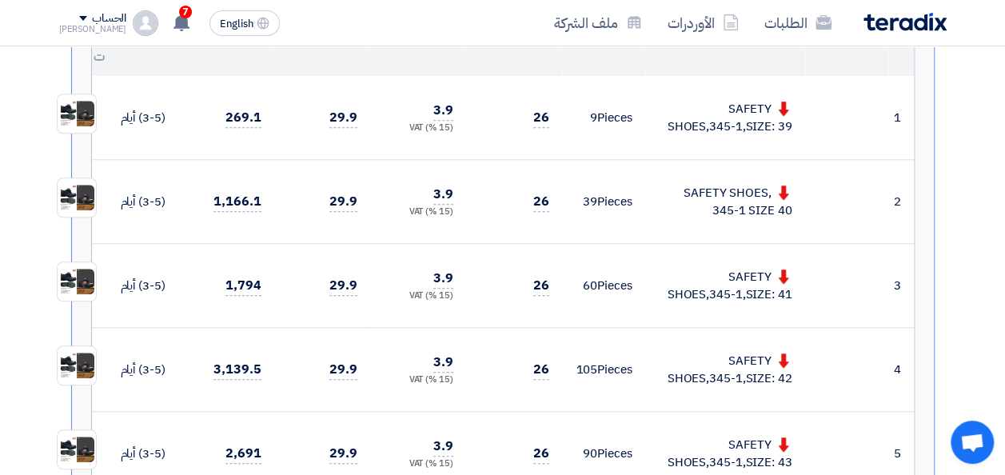
scroll to position [575, 0]
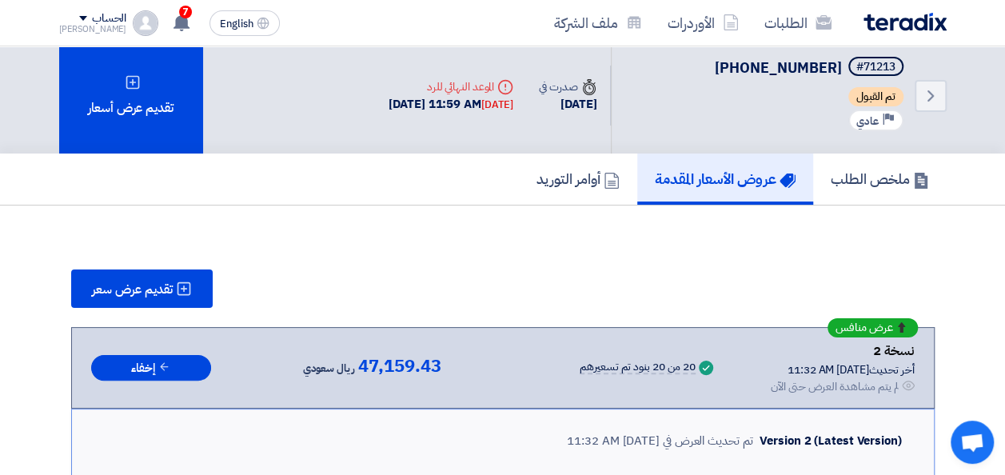
scroll to position [0, 0]
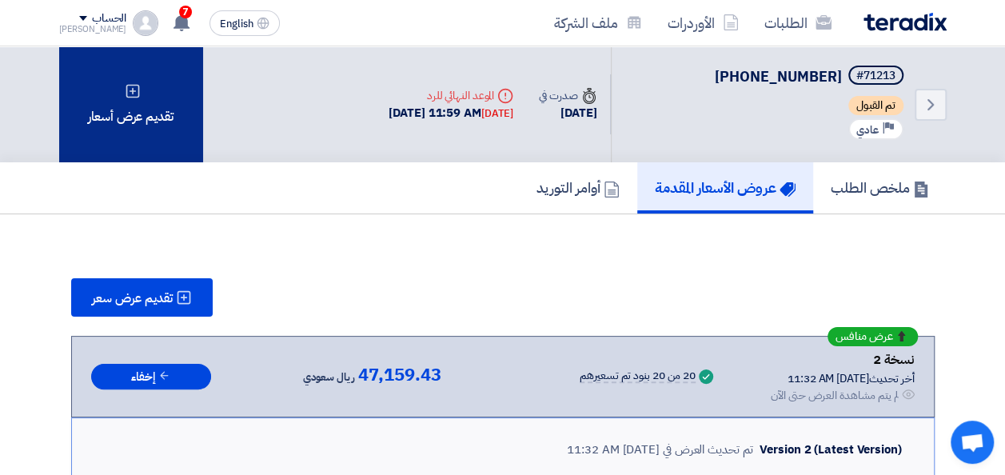
click at [112, 125] on div "تقديم عرض أسعار" at bounding box center [131, 104] width 144 height 116
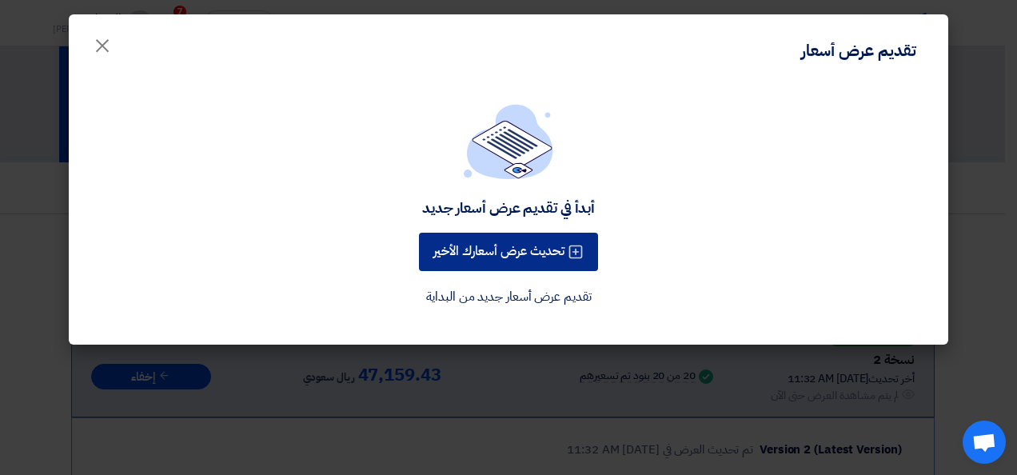
click at [496, 258] on button "تحديث عرض أسعارك الأخير" at bounding box center [508, 252] width 179 height 38
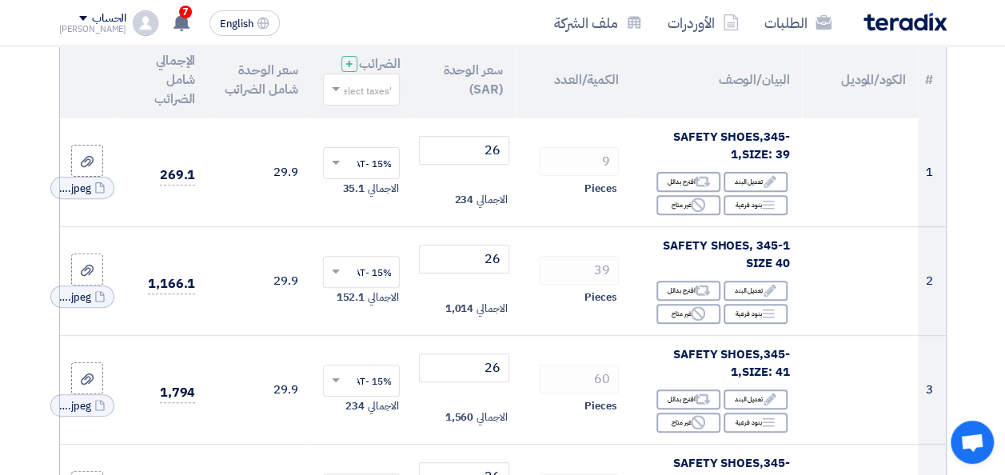
scroll to position [249, 0]
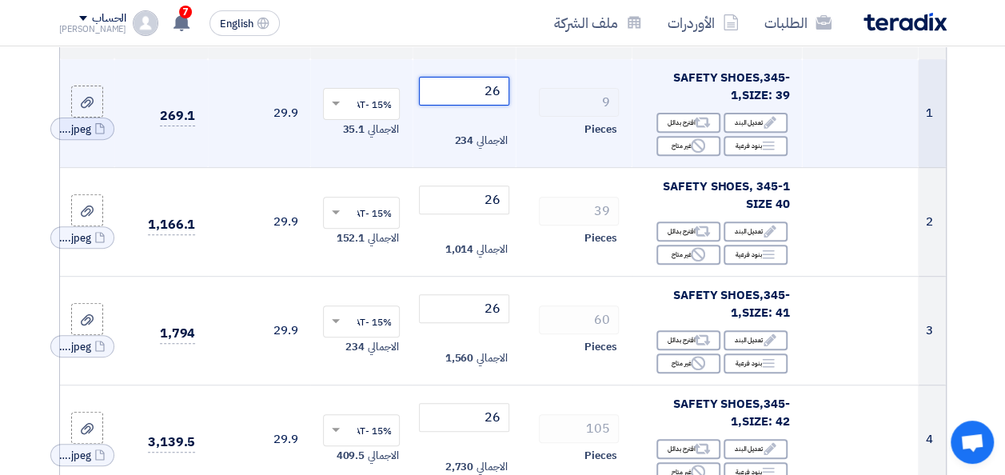
click at [489, 106] on input "26" at bounding box center [464, 91] width 90 height 29
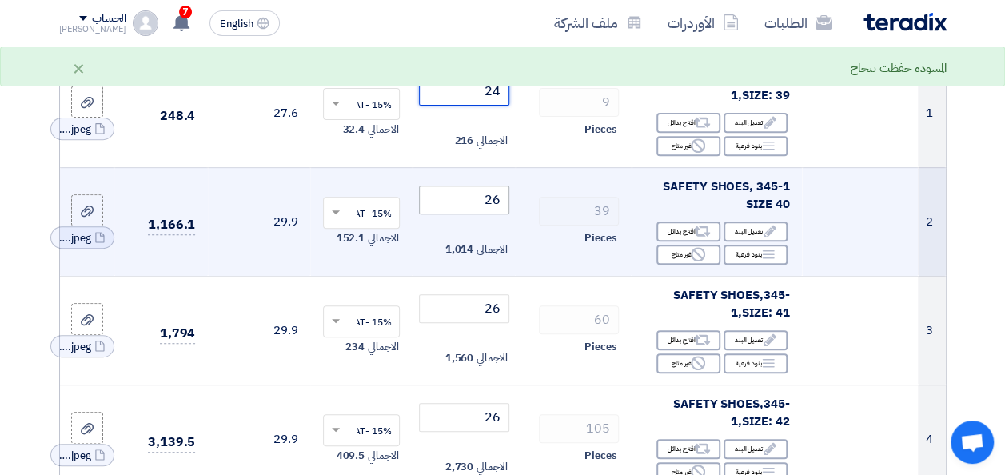
type input "24"
click at [489, 209] on input "26" at bounding box center [464, 199] width 90 height 29
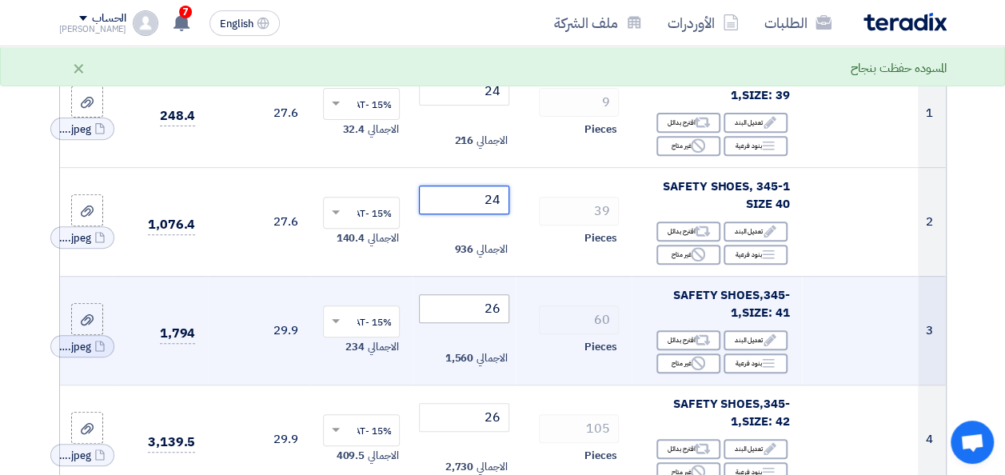
type input "24"
click at [488, 318] on input "26" at bounding box center [464, 308] width 90 height 29
type input "24"
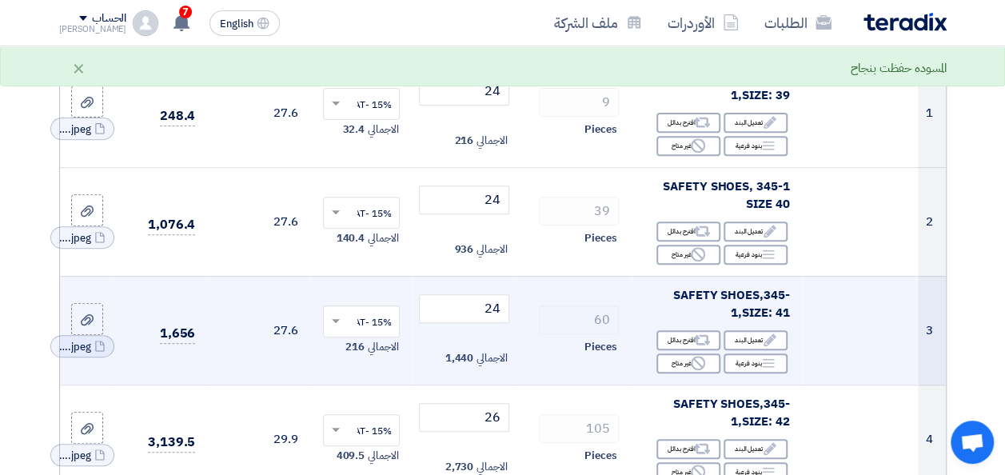
click at [520, 344] on td "60 Pieces" at bounding box center [574, 330] width 116 height 109
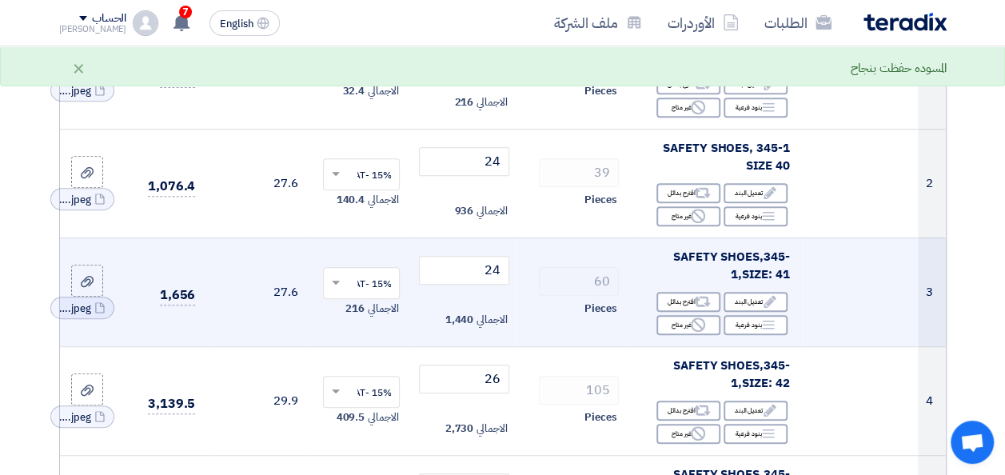
scroll to position [313, 0]
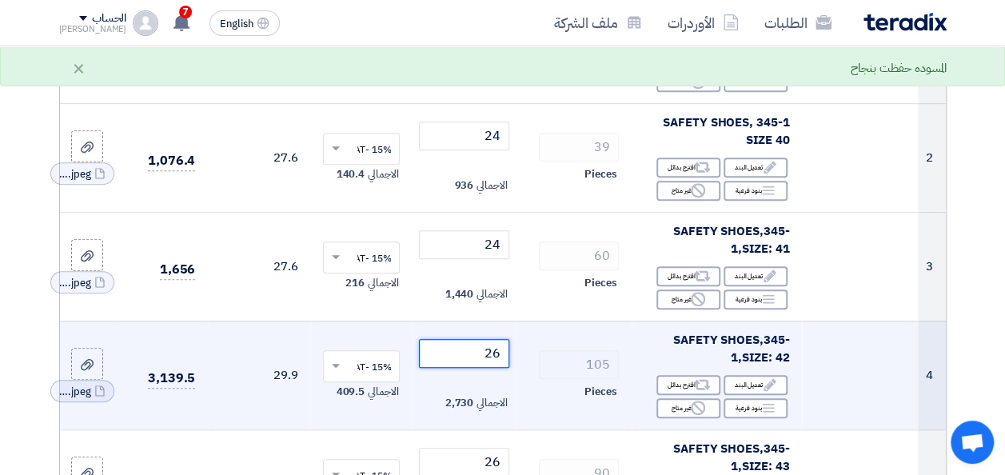
click at [492, 368] on input "26" at bounding box center [464, 353] width 90 height 29
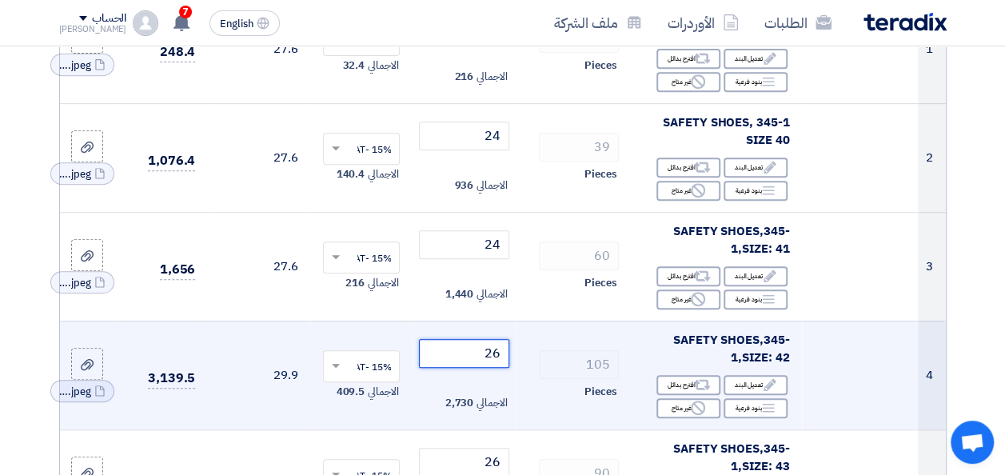
click at [492, 368] on input "26" at bounding box center [464, 353] width 90 height 29
type input "24"
click at [516, 368] on td "105 Pieces" at bounding box center [574, 375] width 116 height 109
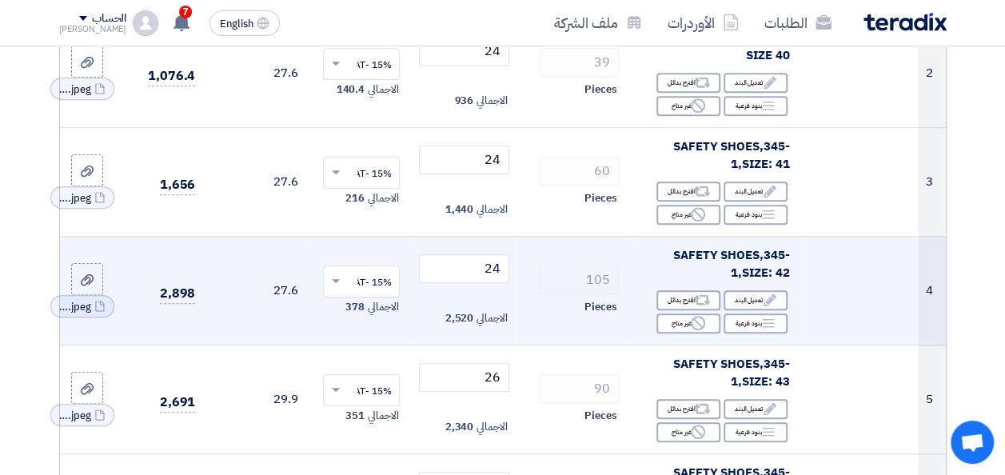
scroll to position [409, 0]
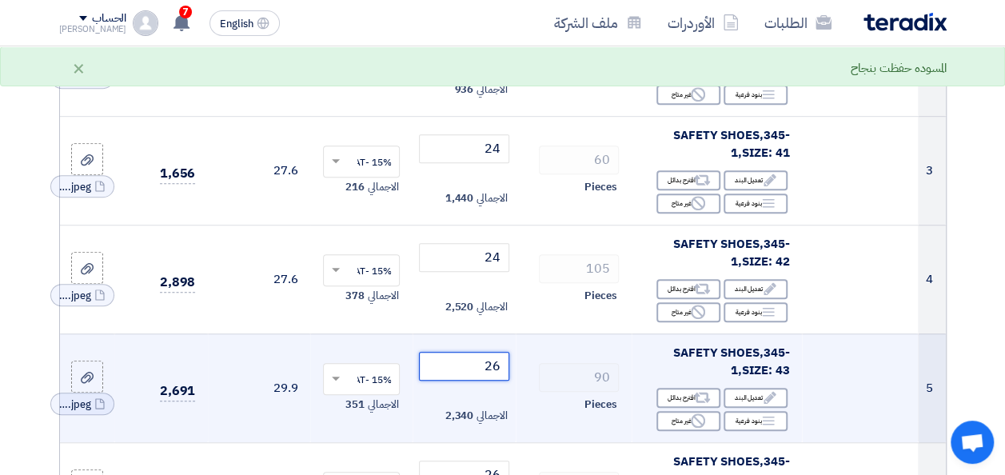
click at [492, 376] on input "26" at bounding box center [464, 366] width 90 height 29
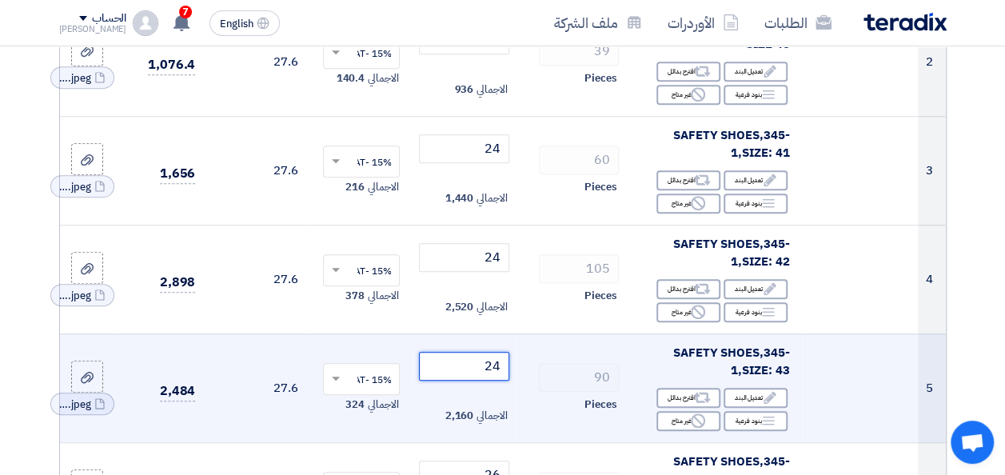
type input "24"
click at [523, 364] on td "90 Pieces" at bounding box center [574, 387] width 116 height 109
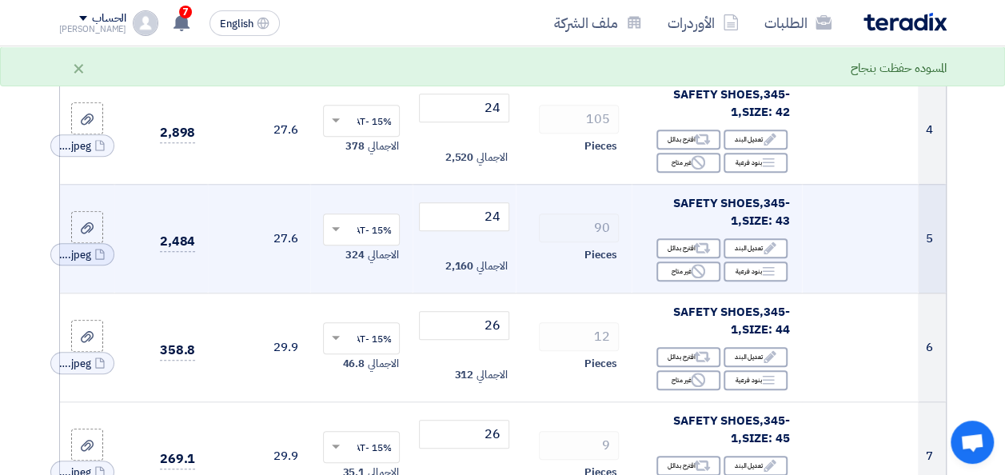
scroll to position [569, 0]
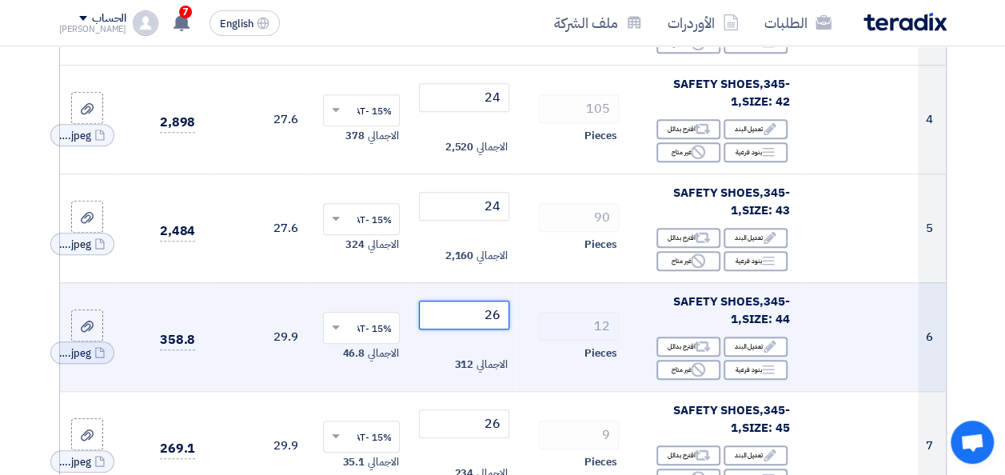
click at [492, 325] on input "26" at bounding box center [464, 315] width 90 height 29
type input "24"
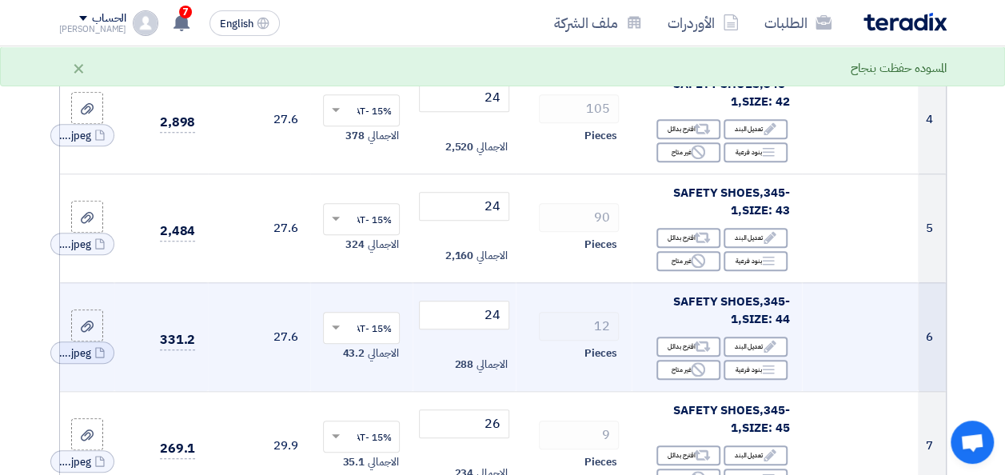
click at [520, 325] on td "12 Pieces" at bounding box center [574, 336] width 116 height 109
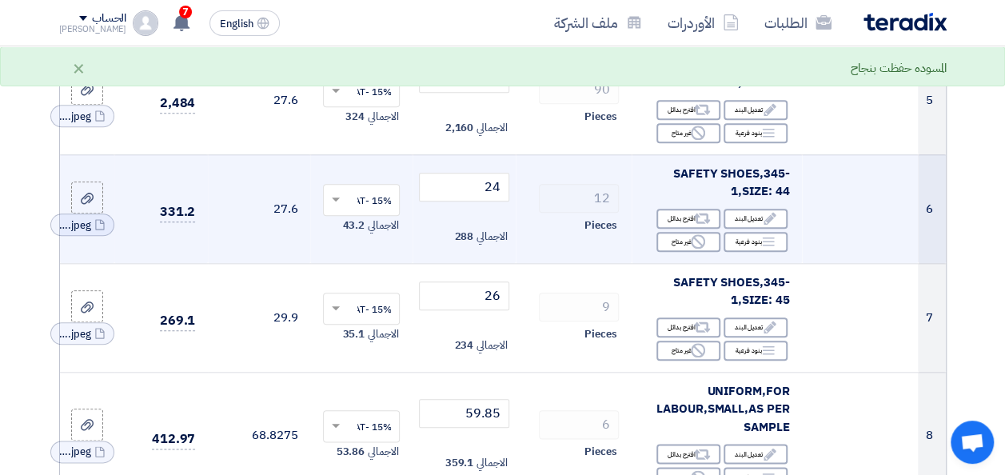
scroll to position [729, 0]
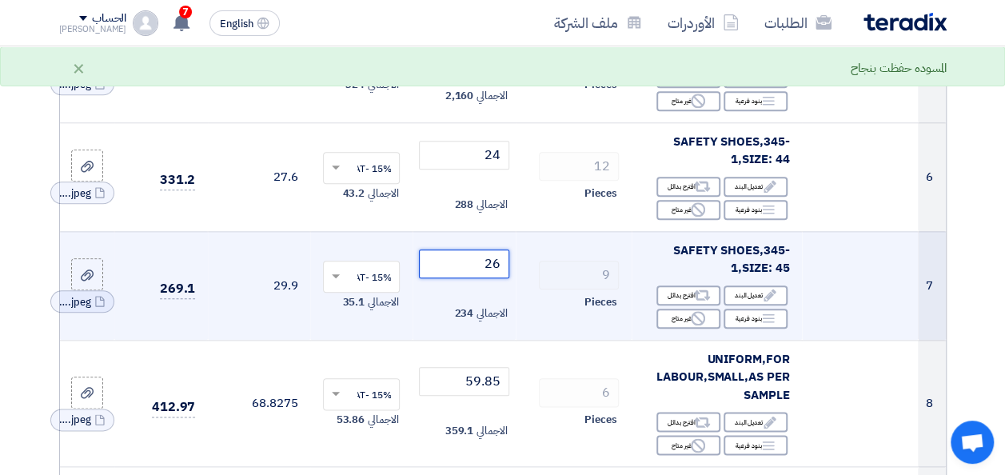
click at [489, 273] on input "26" at bounding box center [464, 263] width 90 height 29
click at [489, 273] on input "2" at bounding box center [464, 263] width 90 height 29
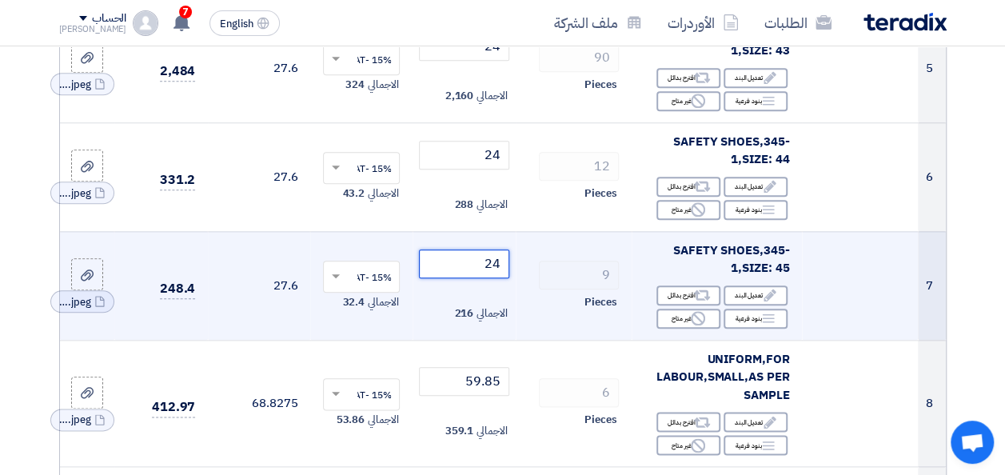
type input "24"
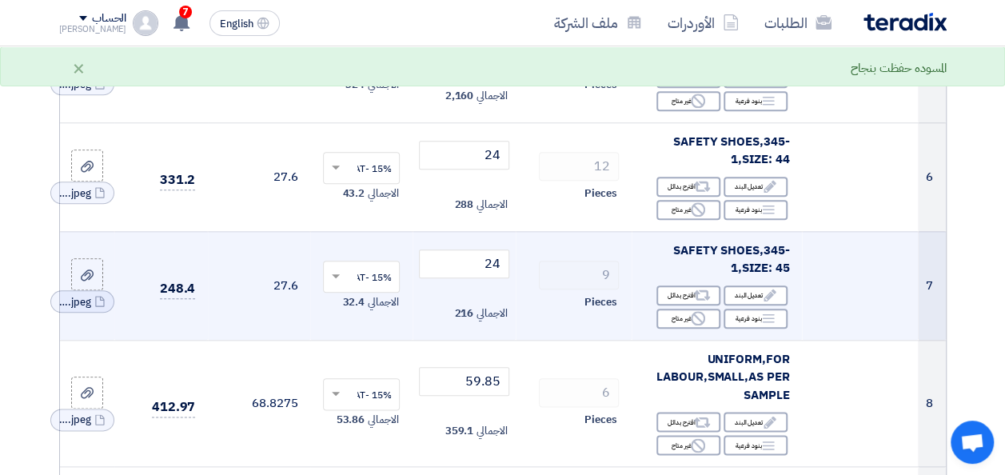
click at [528, 289] on div "9" at bounding box center [573, 275] width 90 height 29
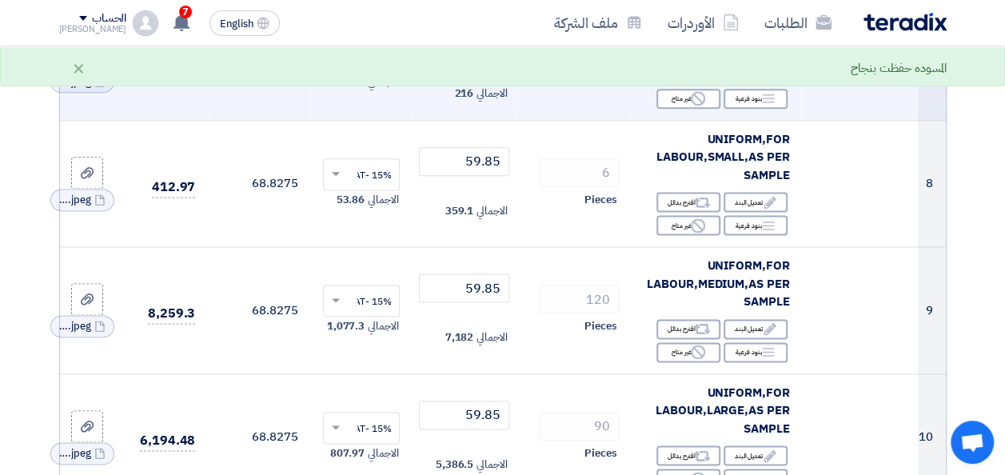
scroll to position [953, 0]
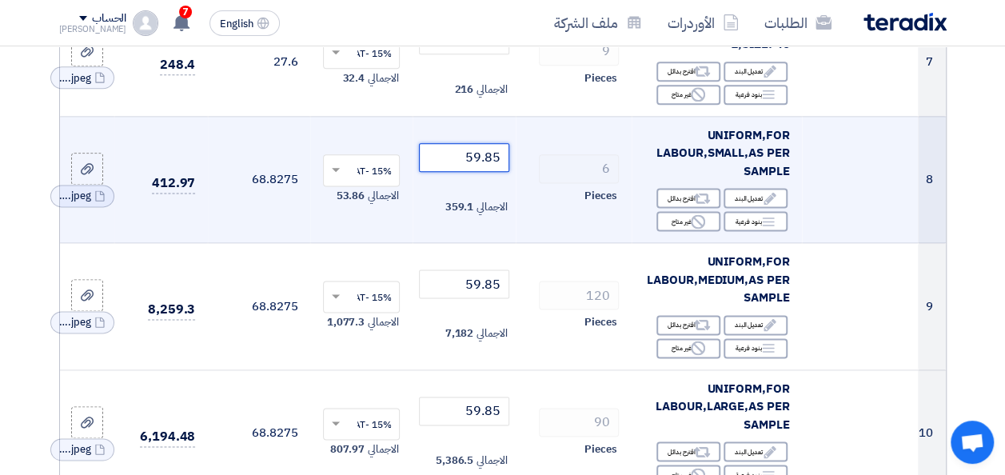
click at [482, 165] on input "59.85" at bounding box center [464, 157] width 90 height 29
type input "72"
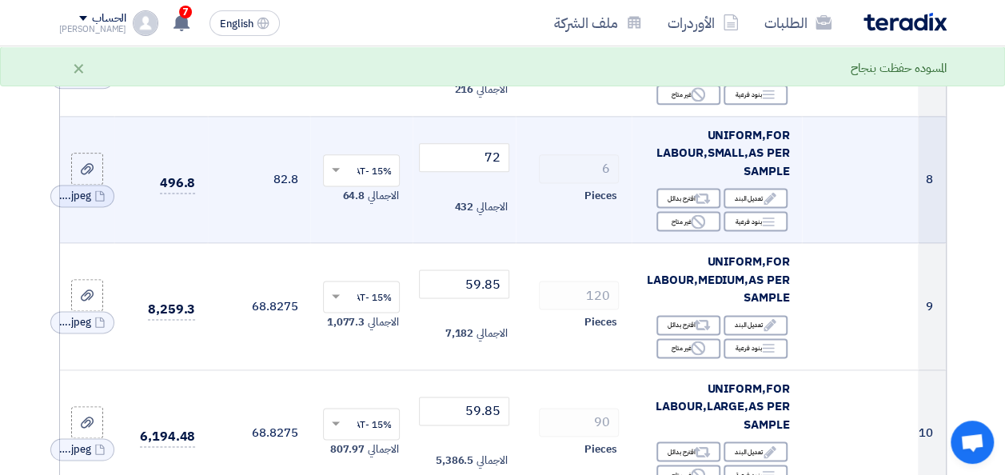
click at [528, 205] on div "Pieces" at bounding box center [573, 195] width 90 height 19
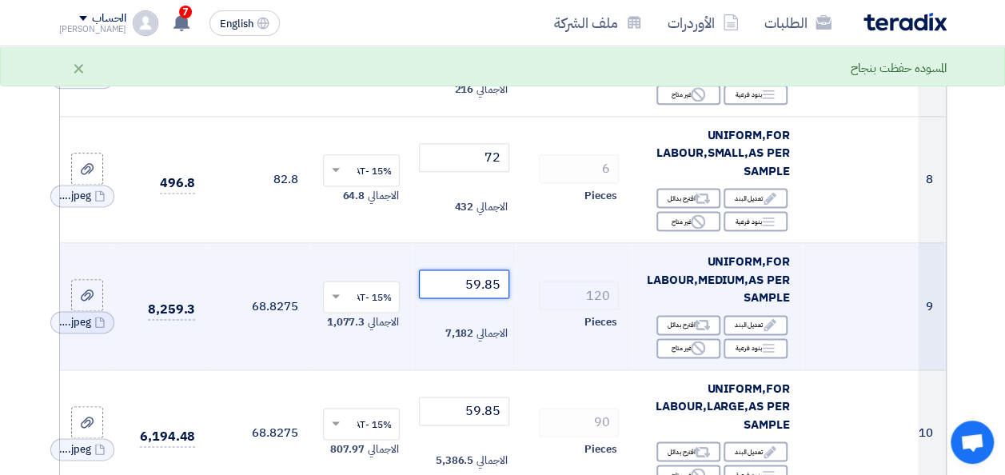
click at [478, 288] on input "59.85" at bounding box center [464, 283] width 90 height 29
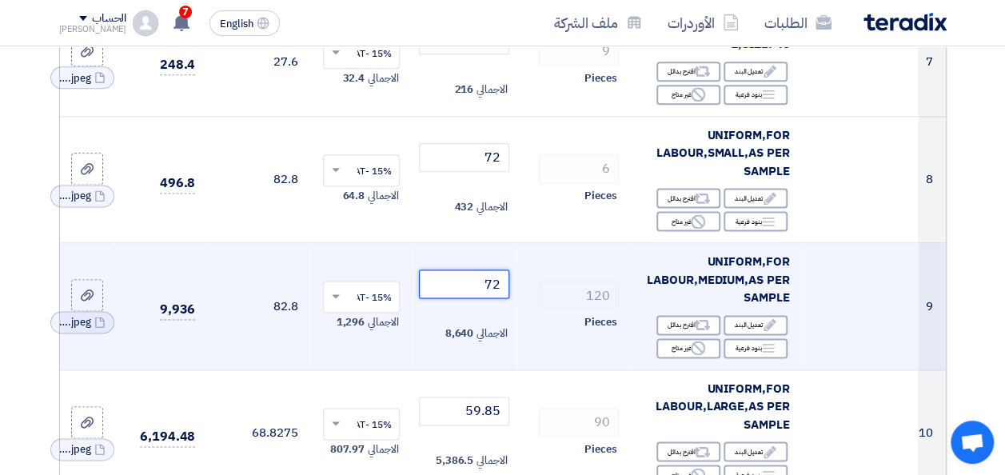
type input "72"
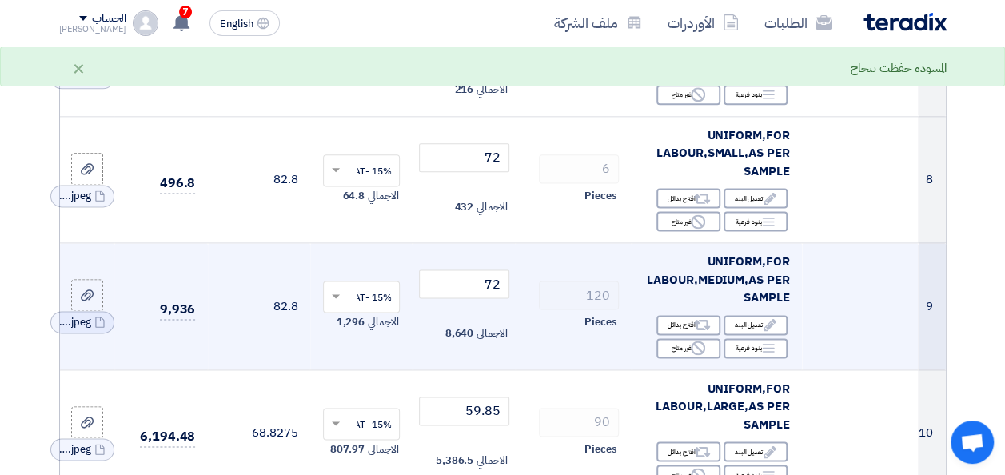
click at [516, 321] on td "120 Pieces" at bounding box center [574, 306] width 116 height 127
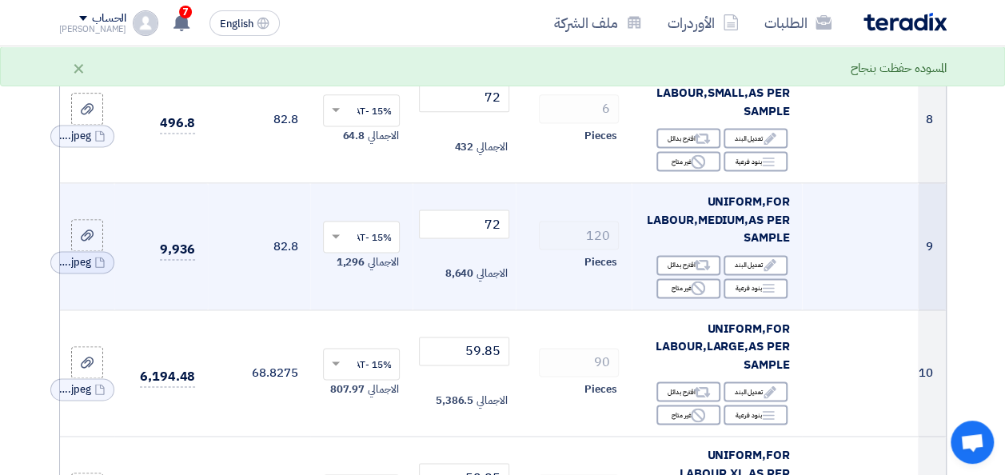
scroll to position [1017, 0]
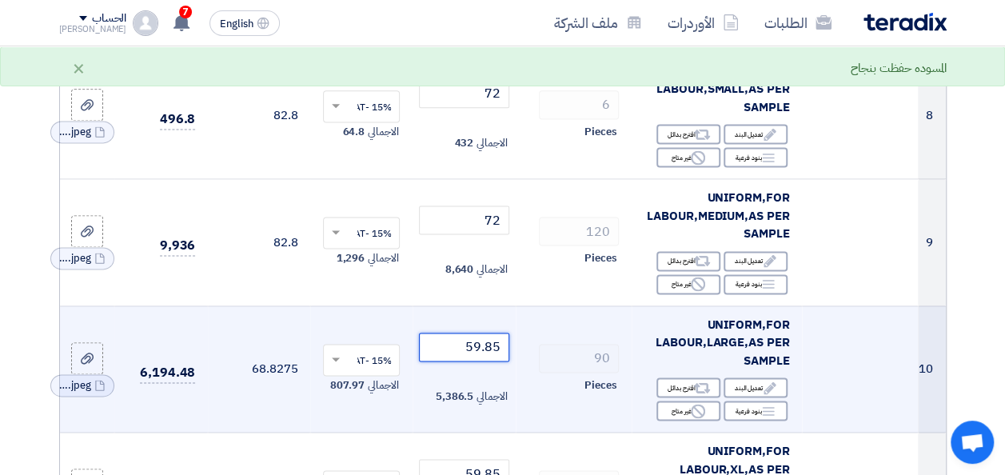
click at [480, 352] on input "59.85" at bounding box center [464, 346] width 90 height 29
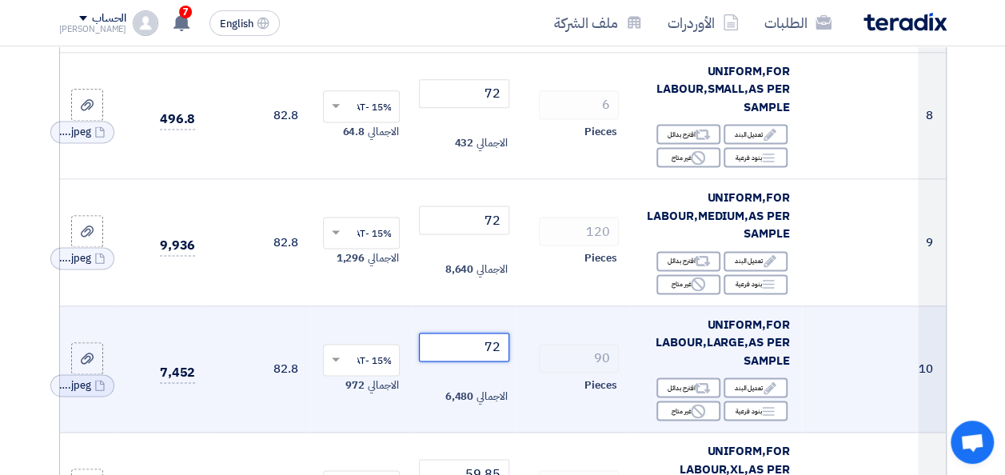
type input "72"
click at [520, 332] on td "90 Pieces" at bounding box center [574, 368] width 116 height 127
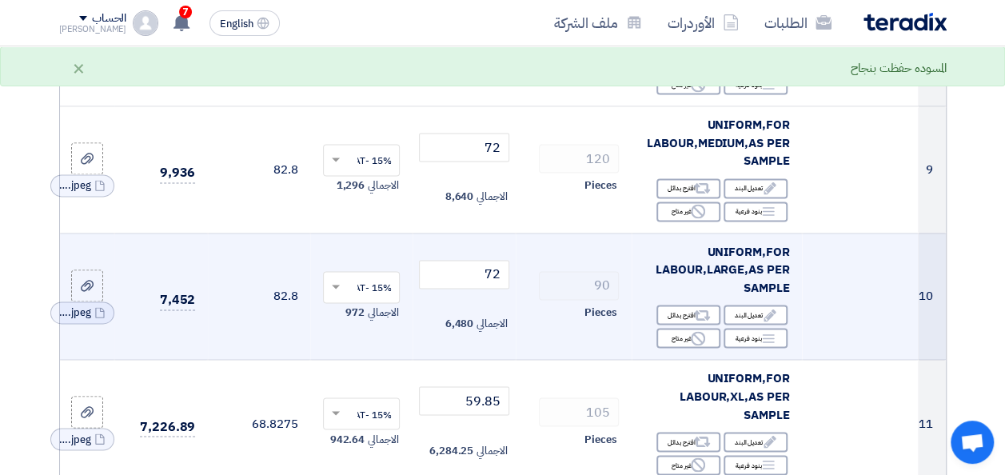
scroll to position [1113, 0]
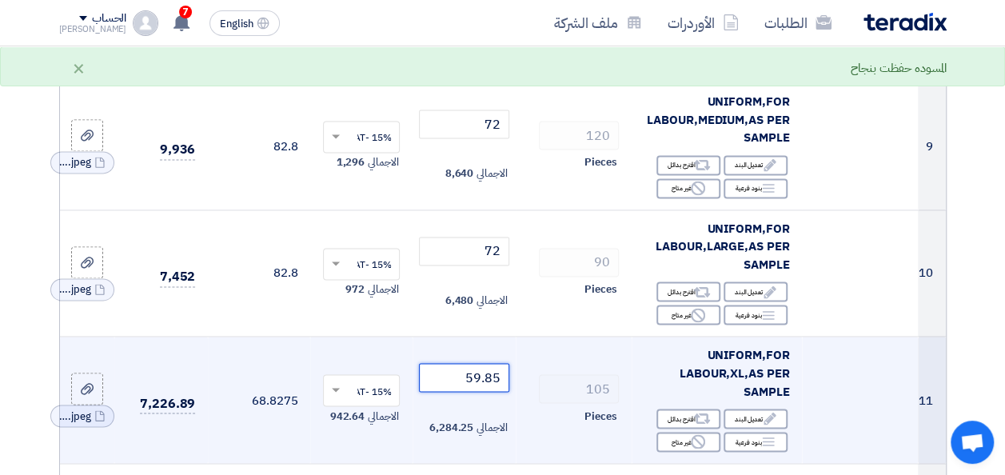
click at [479, 384] on input "59.85" at bounding box center [464, 377] width 90 height 29
type input "2"
type input "72"
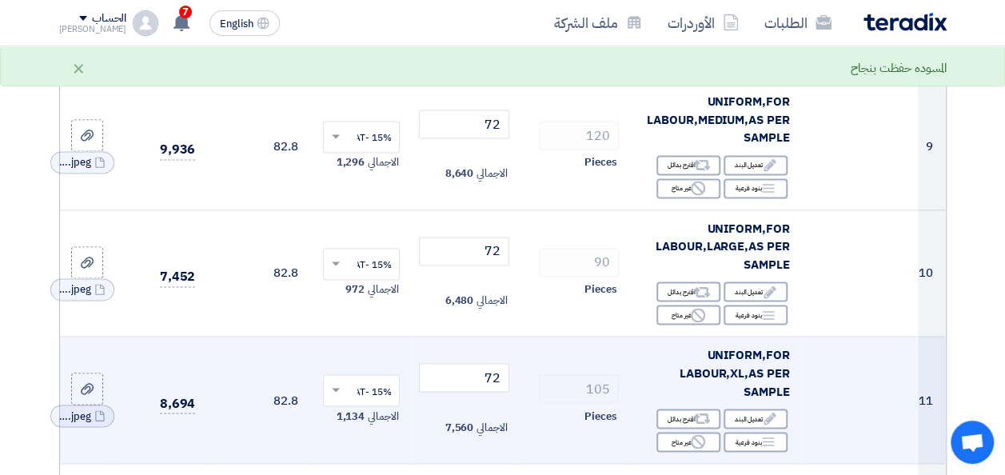
click at [526, 372] on td "105 Pieces" at bounding box center [574, 399] width 116 height 127
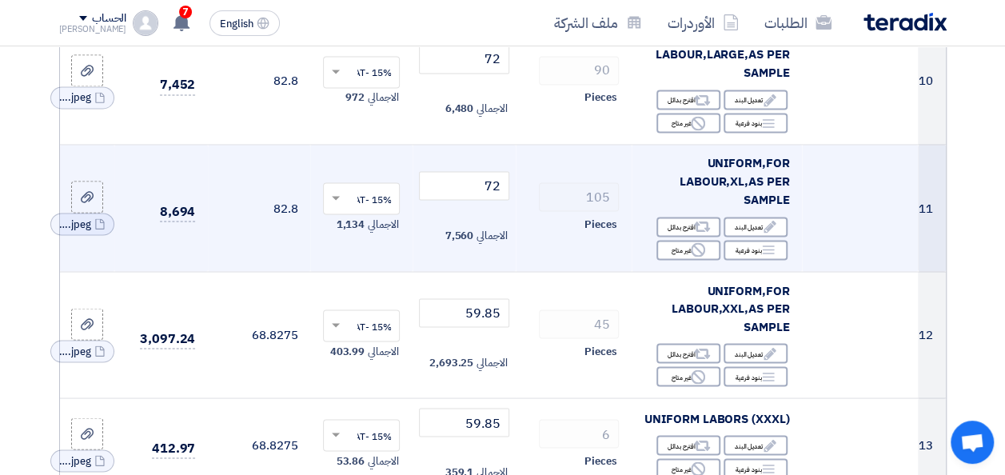
scroll to position [1336, 0]
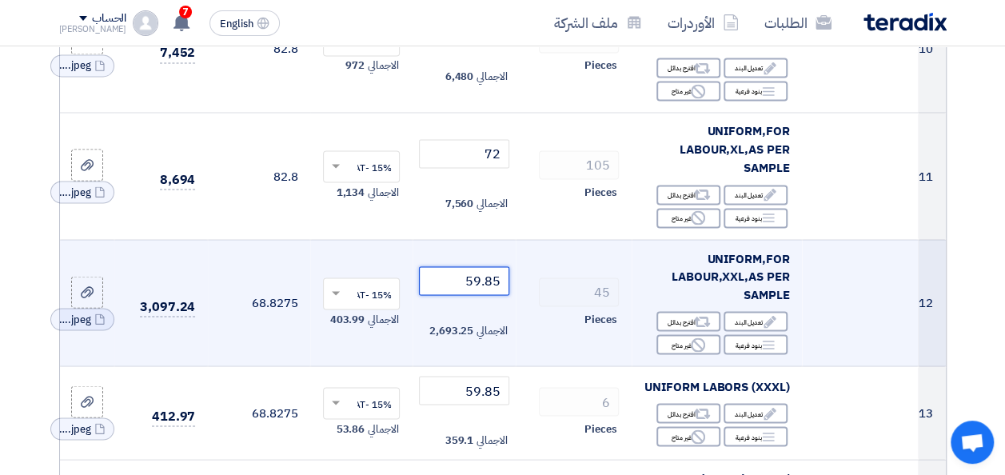
click at [477, 281] on input "59.85" at bounding box center [464, 280] width 90 height 29
type input "72"
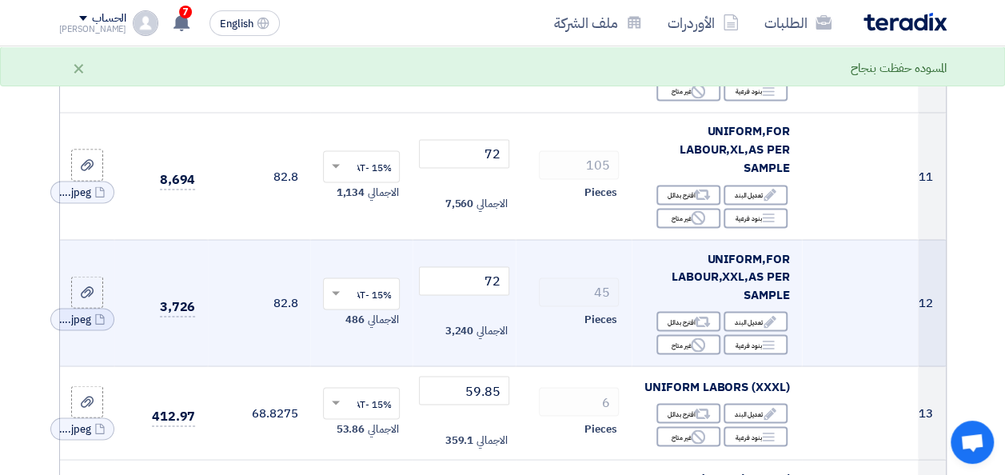
click at [520, 294] on td "45 Pieces" at bounding box center [574, 302] width 116 height 127
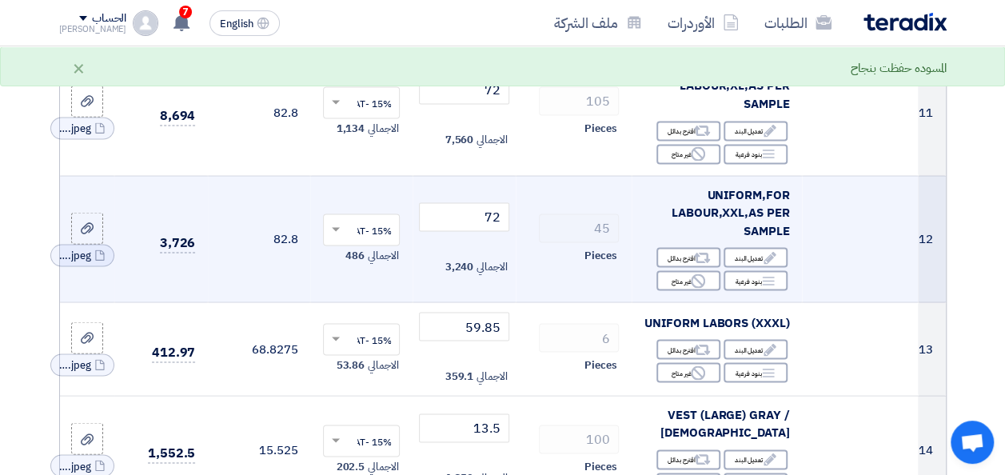
scroll to position [1432, 0]
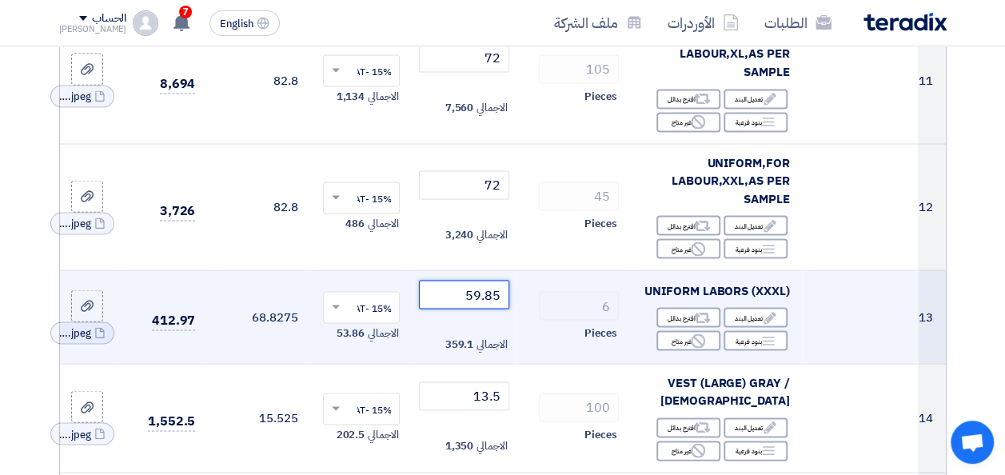
click at [481, 297] on input "59.85" at bounding box center [464, 294] width 90 height 29
paste input "number"
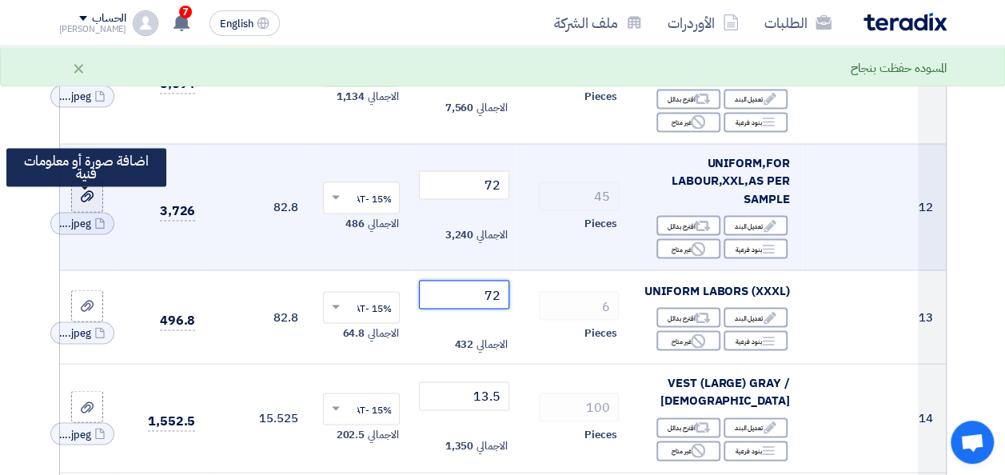
type input "72"
click at [82, 202] on icon at bounding box center [87, 195] width 13 height 13
click at [0, 0] on input "file" at bounding box center [0, 0] width 0 height 0
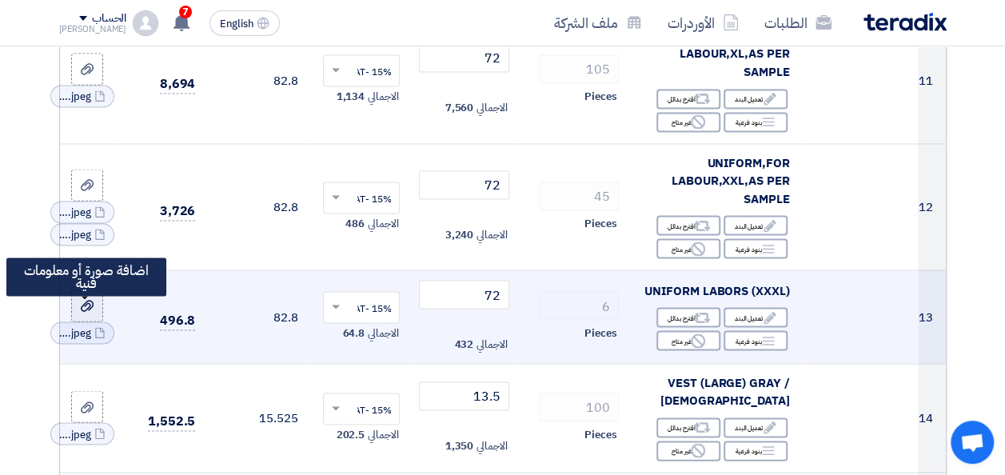
click at [86, 312] on icon at bounding box center [87, 305] width 13 height 13
click at [0, 0] on input "file" at bounding box center [0, 0] width 0 height 0
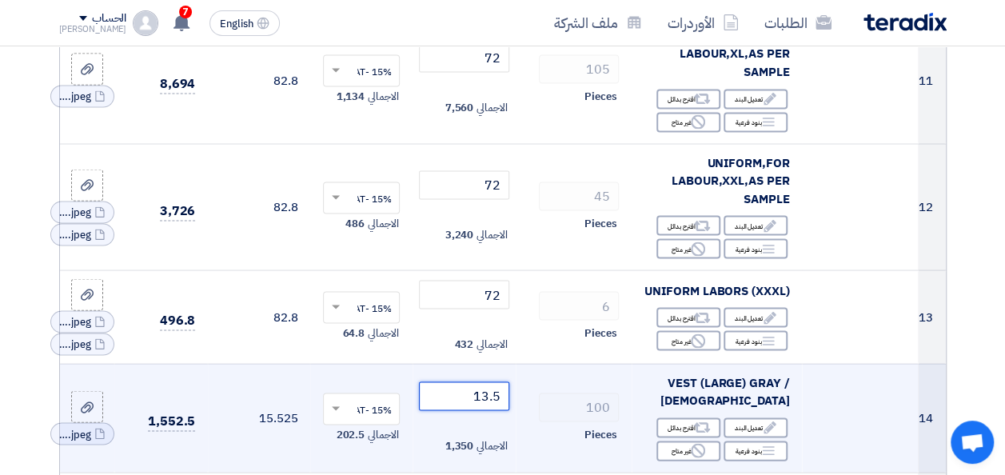
click at [483, 401] on input "13.5" at bounding box center [464, 395] width 90 height 29
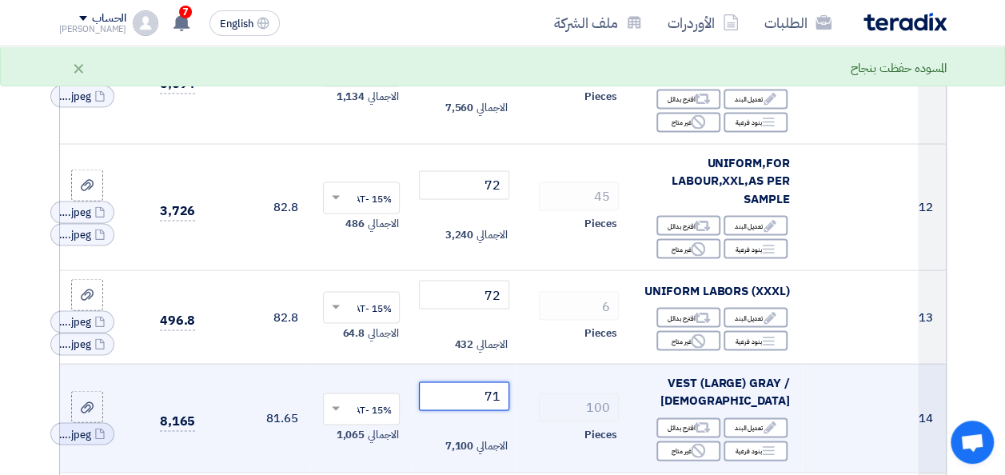
type input "72"
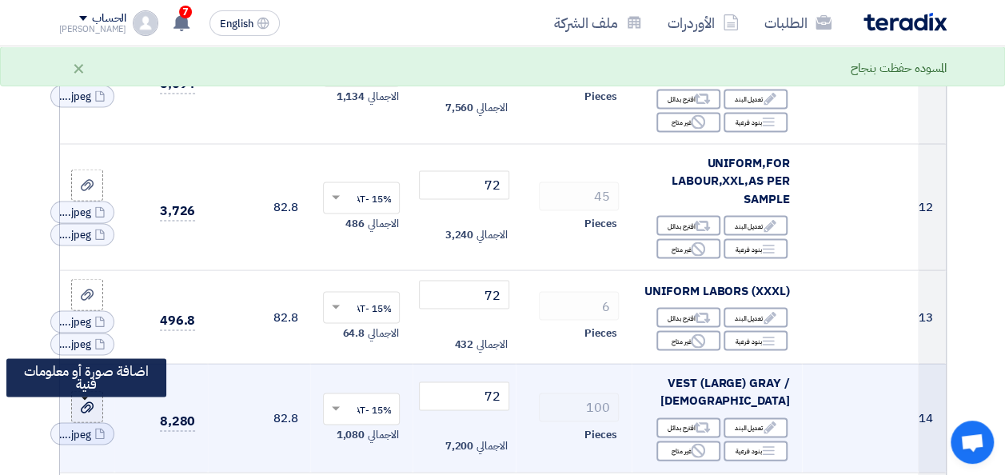
click at [90, 413] on icon at bounding box center [87, 406] width 13 height 13
click at [0, 0] on input "file" at bounding box center [0, 0] width 0 height 0
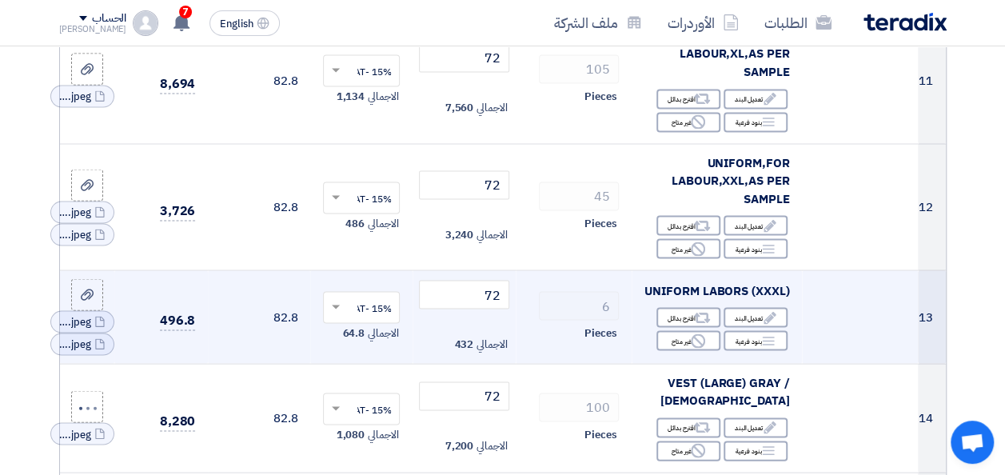
click at [526, 364] on td "6 Pieces" at bounding box center [574, 317] width 116 height 94
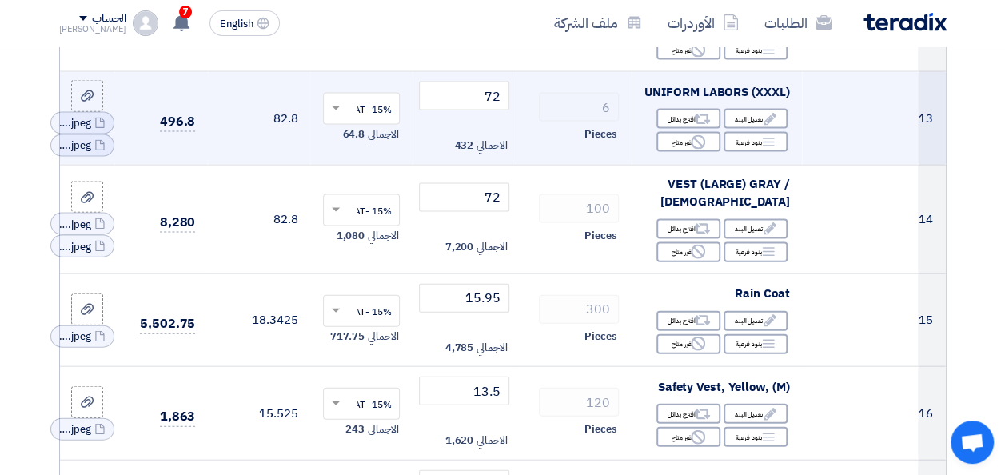
scroll to position [1656, 0]
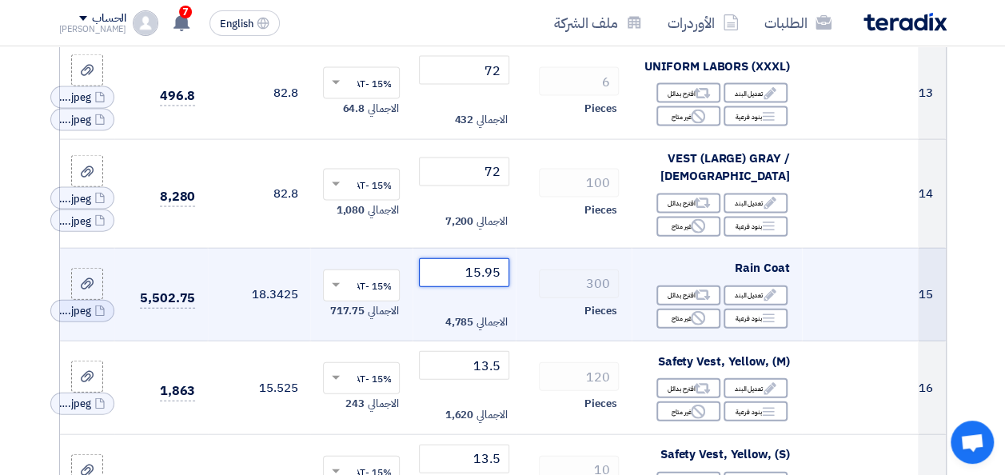
click at [482, 283] on input "15.95" at bounding box center [464, 272] width 90 height 29
type input "72"
click at [532, 334] on td "300 Pieces" at bounding box center [574, 295] width 116 height 94
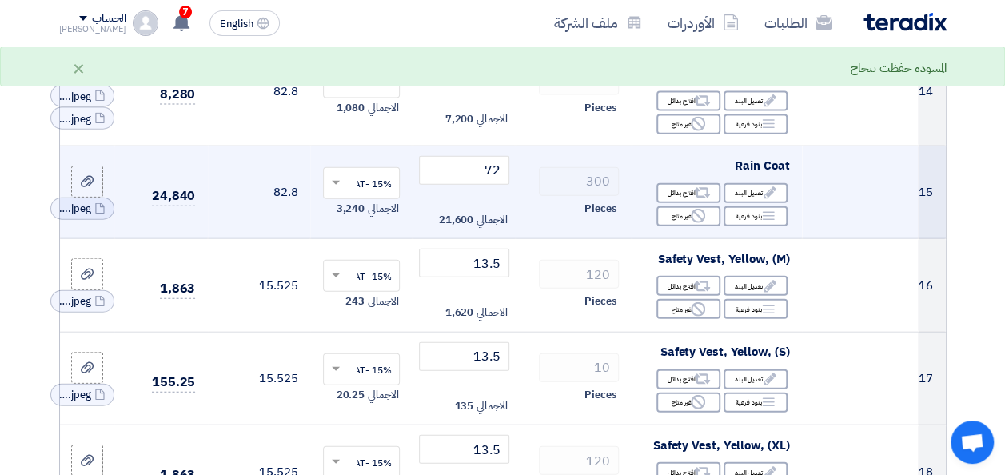
scroll to position [1784, 0]
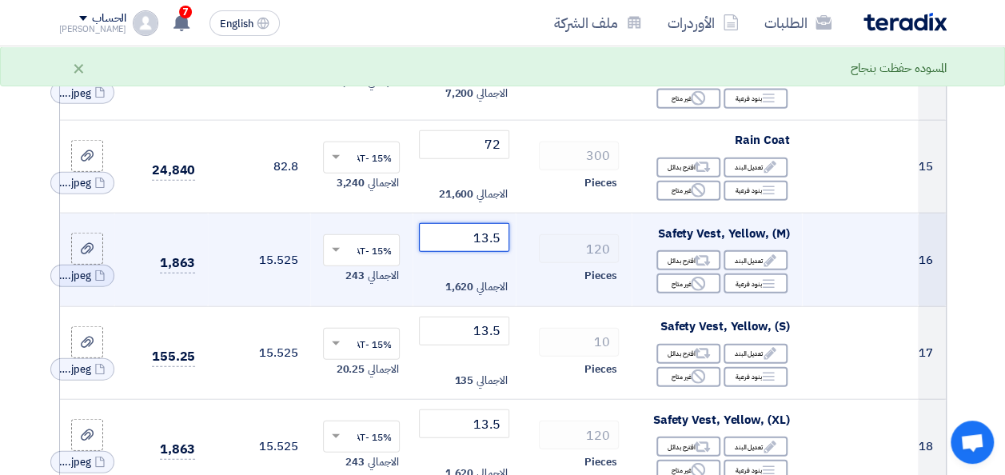
click at [484, 245] on input "13.5" at bounding box center [464, 237] width 90 height 29
click at [529, 307] on td "120 Pieces" at bounding box center [574, 260] width 116 height 94
click at [486, 243] on input "72" at bounding box center [464, 237] width 90 height 29
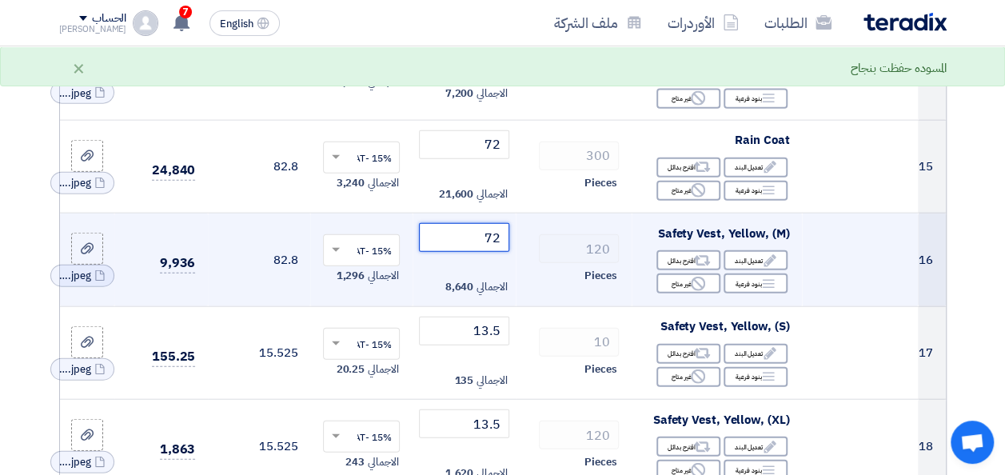
click at [486, 243] on input "72" at bounding box center [464, 237] width 90 height 29
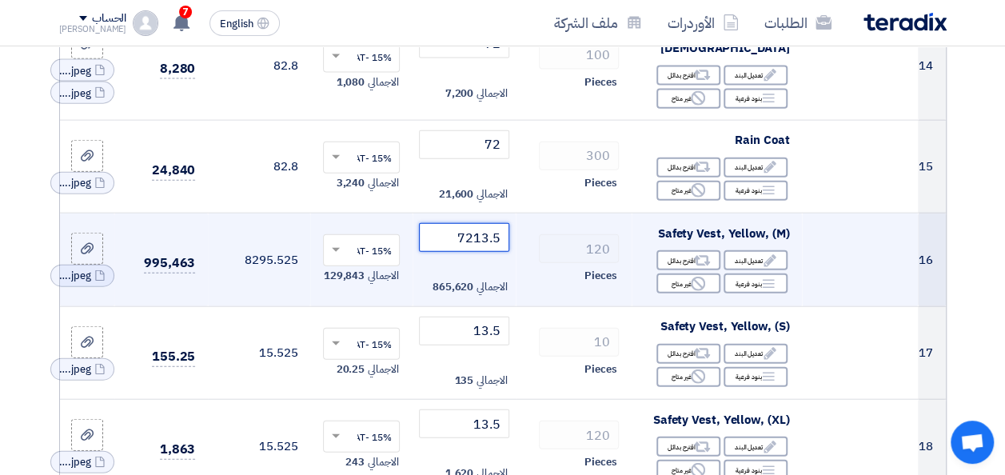
click at [480, 245] on input "7213.5" at bounding box center [464, 237] width 90 height 29
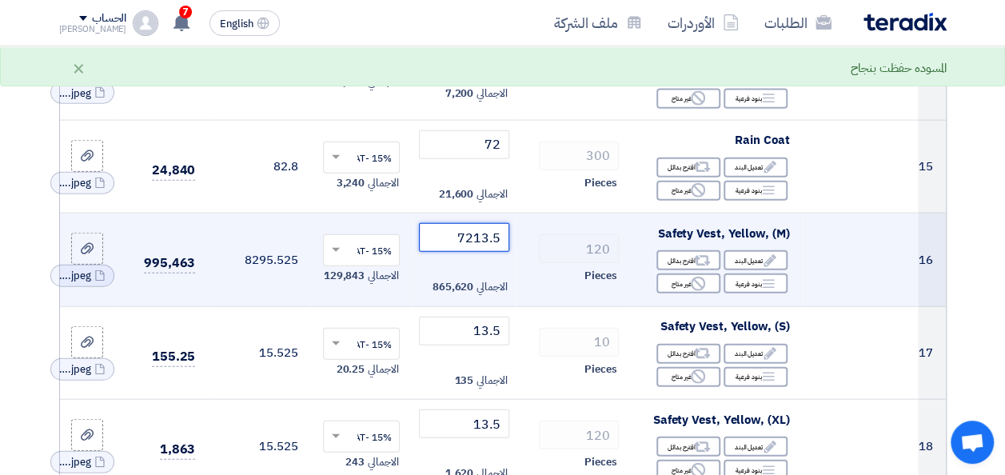
click at [480, 245] on input "7213.5" at bounding box center [464, 237] width 90 height 29
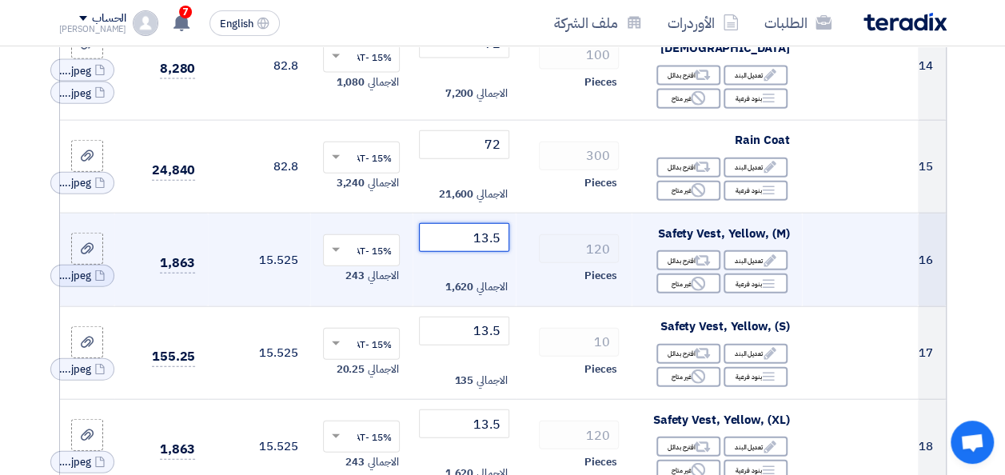
type input "13.5"
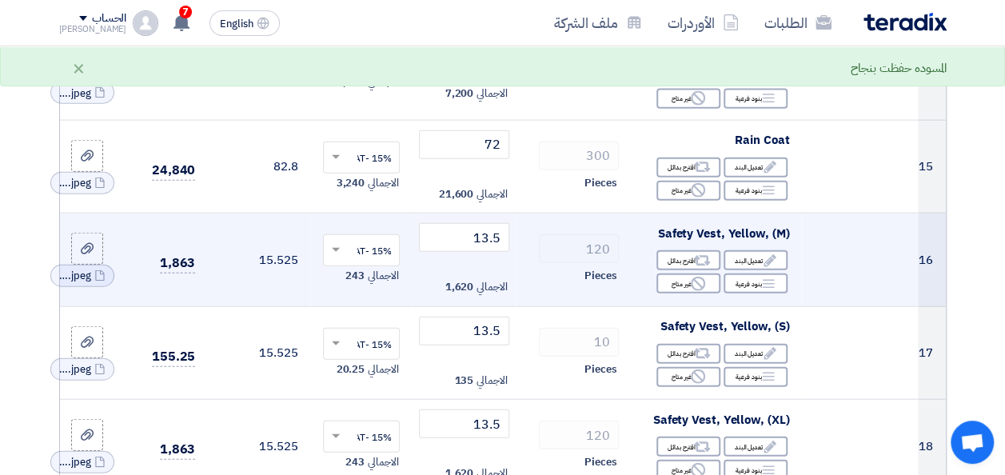
click at [527, 284] on td "120 Pieces" at bounding box center [574, 260] width 116 height 94
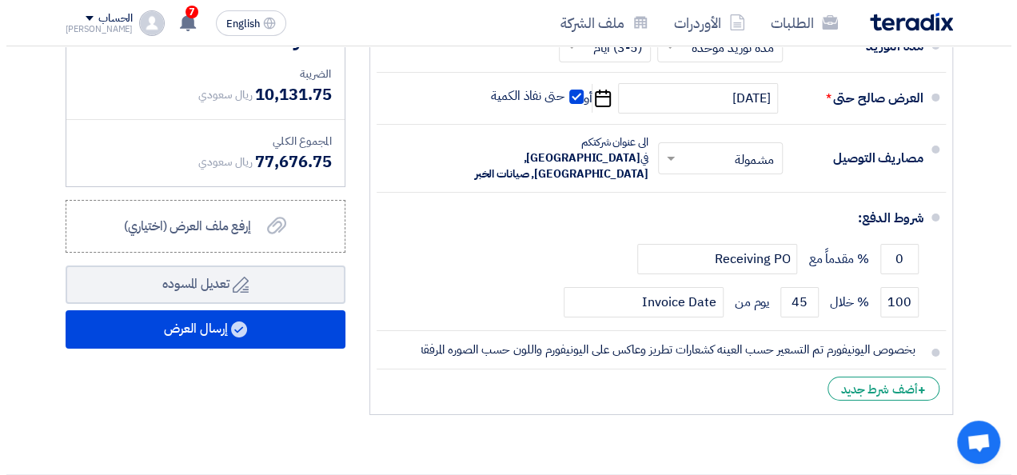
scroll to position [2647, 0]
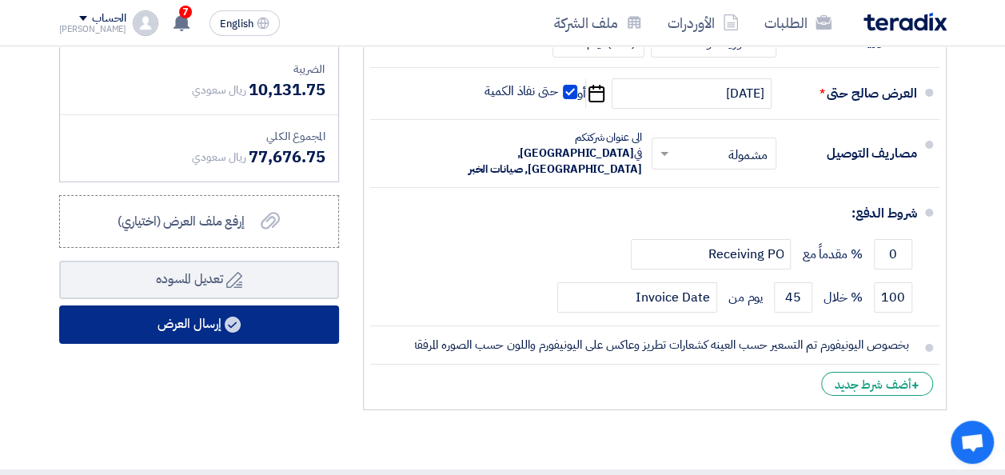
click at [229, 332] on use at bounding box center [233, 325] width 16 height 16
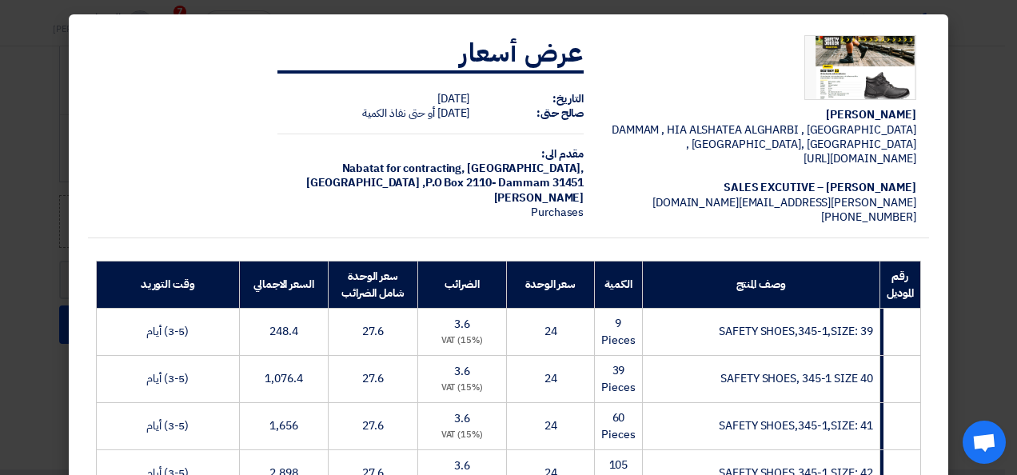
click at [994, 223] on modal-container "[PERSON_NAME] [GEOGRAPHIC_DATA] , [GEOGRAPHIC_DATA] ALSHATEA ALGHARBI , [GEOGRA…" at bounding box center [508, 237] width 1017 height 475
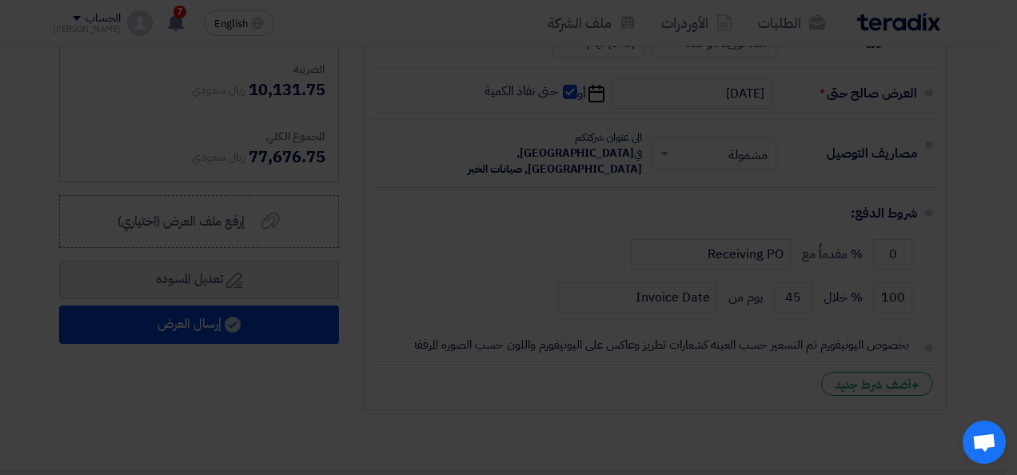
scroll to position [32, 0]
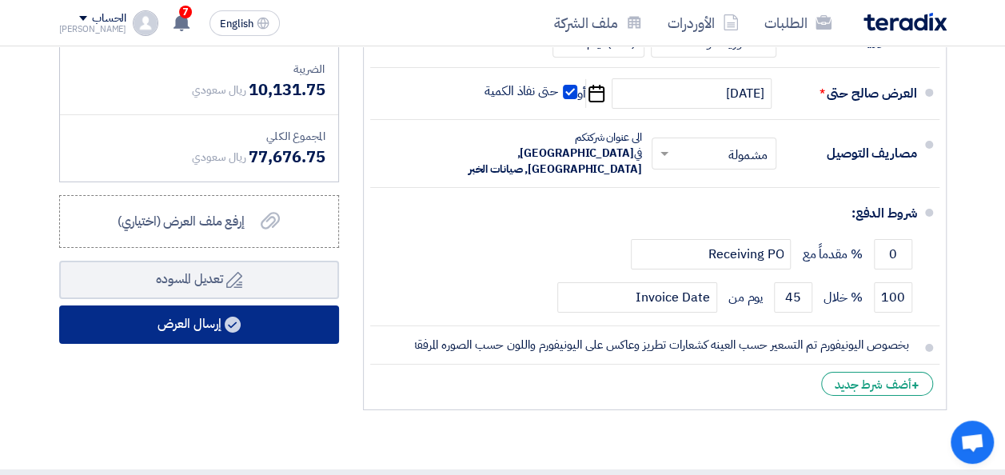
click at [239, 344] on button "إرسال العرض" at bounding box center [199, 324] width 280 height 38
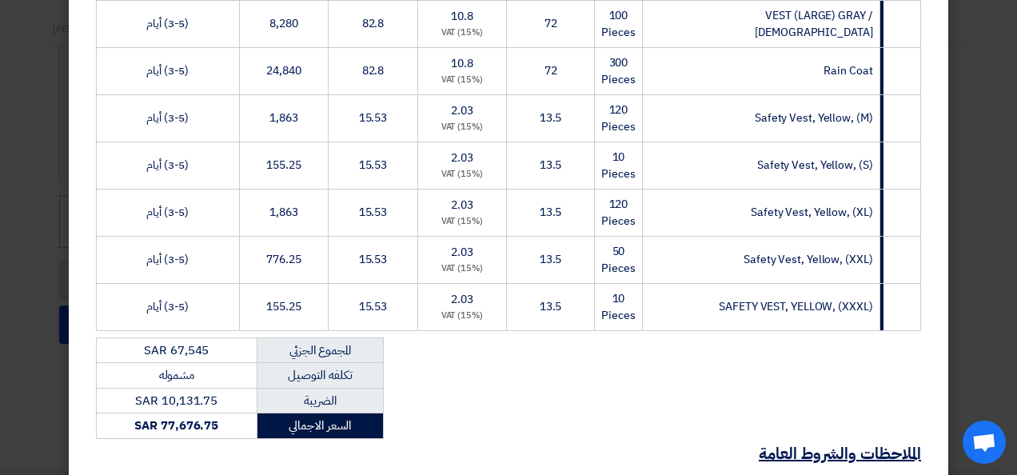
scroll to position [1151, 0]
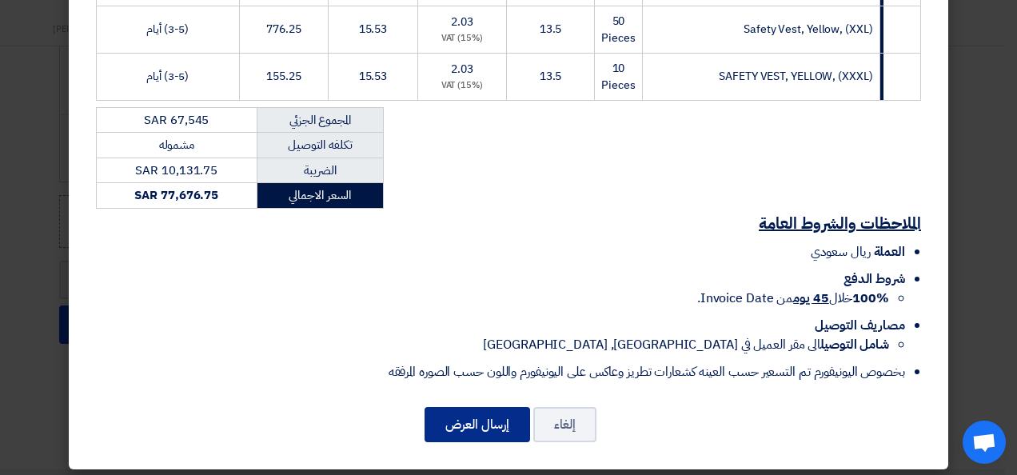
click at [477, 420] on button "إرسال العرض" at bounding box center [477, 424] width 106 height 35
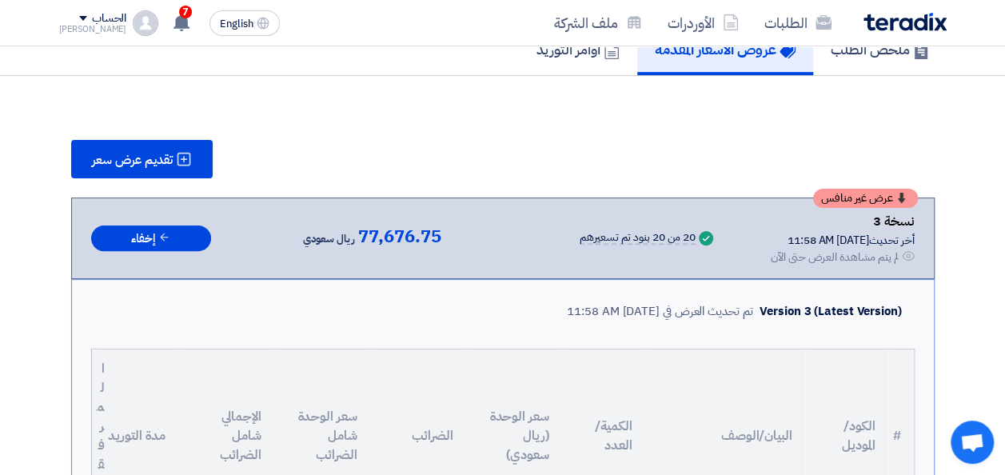
scroll to position [129, 0]
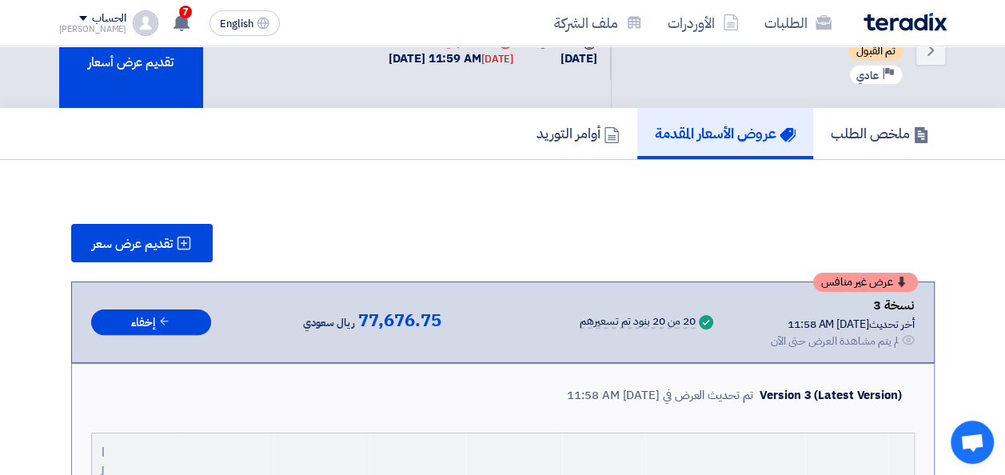
scroll to position [0, 0]
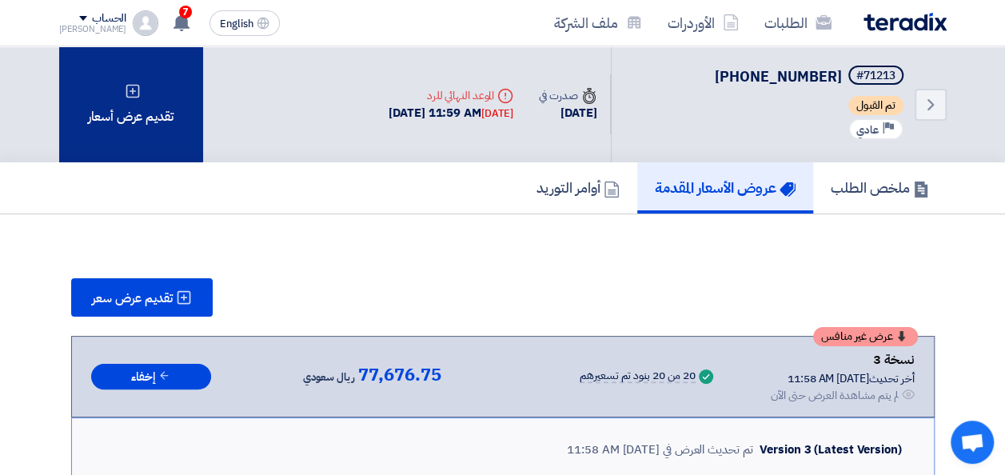
click at [155, 97] on div "تقديم عرض أسعار" at bounding box center [131, 104] width 144 height 116
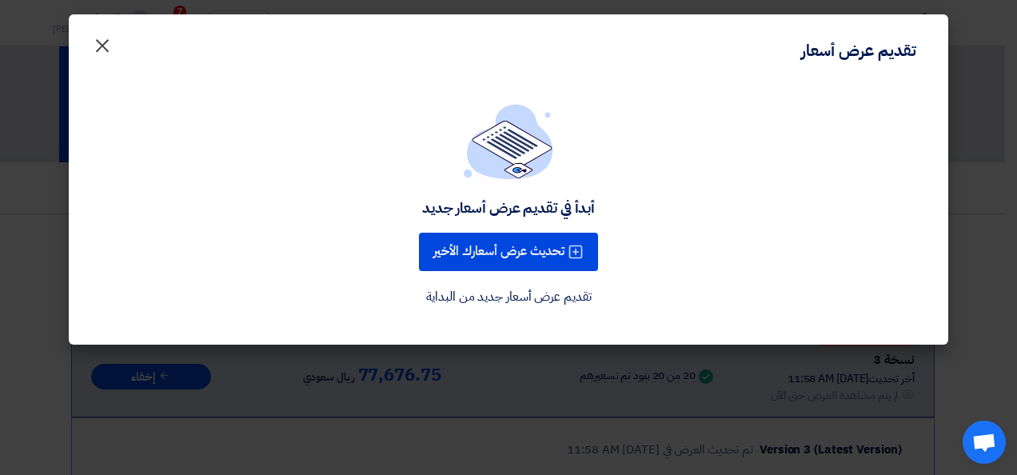
click at [102, 41] on span "×" at bounding box center [102, 45] width 19 height 48
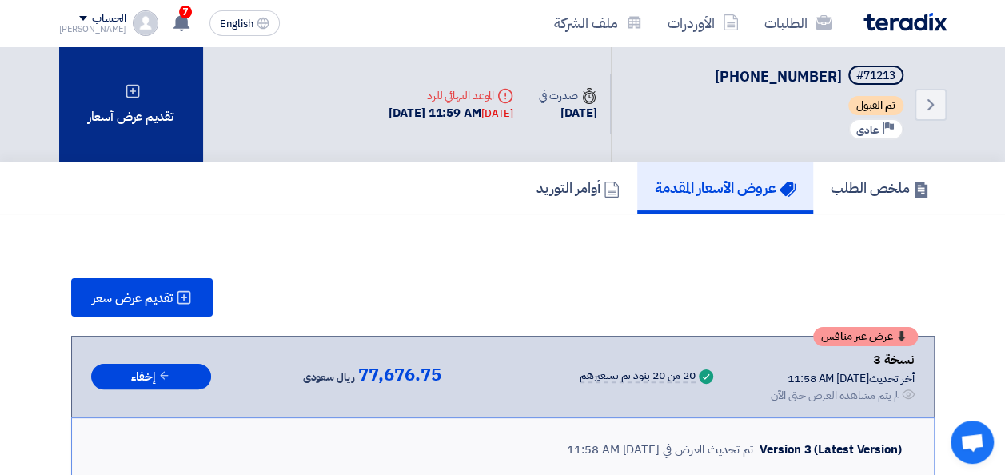
click at [144, 105] on div "تقديم عرض أسعار" at bounding box center [131, 104] width 144 height 116
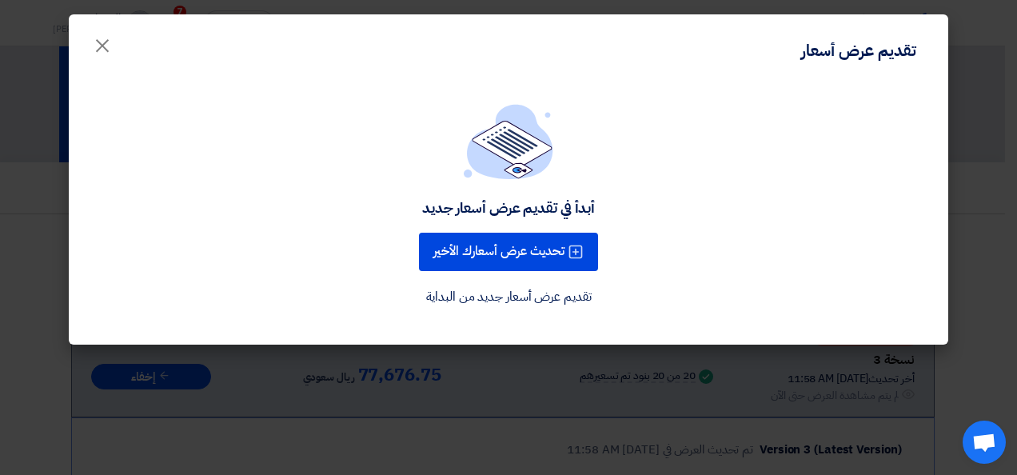
click at [518, 299] on link "تقديم عرض أسعار جديد من البداية" at bounding box center [508, 296] width 165 height 19
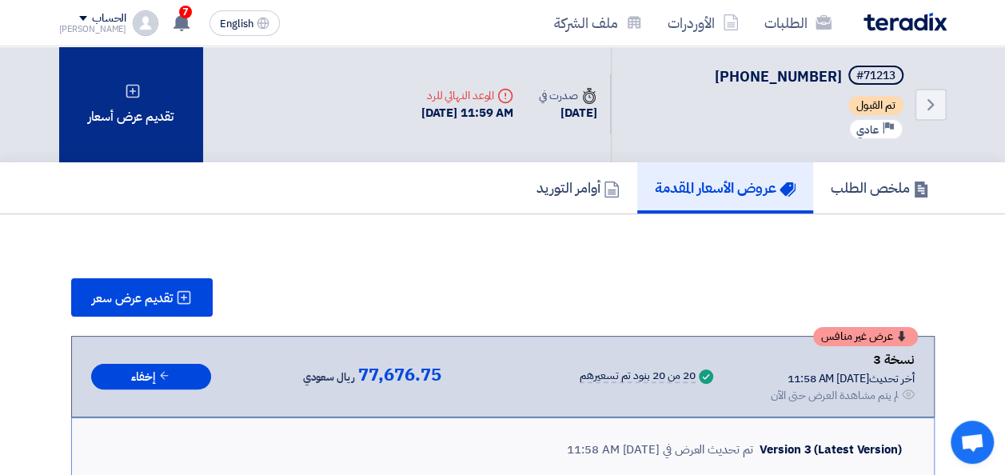
click at [141, 94] on div "تقديم عرض أسعار" at bounding box center [131, 104] width 144 height 116
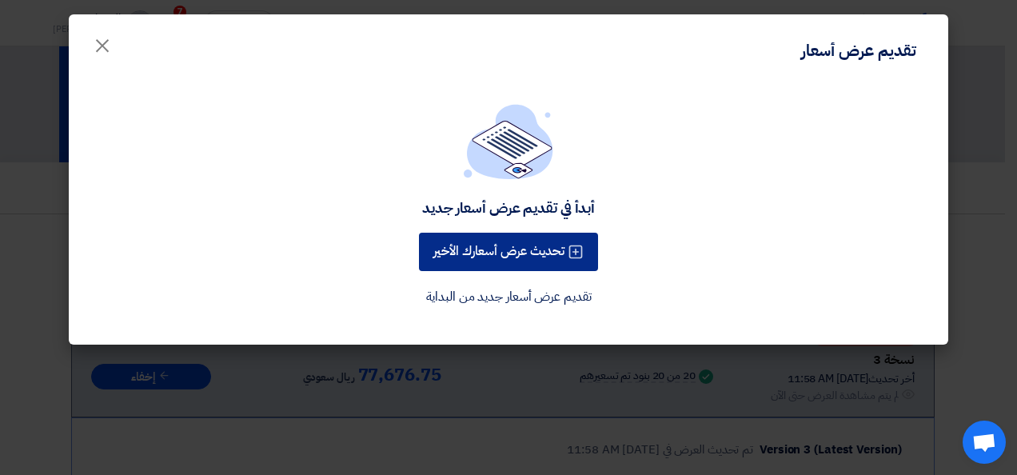
click at [509, 257] on button "تحديث عرض أسعارك الأخير" at bounding box center [508, 252] width 179 height 38
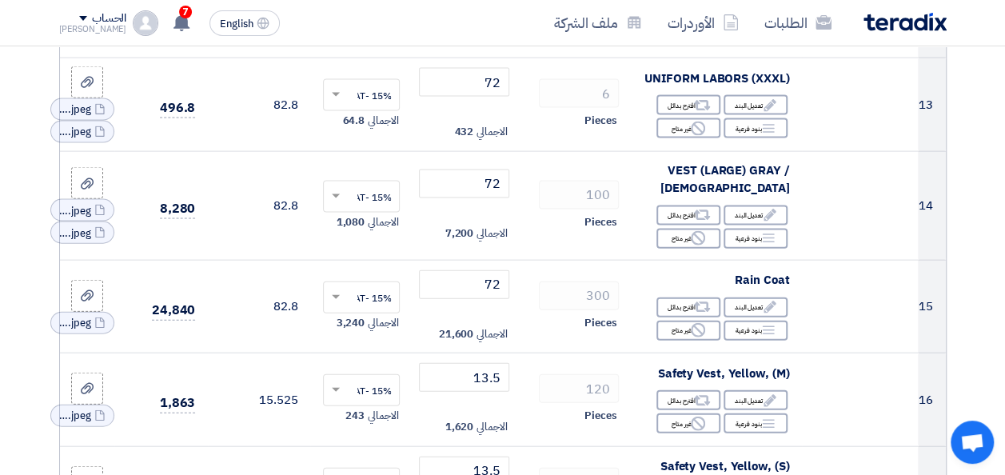
scroll to position [1648, 0]
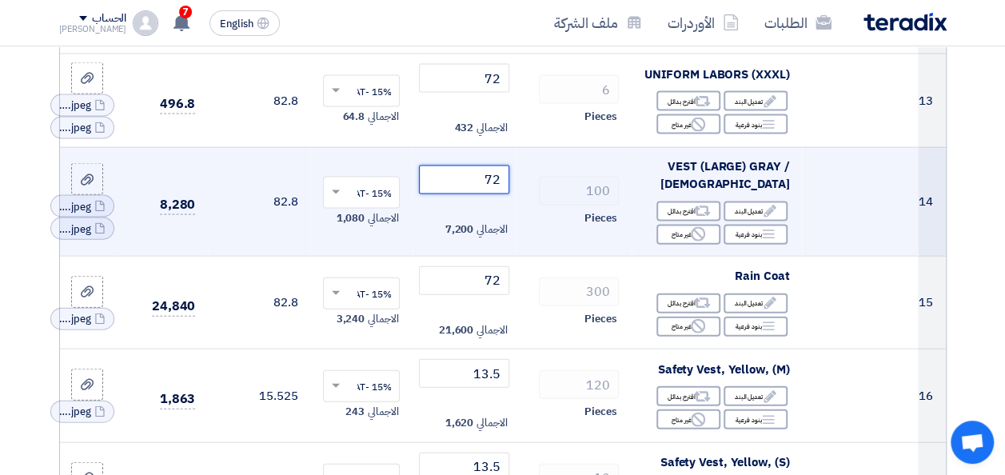
click at [494, 189] on input "72" at bounding box center [464, 179] width 90 height 29
type input "13.5"
click at [529, 205] on div "100" at bounding box center [573, 191] width 90 height 29
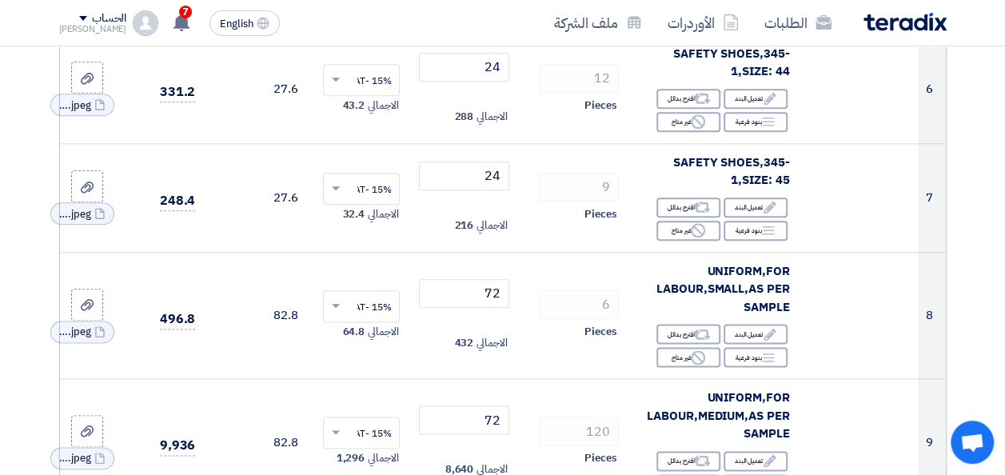
scroll to position [849, 0]
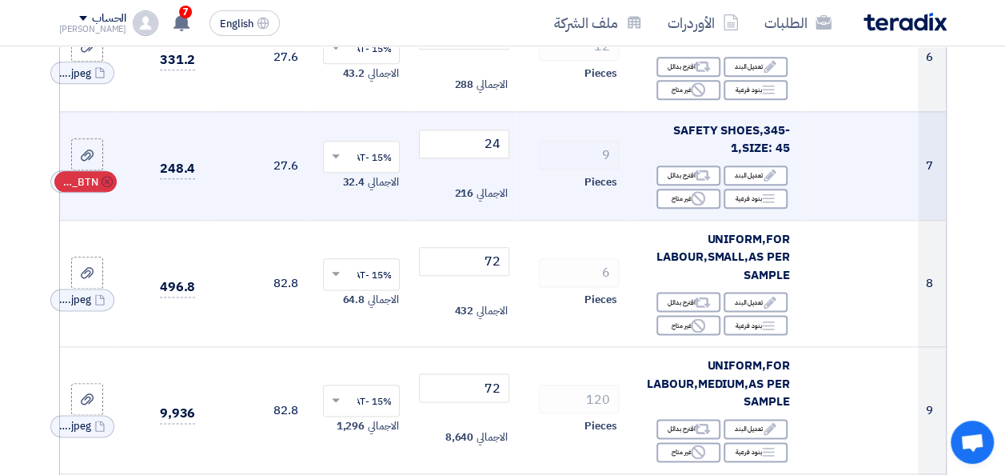
click at [78, 190] on span "RFQ_STEP1.ITEMS_DELETE_BTN" at bounding box center [79, 182] width 38 height 16
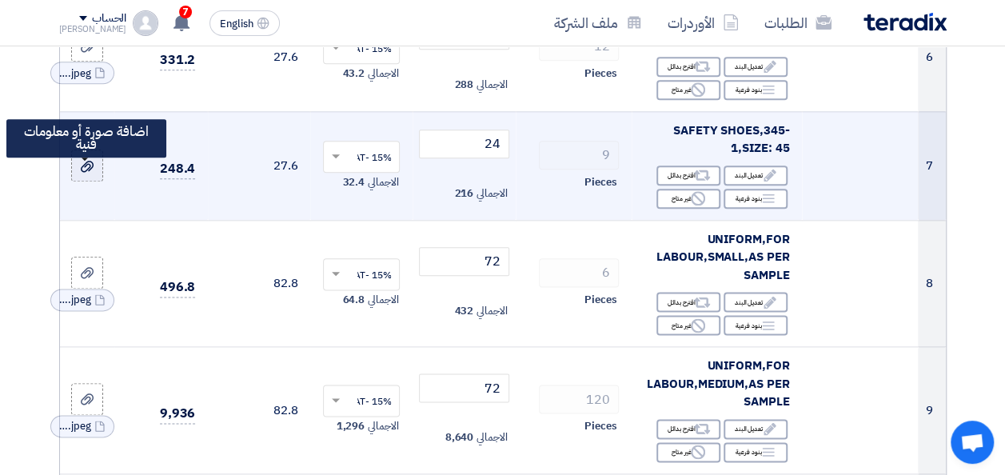
click at [85, 172] on use at bounding box center [87, 166] width 13 height 11
click at [0, 0] on input "file" at bounding box center [0, 0] width 0 height 0
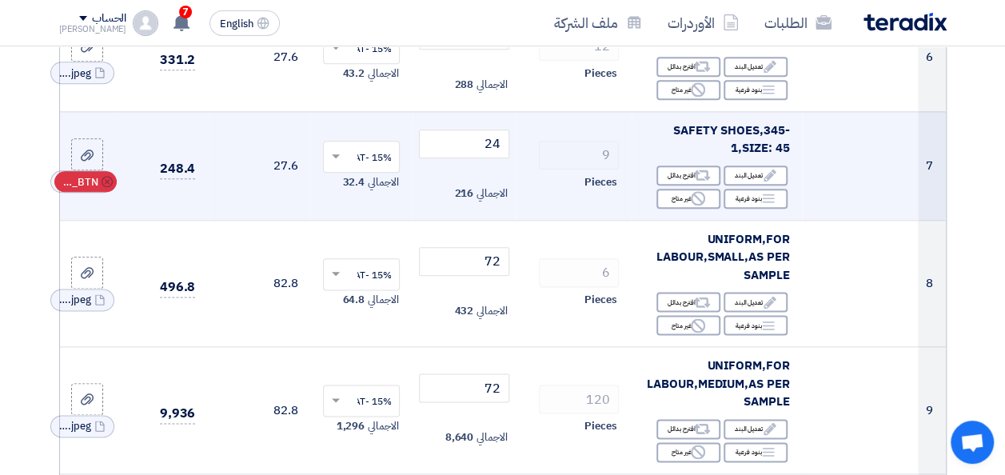
click at [95, 185] on span "RFQ_STEP1.ITEMS_DELETE_BTN" at bounding box center [79, 182] width 38 height 16
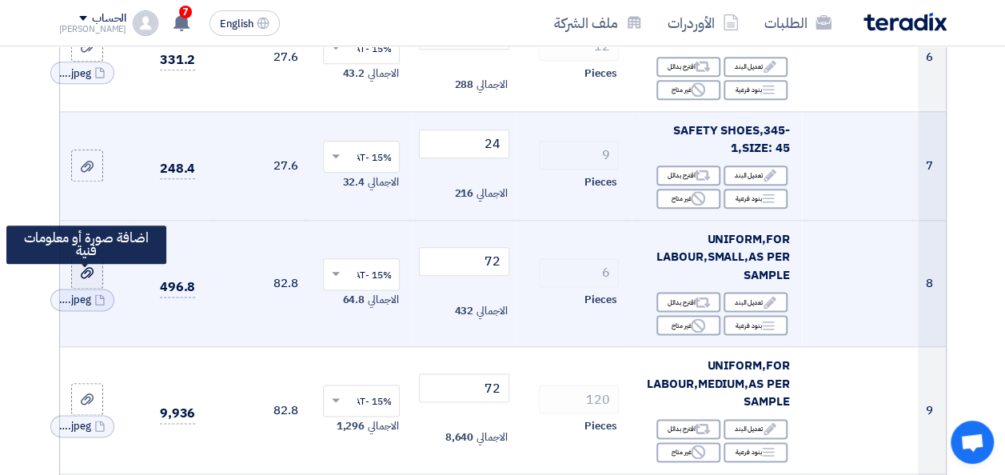
click at [87, 279] on icon at bounding box center [87, 272] width 13 height 13
click at [0, 0] on input "file" at bounding box center [0, 0] width 0 height 0
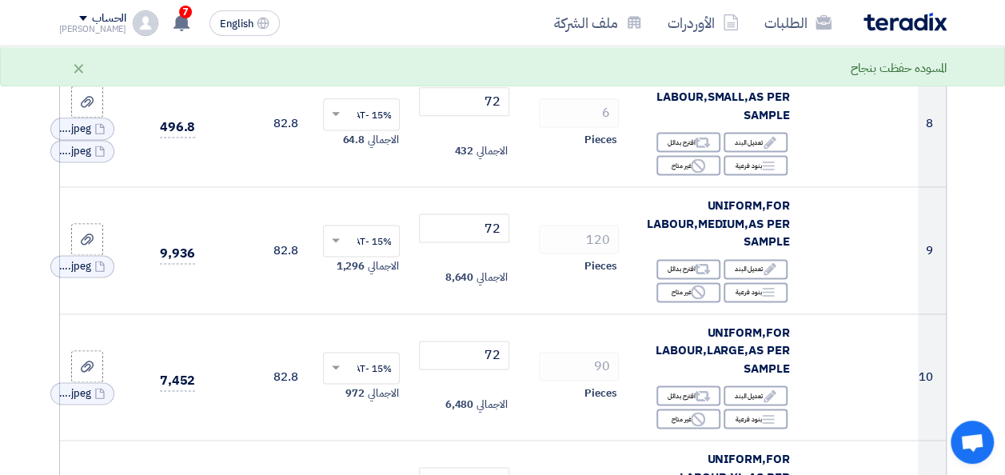
scroll to position [1041, 0]
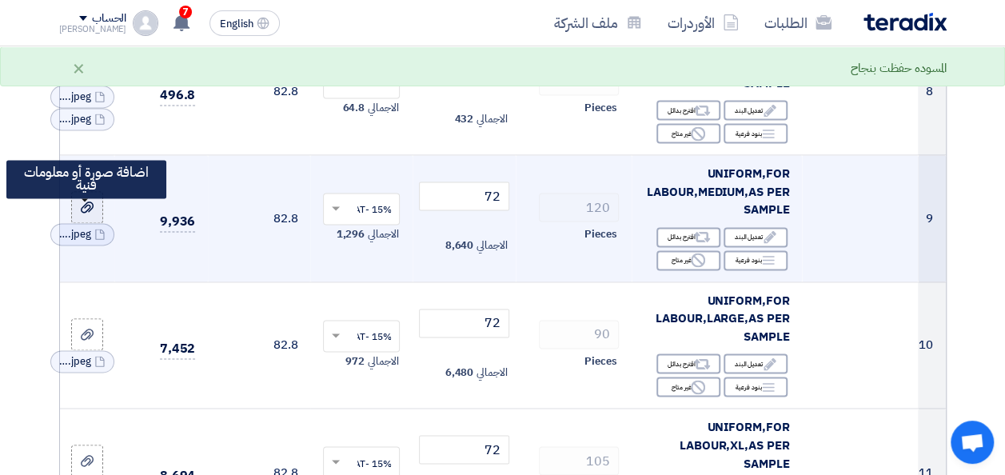
click at [87, 213] on icon at bounding box center [87, 207] width 13 height 13
click at [0, 0] on input "file" at bounding box center [0, 0] width 0 height 0
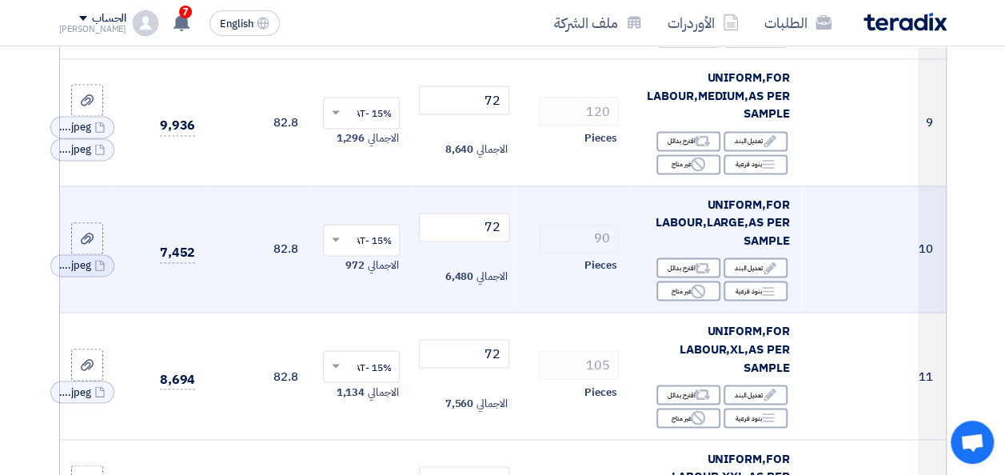
scroll to position [1169, 0]
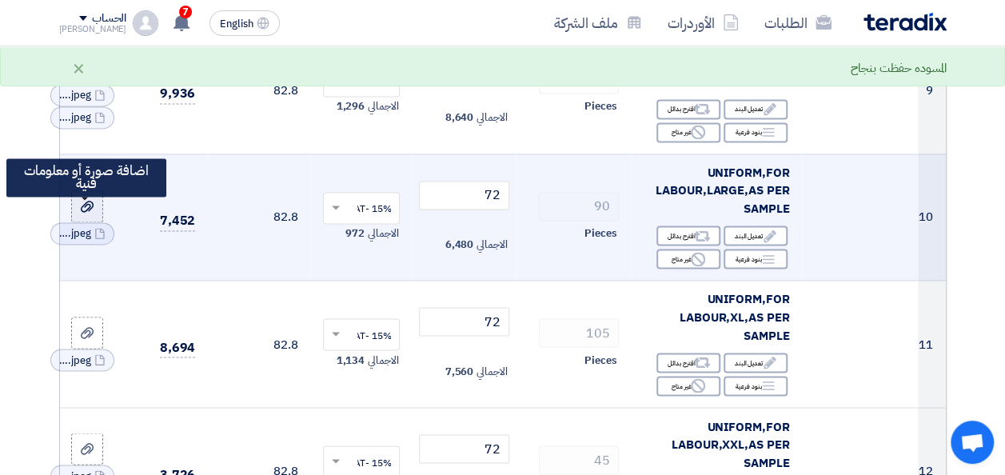
click at [90, 213] on icon at bounding box center [87, 206] width 13 height 13
click at [0, 0] on input "file" at bounding box center [0, 0] width 0 height 0
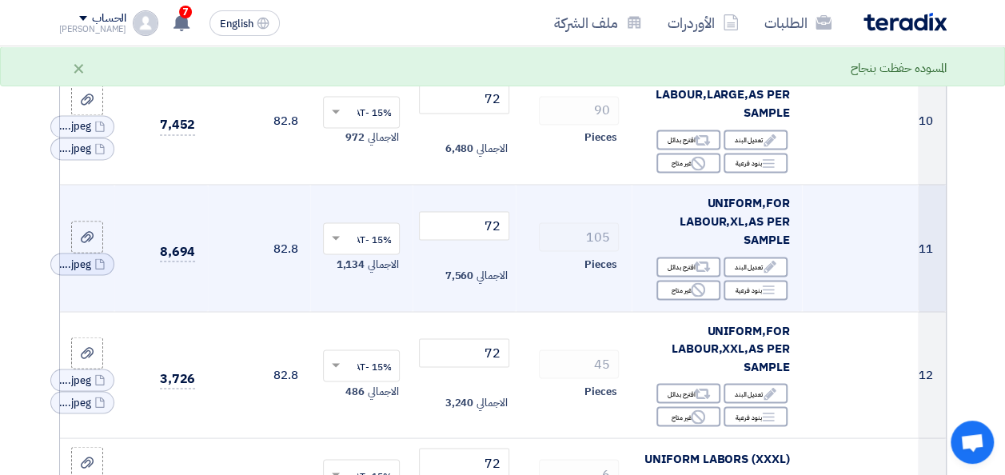
scroll to position [1264, 0]
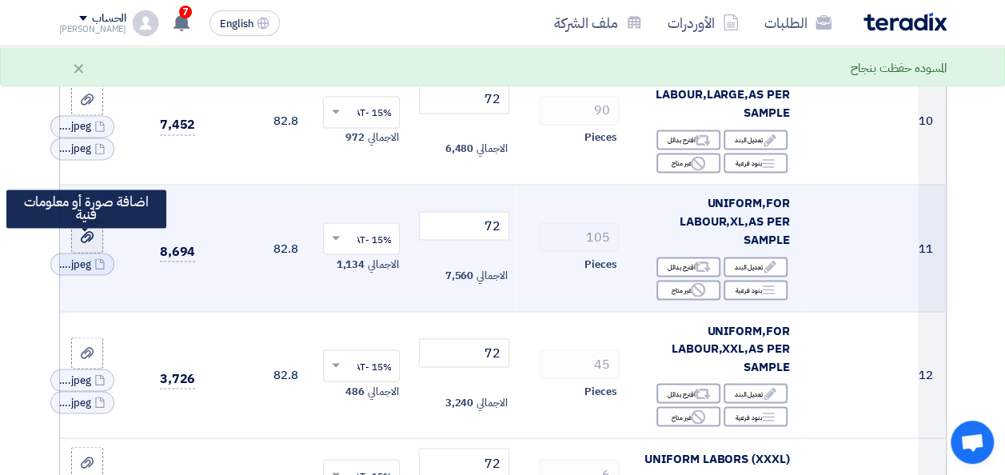
click at [78, 249] on label at bounding box center [87, 237] width 32 height 32
click at [0, 0] on input "file" at bounding box center [0, 0] width 0 height 0
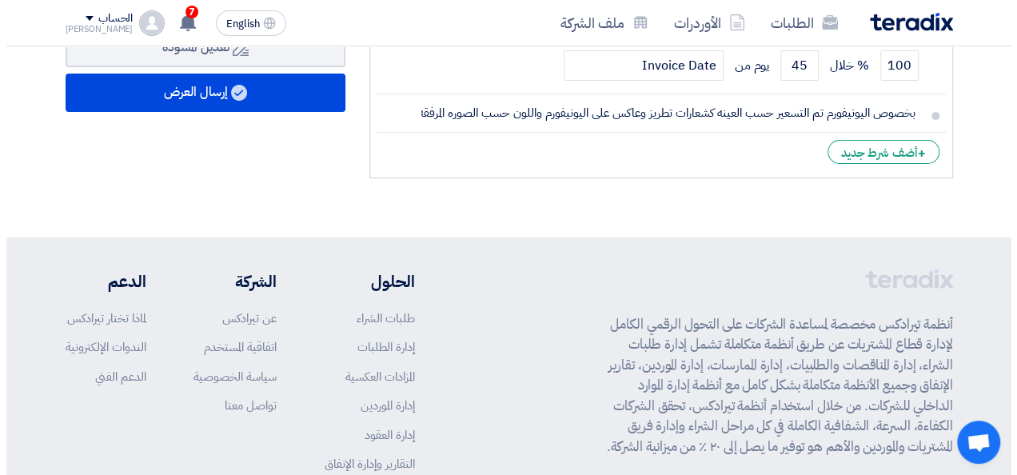
scroll to position [2895, 0]
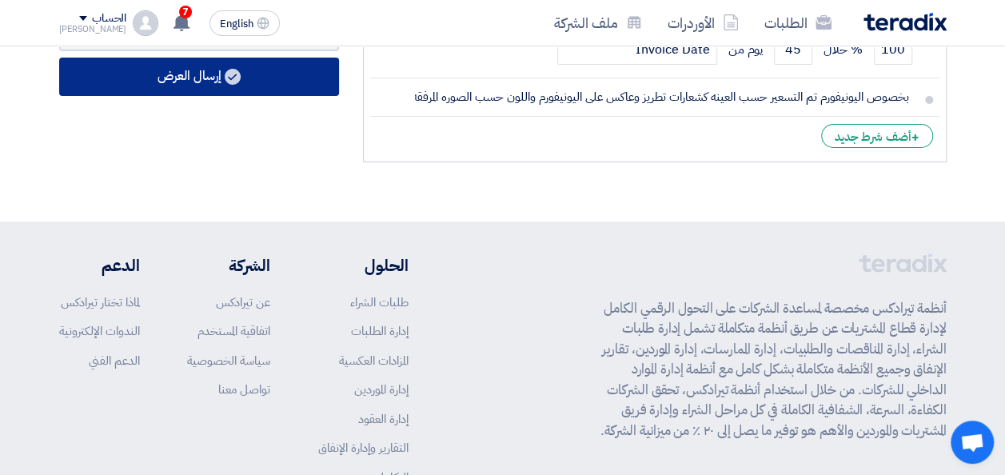
click at [209, 93] on button "إرسال العرض" at bounding box center [199, 77] width 280 height 38
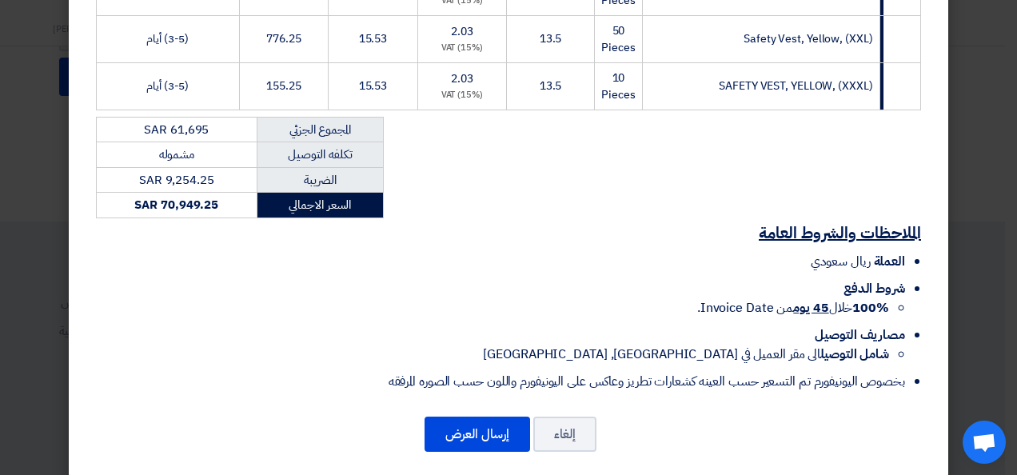
scroll to position [1151, 0]
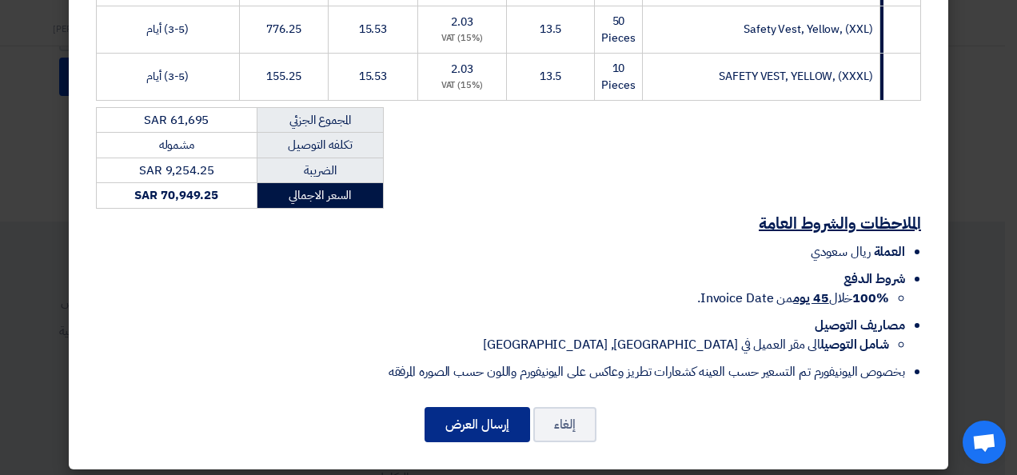
click at [483, 418] on button "إرسال العرض" at bounding box center [477, 424] width 106 height 35
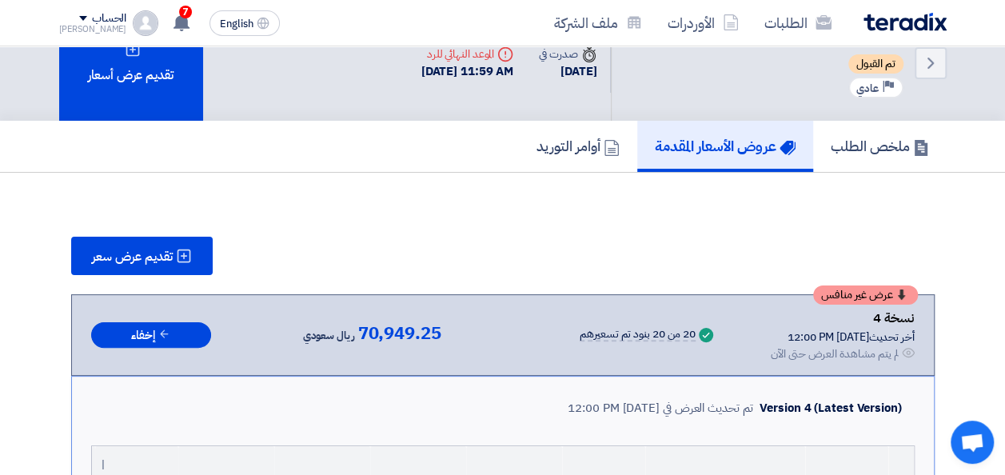
scroll to position [0, 0]
